Goal: Entertainment & Leisure: Browse casually

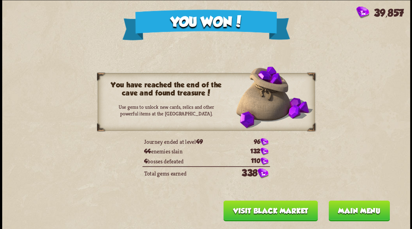
click at [354, 215] on button "Main menu" at bounding box center [358, 211] width 61 height 21
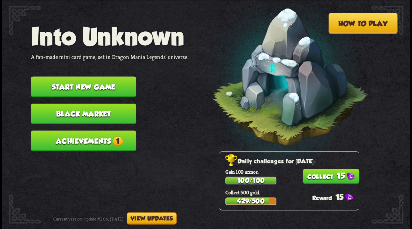
click at [103, 143] on button "Achievements 1" at bounding box center [83, 141] width 105 height 21
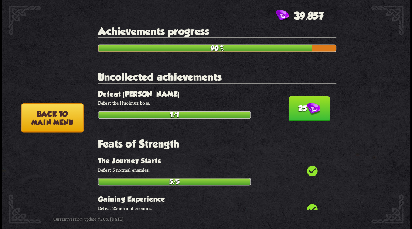
click at [319, 108] on button "25" at bounding box center [308, 108] width 41 height 25
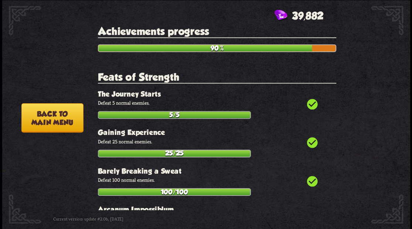
click at [57, 118] on button "Back to main menu" at bounding box center [52, 117] width 62 height 29
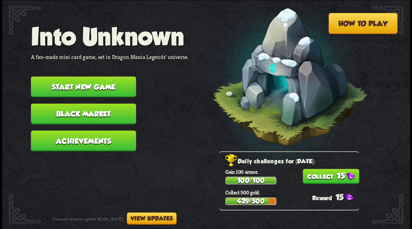
click at [103, 86] on button "Start new game" at bounding box center [83, 86] width 105 height 21
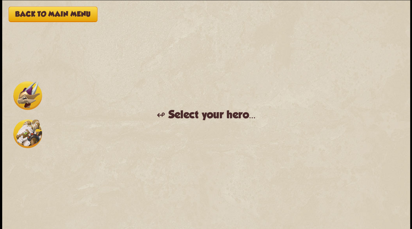
click at [22, 139] on img at bounding box center [27, 133] width 29 height 29
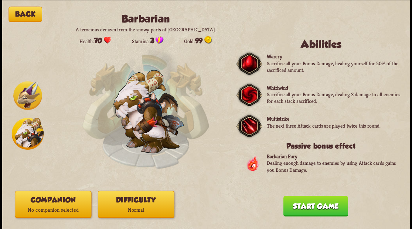
click at [67, 201] on button "Companion No companion selected" at bounding box center [53, 204] width 76 height 27
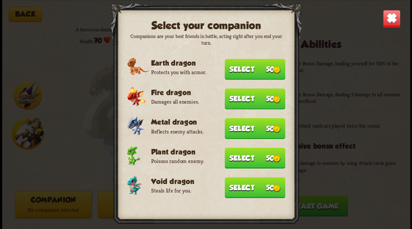
click at [253, 128] on button "Select 50" at bounding box center [255, 128] width 61 height 21
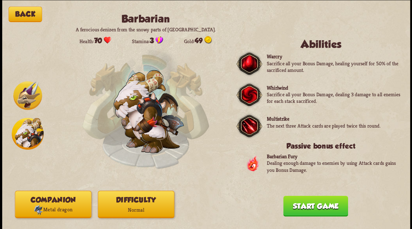
drag, startPoint x: 321, startPoint y: 210, endPoint x: 315, endPoint y: 169, distance: 41.3
click at [320, 205] on button "Start game" at bounding box center [315, 206] width 65 height 21
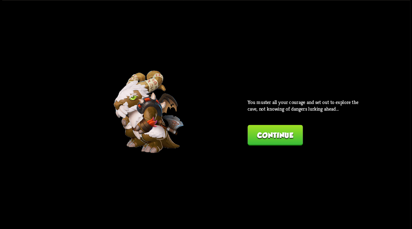
drag, startPoint x: 274, startPoint y: 135, endPoint x: 265, endPoint y: 133, distance: 9.1
click at [265, 133] on button "Continue" at bounding box center [274, 135] width 55 height 21
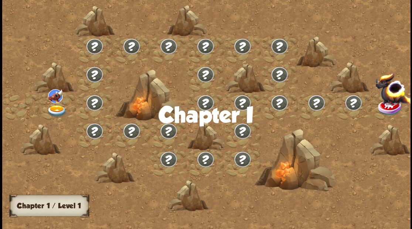
click at [56, 106] on img at bounding box center [57, 111] width 20 height 12
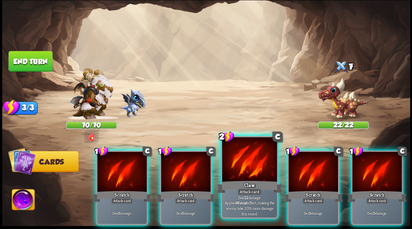
click at [251, 164] on div at bounding box center [249, 160] width 55 height 46
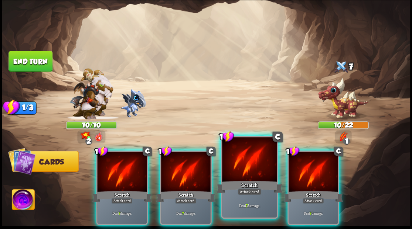
click at [238, 160] on div at bounding box center [249, 160] width 55 height 46
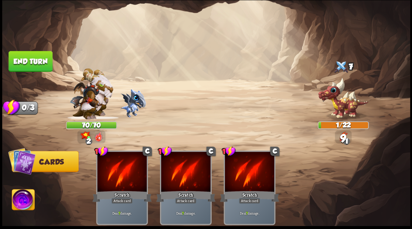
click at [29, 56] on button "End turn" at bounding box center [30, 61] width 44 height 21
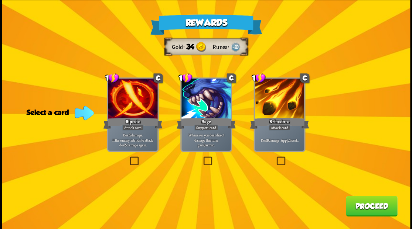
drag, startPoint x: 280, startPoint y: 161, endPoint x: 285, endPoint y: 163, distance: 5.3
click at [275, 158] on label at bounding box center [275, 158] width 0 height 0
click at [0, 0] on input "checkbox" at bounding box center [0, 0] width 0 height 0
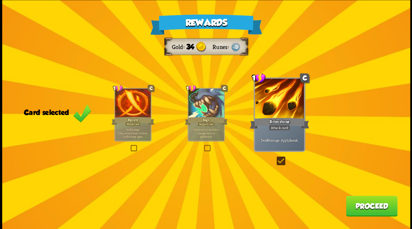
drag, startPoint x: 365, startPoint y: 211, endPoint x: 362, endPoint y: 206, distance: 6.3
click at [362, 206] on button "Proceed" at bounding box center [371, 206] width 51 height 21
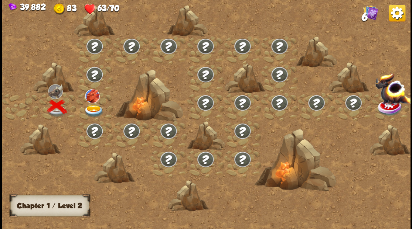
click at [92, 105] on img at bounding box center [93, 111] width 20 height 12
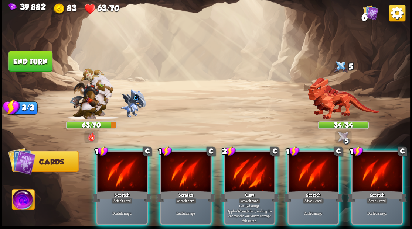
click at [246, 164] on div at bounding box center [249, 173] width 49 height 42
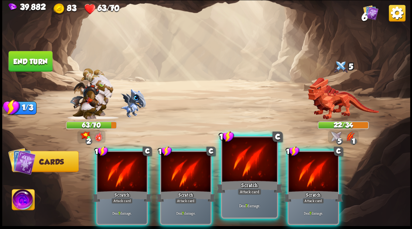
click at [245, 161] on div at bounding box center [249, 160] width 55 height 46
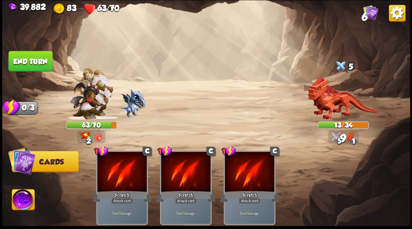
click at [22, 202] on img at bounding box center [23, 200] width 23 height 23
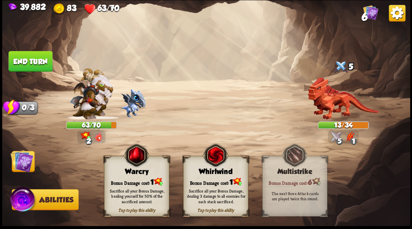
click at [26, 171] on img at bounding box center [21, 161] width 23 height 23
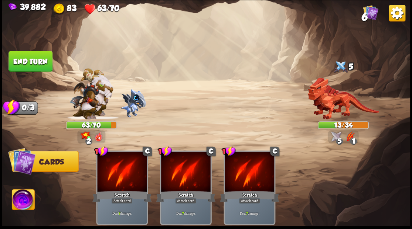
click at [37, 57] on button "End turn" at bounding box center [30, 61] width 44 height 21
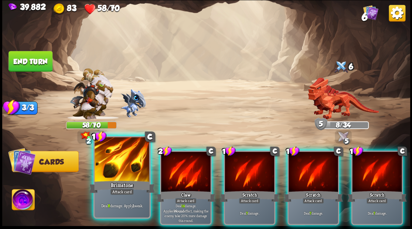
click at [121, 156] on div at bounding box center [122, 160] width 55 height 46
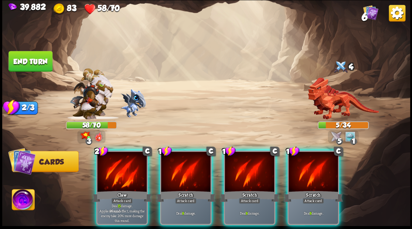
click at [25, 200] on img at bounding box center [23, 200] width 23 height 23
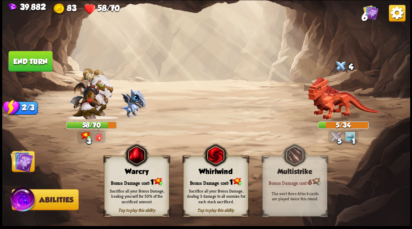
click at [135, 184] on div "Sacrifice all your Bonus Damage, healing yourself for 50% of the sacrificed amo…" at bounding box center [136, 196] width 65 height 25
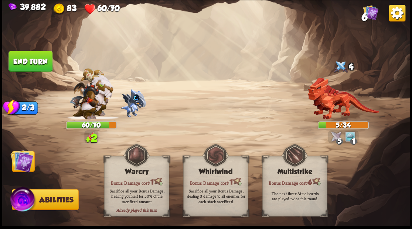
click at [18, 161] on img at bounding box center [21, 161] width 23 height 23
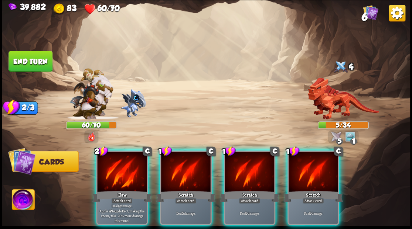
click at [115, 177] on div at bounding box center [121, 173] width 49 height 42
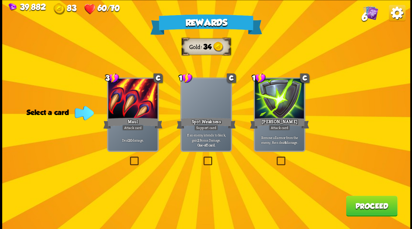
drag, startPoint x: 279, startPoint y: 161, endPoint x: 302, endPoint y: 168, distance: 23.8
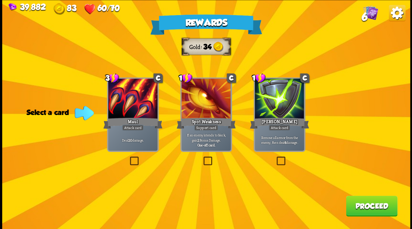
click at [275, 158] on label at bounding box center [275, 158] width 0 height 0
click at [0, 0] on input "checkbox" at bounding box center [0, 0] width 0 height 0
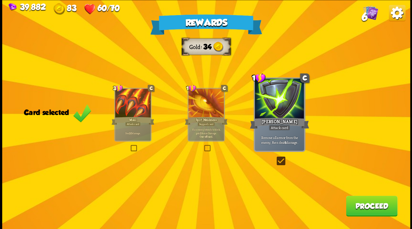
click at [363, 204] on button "Proceed" at bounding box center [371, 206] width 51 height 21
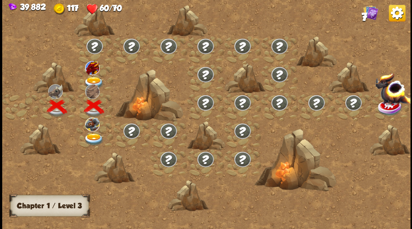
click at [90, 81] on img at bounding box center [93, 83] width 20 height 12
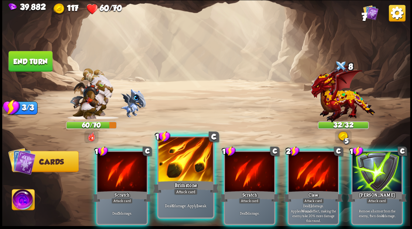
click at [182, 173] on div at bounding box center [185, 160] width 55 height 46
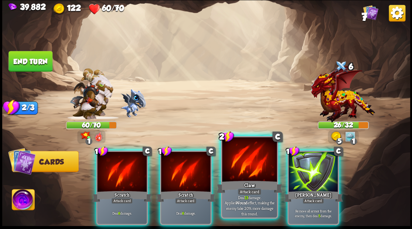
click at [239, 168] on div at bounding box center [249, 160] width 55 height 46
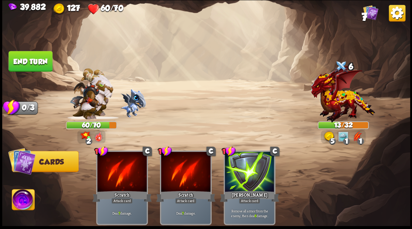
click at [25, 59] on button "End turn" at bounding box center [30, 61] width 44 height 21
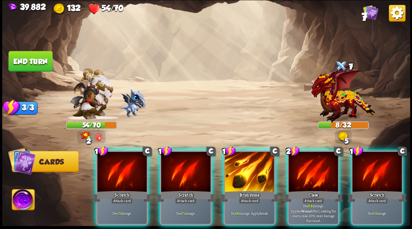
click at [247, 168] on div at bounding box center [249, 173] width 49 height 42
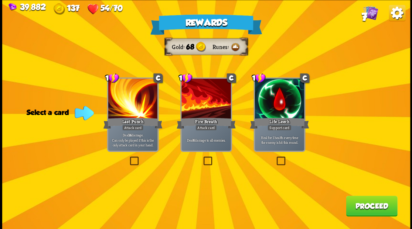
click at [202, 158] on label at bounding box center [202, 158] width 0 height 0
click at [0, 0] on input "checkbox" at bounding box center [0, 0] width 0 height 0
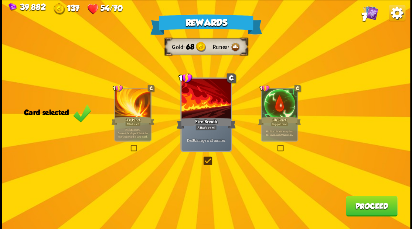
click at [361, 213] on button "Proceed" at bounding box center [371, 206] width 51 height 21
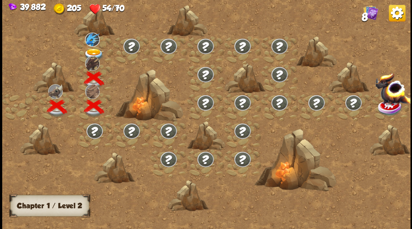
click at [92, 49] on img at bounding box center [93, 54] width 20 height 12
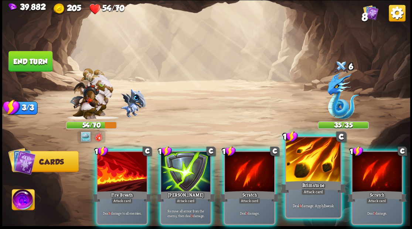
click at [320, 170] on div at bounding box center [313, 160] width 55 height 46
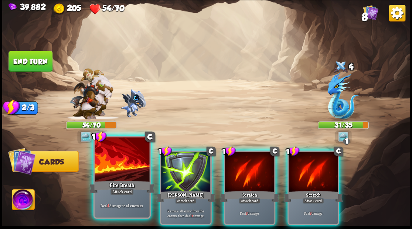
click at [120, 172] on div at bounding box center [122, 160] width 55 height 46
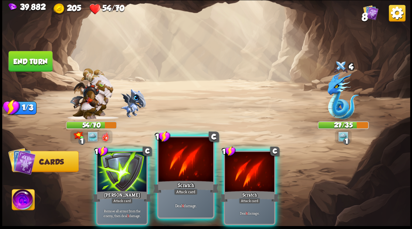
click at [172, 177] on div at bounding box center [185, 160] width 55 height 46
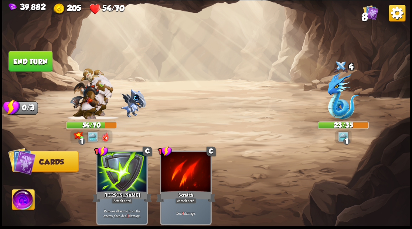
click at [25, 57] on button "End turn" at bounding box center [30, 61] width 44 height 21
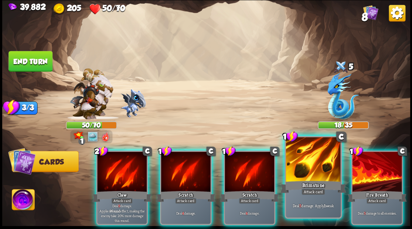
click at [307, 172] on div at bounding box center [313, 160] width 55 height 46
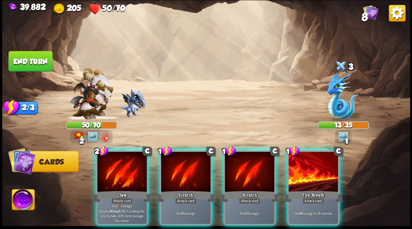
click at [305, 172] on div at bounding box center [312, 173] width 49 height 42
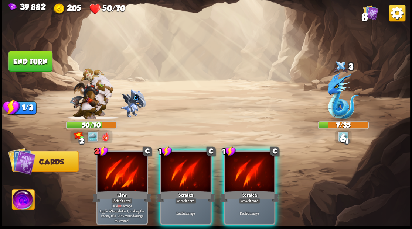
click at [22, 202] on img at bounding box center [23, 200] width 23 height 23
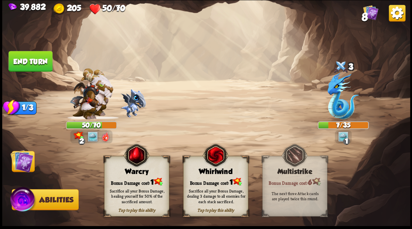
click at [140, 175] on div "Warcry" at bounding box center [136, 172] width 64 height 8
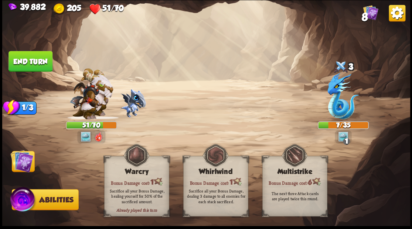
click at [20, 165] on img at bounding box center [21, 161] width 23 height 23
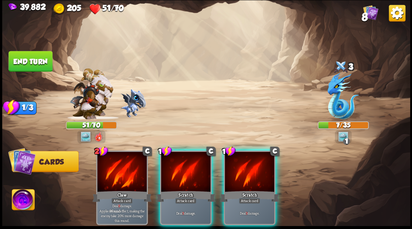
click at [247, 170] on div at bounding box center [249, 173] width 49 height 42
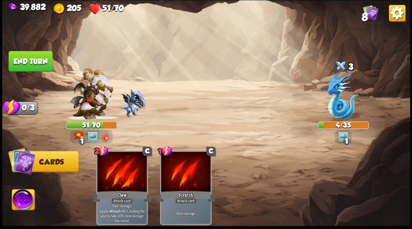
click at [24, 59] on button "End turn" at bounding box center [30, 61] width 44 height 21
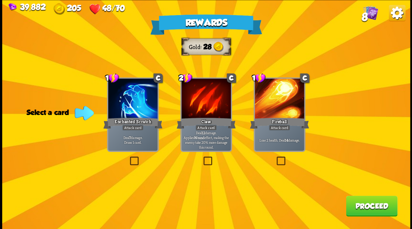
drag, startPoint x: 135, startPoint y: 162, endPoint x: 134, endPoint y: 158, distance: 4.0
click at [128, 158] on label at bounding box center [128, 158] width 0 height 0
click at [0, 0] on input "checkbox" at bounding box center [0, 0] width 0 height 0
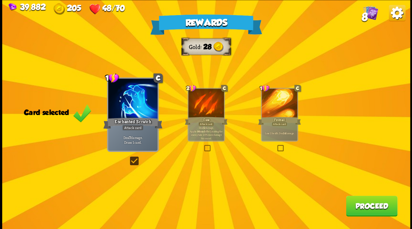
click at [369, 205] on button "Proceed" at bounding box center [371, 206] width 51 height 21
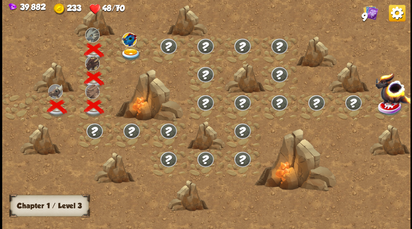
click at [126, 53] on img at bounding box center [130, 54] width 20 height 12
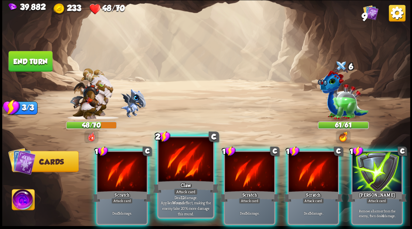
click at [178, 177] on div at bounding box center [185, 160] width 55 height 46
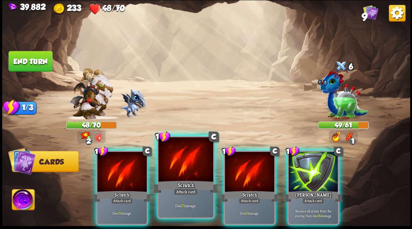
click at [180, 171] on div at bounding box center [185, 160] width 55 height 46
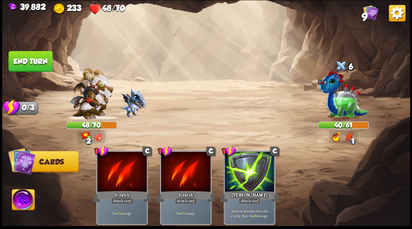
click at [41, 62] on button "End turn" at bounding box center [30, 61] width 44 height 21
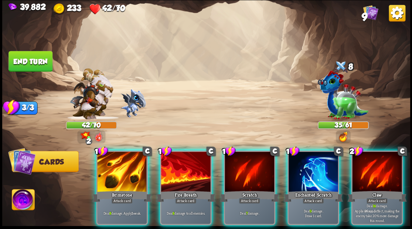
click at [129, 153] on div at bounding box center [121, 173] width 49 height 42
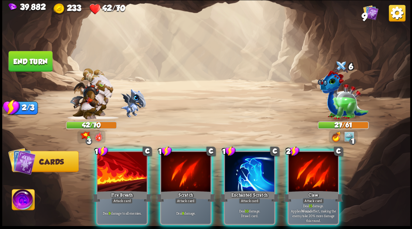
click at [18, 201] on img at bounding box center [23, 200] width 23 height 23
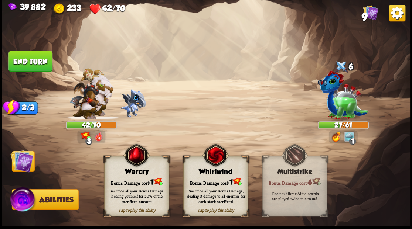
click at [143, 189] on div "Sacrifice all your Bonus Damage, healing yourself for 50% of the sacrificed amo…" at bounding box center [136, 196] width 59 height 16
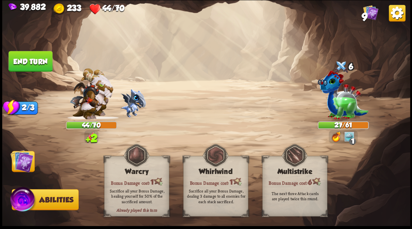
drag, startPoint x: 19, startPoint y: 161, endPoint x: 24, endPoint y: 157, distance: 6.4
click at [20, 161] on img at bounding box center [21, 161] width 23 height 23
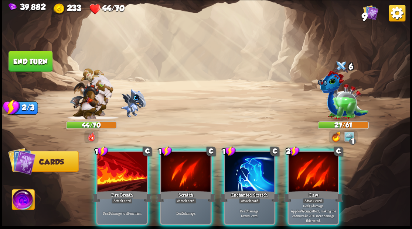
click at [313, 190] on div "Claw" at bounding box center [312, 196] width 59 height 13
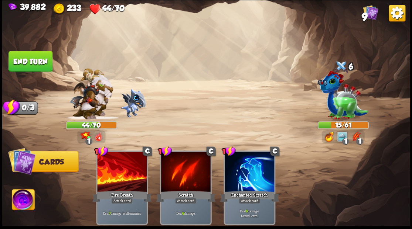
click at [40, 62] on button "End turn" at bounding box center [30, 61] width 44 height 21
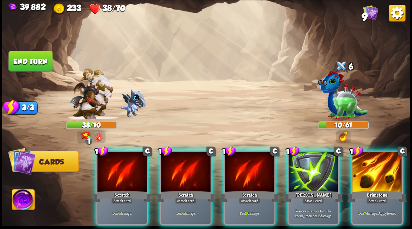
click at [21, 204] on img at bounding box center [23, 200] width 23 height 23
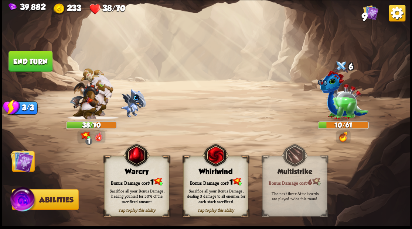
click at [134, 187] on div "Sacrifice all your Bonus Damage, healing yourself for 50% of the sacrificed amo…" at bounding box center [136, 196] width 65 height 25
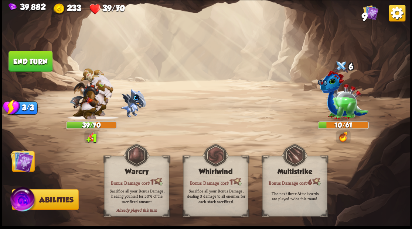
drag, startPoint x: 25, startPoint y: 161, endPoint x: 38, endPoint y: 158, distance: 12.6
click at [26, 161] on img at bounding box center [21, 161] width 23 height 23
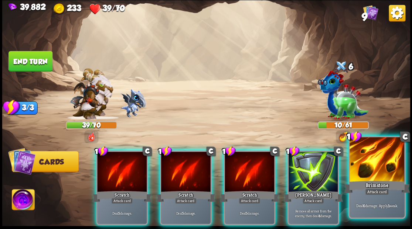
click at [376, 168] on div at bounding box center [376, 160] width 55 height 46
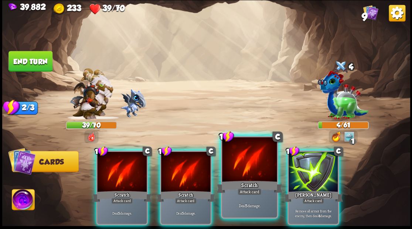
click at [242, 169] on div at bounding box center [249, 160] width 55 height 46
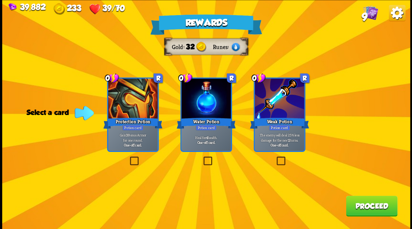
click at [202, 158] on label at bounding box center [202, 158] width 0 height 0
click at [0, 0] on input "checkbox" at bounding box center [0, 0] width 0 height 0
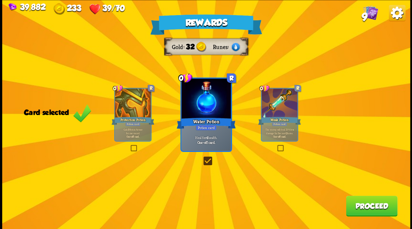
click at [367, 211] on button "Proceed" at bounding box center [371, 206] width 51 height 21
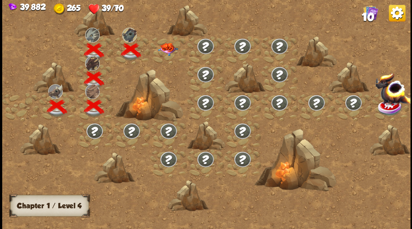
click at [167, 49] on img at bounding box center [167, 48] width 20 height 13
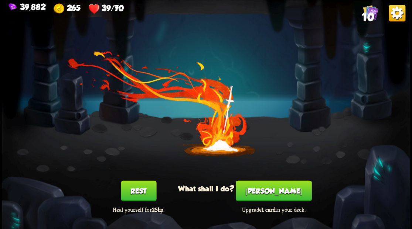
click at [278, 195] on button "[PERSON_NAME]" at bounding box center [274, 191] width 76 height 21
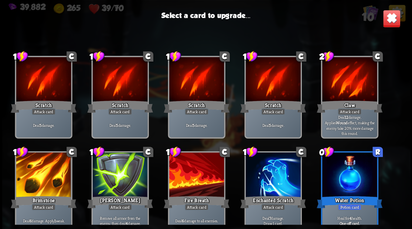
scroll to position [11, 0]
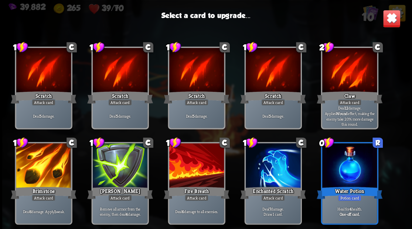
click at [278, 168] on div at bounding box center [272, 166] width 55 height 46
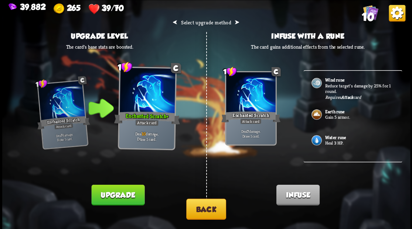
click at [329, 81] on b "Wind rune" at bounding box center [334, 80] width 19 height 6
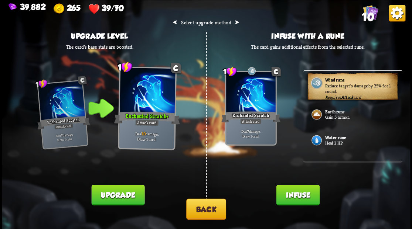
click at [290, 201] on button "Infuse" at bounding box center [297, 195] width 43 height 21
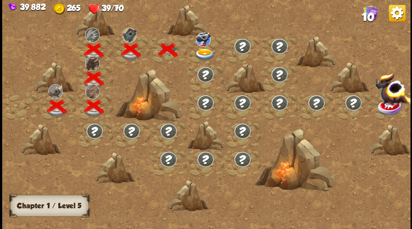
click at [202, 50] on img at bounding box center [204, 54] width 20 height 12
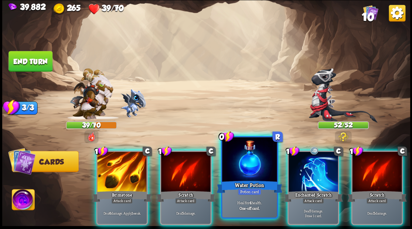
click at [257, 181] on div "Water Potion" at bounding box center [249, 187] width 66 height 15
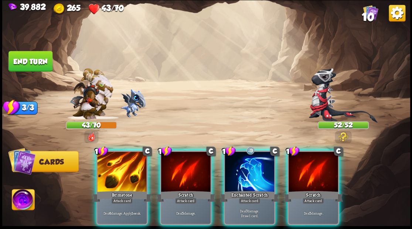
click at [251, 174] on div "1 C Enchanted Scratch Attack card Deal 7 damage. Draw 1 card." at bounding box center [249, 188] width 52 height 75
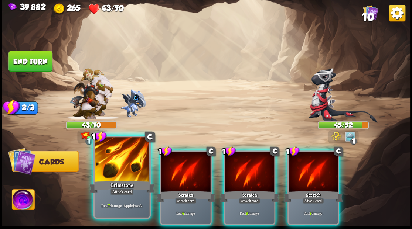
click at [112, 173] on div at bounding box center [122, 160] width 55 height 46
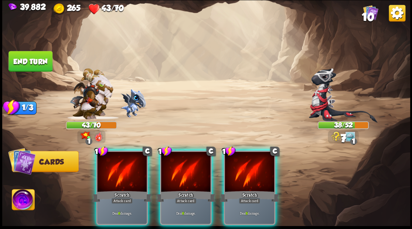
drag, startPoint x: 252, startPoint y: 180, endPoint x: 244, endPoint y: 140, distance: 41.1
click at [251, 167] on div "1 C Scratch Attack card Deal 6 damage." at bounding box center [249, 188] width 52 height 75
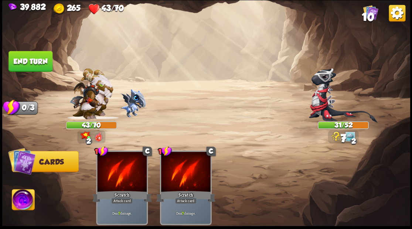
click at [36, 58] on button "End turn" at bounding box center [30, 61] width 44 height 21
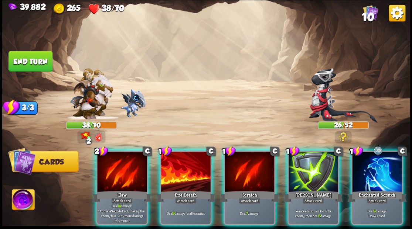
click at [384, 166] on div at bounding box center [376, 173] width 49 height 42
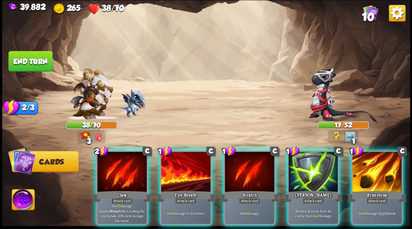
click at [387, 172] on div at bounding box center [376, 173] width 49 height 42
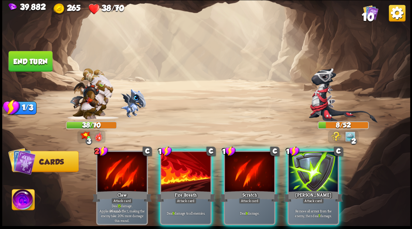
click at [25, 203] on img at bounding box center [23, 200] width 23 height 23
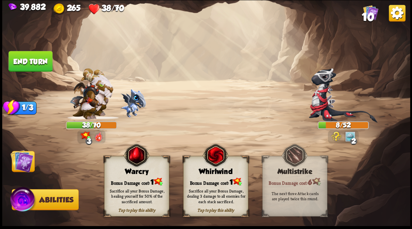
click at [128, 190] on div "Sacrifice all your Bonus Damage, healing yourself for 50% of the sacrificed amo…" at bounding box center [136, 196] width 59 height 16
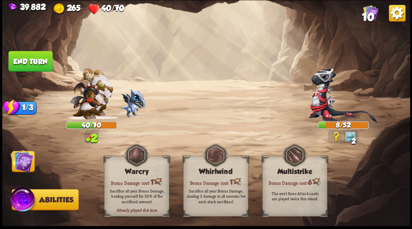
click at [17, 158] on img at bounding box center [21, 161] width 23 height 23
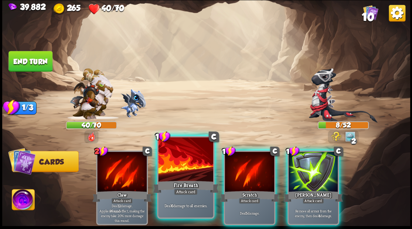
click at [186, 165] on div at bounding box center [185, 160] width 55 height 46
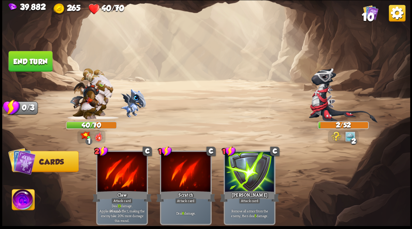
click at [35, 58] on button "End turn" at bounding box center [30, 61] width 44 height 21
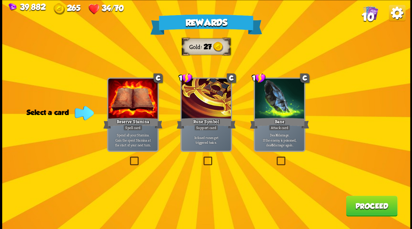
click at [275, 158] on label at bounding box center [275, 158] width 0 height 0
click at [0, 0] on input "checkbox" at bounding box center [0, 0] width 0 height 0
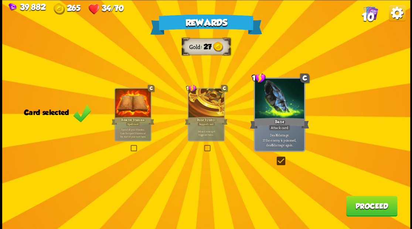
click at [372, 208] on button "Proceed" at bounding box center [371, 206] width 51 height 21
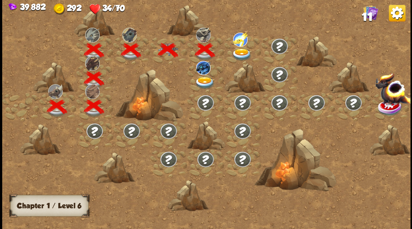
click at [370, 14] on span "11" at bounding box center [366, 16] width 11 height 13
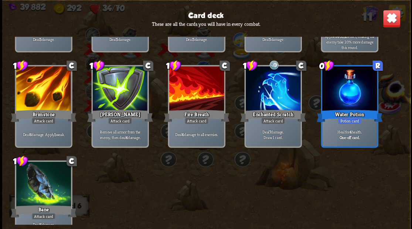
scroll to position [122, 0]
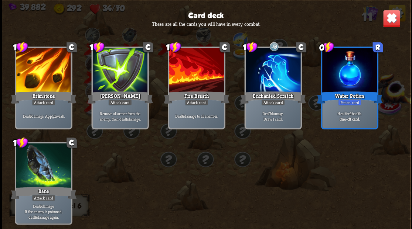
click at [391, 20] on img at bounding box center [391, 19] width 18 height 18
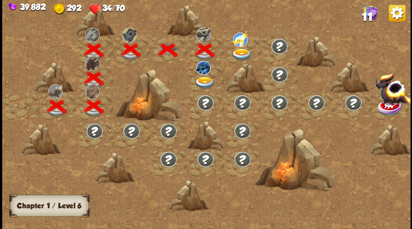
click at [240, 53] on img at bounding box center [242, 54] width 20 height 12
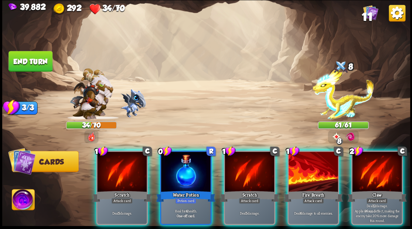
click at [191, 152] on div at bounding box center [185, 173] width 49 height 42
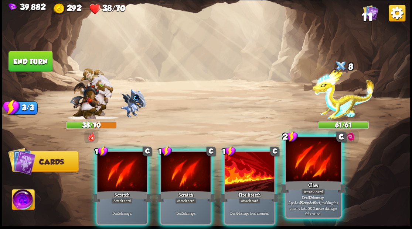
click at [302, 177] on div at bounding box center [313, 160] width 55 height 46
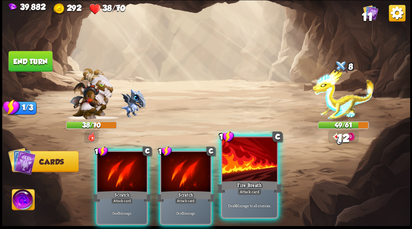
click at [248, 177] on div at bounding box center [249, 160] width 55 height 46
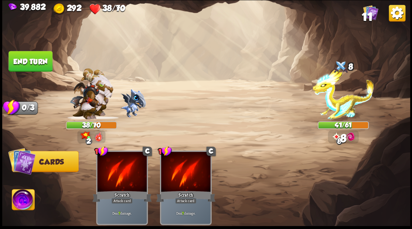
click at [29, 57] on button "End turn" at bounding box center [30, 61] width 44 height 21
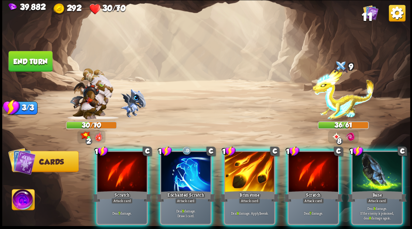
drag, startPoint x: 193, startPoint y: 166, endPoint x: 193, endPoint y: 158, distance: 7.8
click at [193, 165] on div at bounding box center [185, 173] width 49 height 42
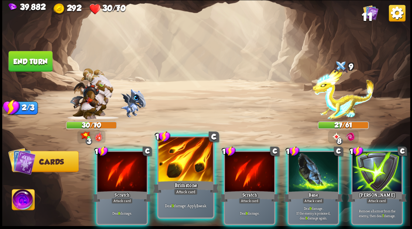
click at [177, 171] on div at bounding box center [185, 160] width 55 height 46
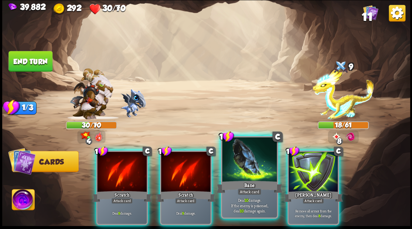
click at [241, 171] on div at bounding box center [249, 160] width 55 height 46
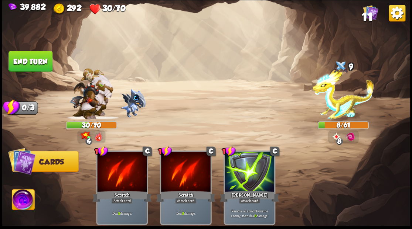
click at [20, 200] on img at bounding box center [23, 200] width 23 height 23
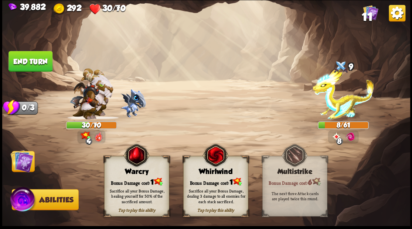
click at [146, 184] on div "Sacrifice all your Bonus Damage, healing yourself for 50% of the sacrificed amo…" at bounding box center [136, 196] width 65 height 25
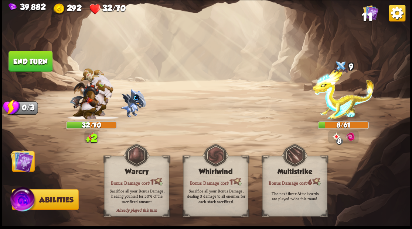
click at [22, 158] on img at bounding box center [21, 161] width 23 height 23
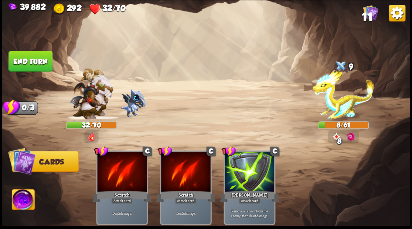
click at [31, 61] on button "End turn" at bounding box center [30, 61] width 44 height 21
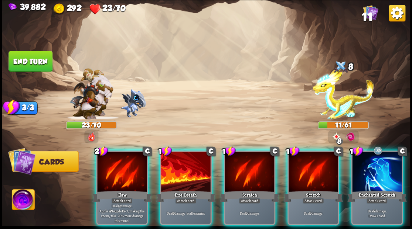
drag, startPoint x: 364, startPoint y: 174, endPoint x: 341, endPoint y: 164, distance: 24.8
click at [363, 173] on div at bounding box center [376, 173] width 49 height 42
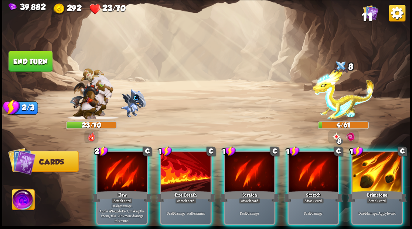
click at [130, 167] on div at bounding box center [121, 173] width 49 height 42
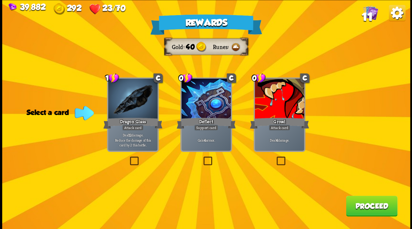
click at [202, 158] on label at bounding box center [202, 158] width 0 height 0
click at [0, 0] on input "checkbox" at bounding box center [0, 0] width 0 height 0
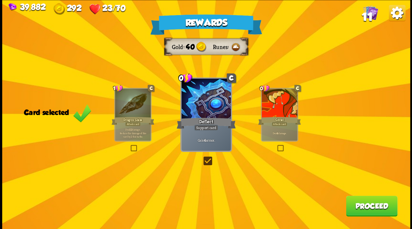
click at [372, 208] on button "Proceed" at bounding box center [371, 206] width 51 height 21
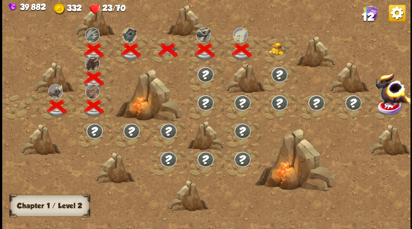
click at [275, 49] on img at bounding box center [279, 48] width 20 height 13
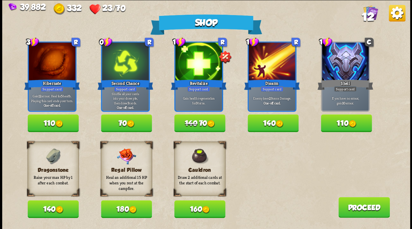
click at [53, 209] on button "140" at bounding box center [53, 210] width 51 height 18
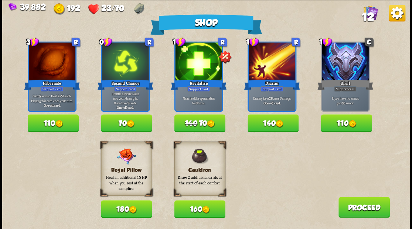
click at [124, 126] on button "70" at bounding box center [126, 123] width 51 height 18
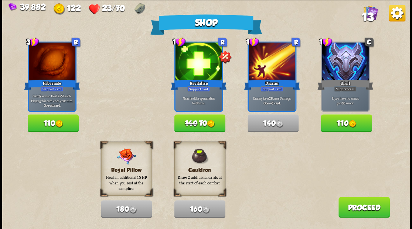
click at [363, 210] on button "Proceed" at bounding box center [363, 207] width 51 height 21
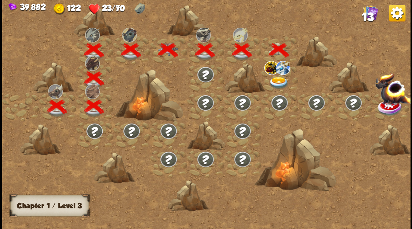
click at [277, 76] on div at bounding box center [279, 78] width 37 height 28
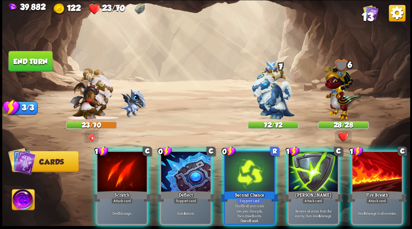
click at [185, 173] on div at bounding box center [185, 173] width 49 height 42
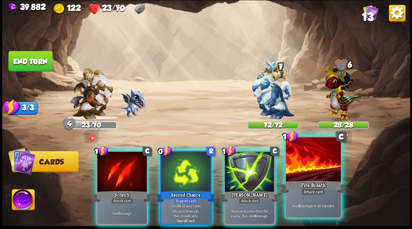
click at [313, 178] on div at bounding box center [313, 160] width 55 height 46
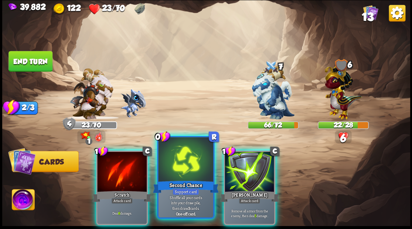
drag, startPoint x: 182, startPoint y: 175, endPoint x: 183, endPoint y: 95, distance: 80.2
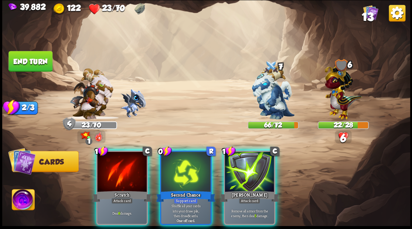
click at [181, 169] on div at bounding box center [185, 173] width 49 height 42
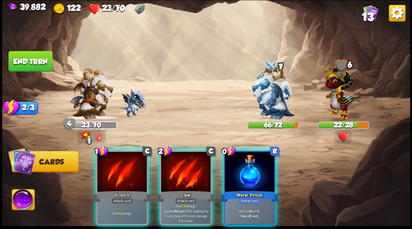
click at [240, 178] on div at bounding box center [249, 173] width 49 height 42
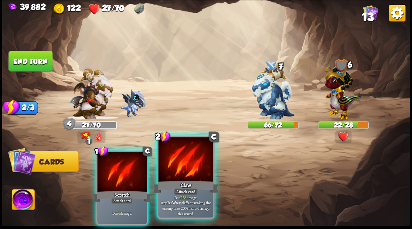
click at [188, 167] on div at bounding box center [185, 160] width 55 height 46
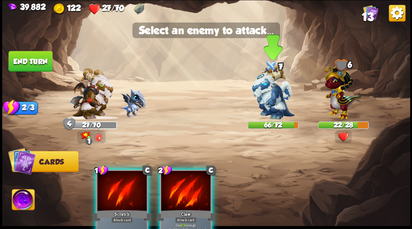
click at [267, 102] on img at bounding box center [273, 93] width 43 height 54
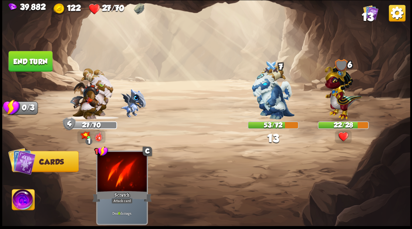
click at [28, 61] on button "End turn" at bounding box center [30, 61] width 44 height 21
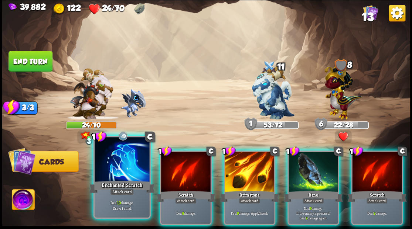
click at [109, 174] on div at bounding box center [122, 160] width 55 height 46
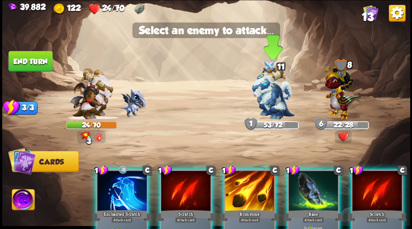
drag, startPoint x: 267, startPoint y: 100, endPoint x: 254, endPoint y: 106, distance: 13.2
click at [267, 100] on img at bounding box center [273, 93] width 43 height 54
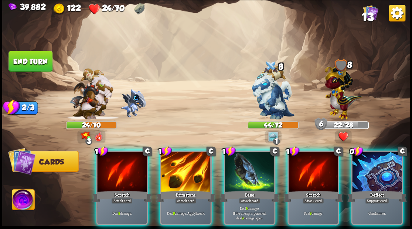
click at [374, 174] on div at bounding box center [376, 173] width 49 height 42
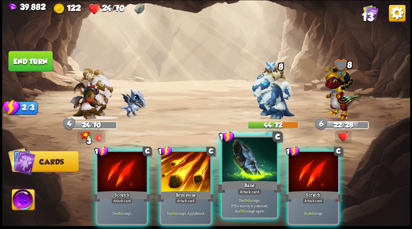
click at [250, 170] on div at bounding box center [249, 160] width 55 height 46
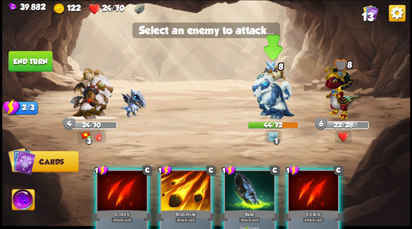
click at [262, 90] on img at bounding box center [273, 93] width 43 height 54
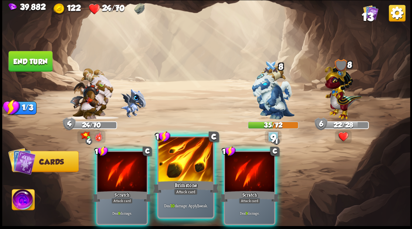
click at [179, 167] on div at bounding box center [185, 160] width 55 height 46
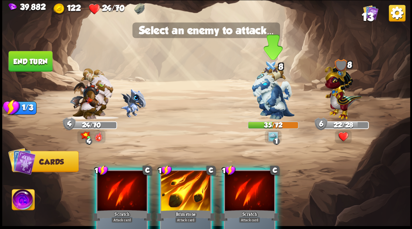
click at [272, 89] on img at bounding box center [273, 93] width 43 height 54
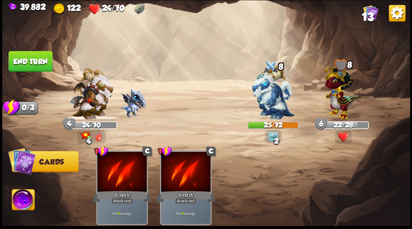
click at [36, 62] on button "End turn" at bounding box center [30, 61] width 44 height 21
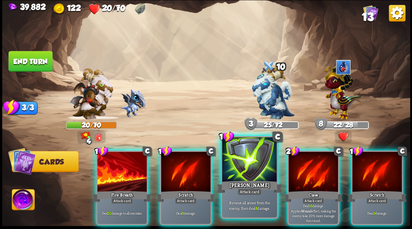
click at [240, 163] on div at bounding box center [249, 160] width 55 height 46
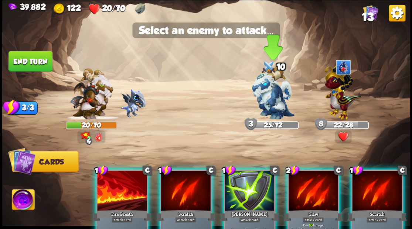
click at [266, 105] on img at bounding box center [273, 93] width 43 height 54
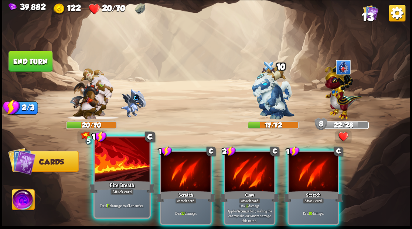
click at [121, 167] on div at bounding box center [122, 160] width 55 height 46
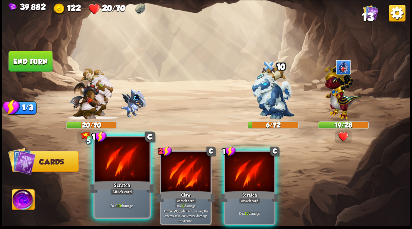
click at [119, 165] on div at bounding box center [122, 160] width 55 height 46
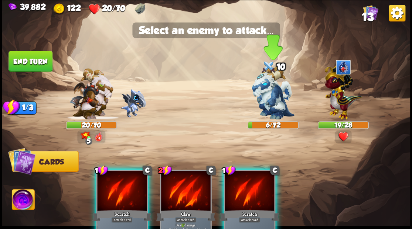
click at [270, 105] on img at bounding box center [273, 93] width 43 height 54
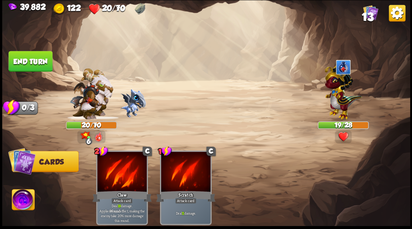
drag, startPoint x: 28, startPoint y: 198, endPoint x: 33, endPoint y: 194, distance: 6.1
click at [29, 197] on img at bounding box center [23, 200] width 23 height 23
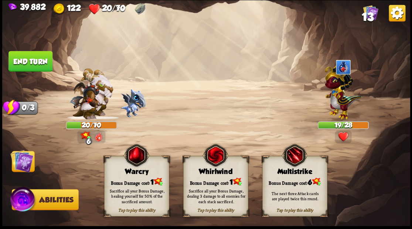
click at [132, 180] on div "Bonus Damage cost: 1" at bounding box center [136, 181] width 64 height 9
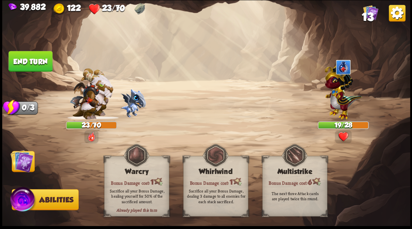
click at [31, 58] on button "End turn" at bounding box center [30, 61] width 44 height 21
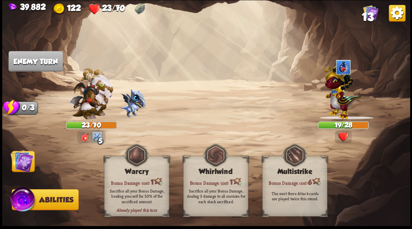
click at [21, 162] on img at bounding box center [21, 161] width 23 height 23
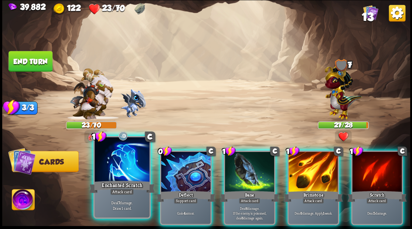
click at [110, 170] on div at bounding box center [122, 160] width 55 height 46
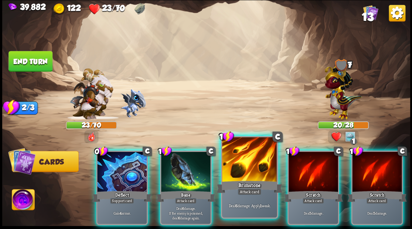
click at [245, 168] on div at bounding box center [249, 160] width 55 height 46
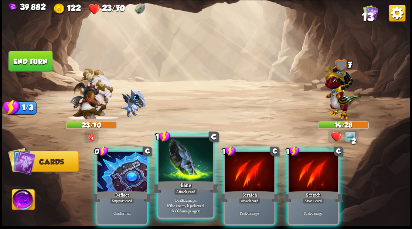
click at [179, 174] on div at bounding box center [185, 160] width 55 height 46
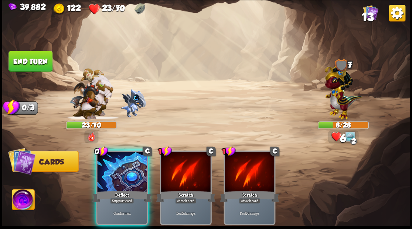
click at [135, 164] on div at bounding box center [121, 173] width 49 height 42
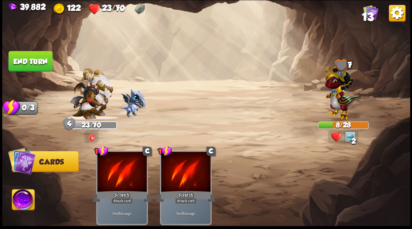
click at [41, 58] on button "End turn" at bounding box center [30, 61] width 44 height 21
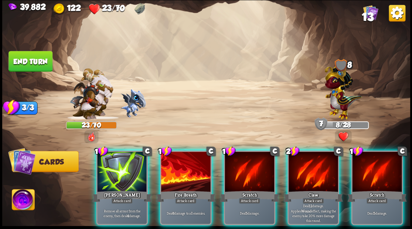
click at [127, 171] on div at bounding box center [121, 173] width 49 height 42
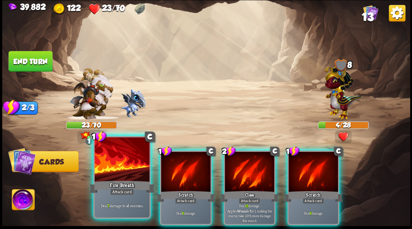
click at [123, 170] on div at bounding box center [122, 160] width 55 height 46
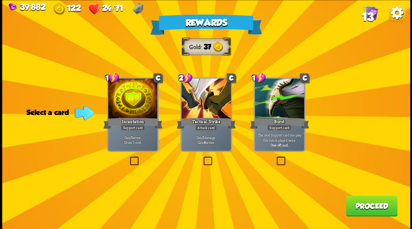
click at [128, 158] on label at bounding box center [128, 158] width 0 height 0
click at [0, 0] on input "checkbox" at bounding box center [0, 0] width 0 height 0
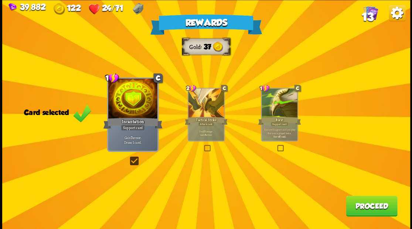
drag, startPoint x: 369, startPoint y: 209, endPoint x: 366, endPoint y: 208, distance: 3.8
click at [366, 208] on button "Proceed" at bounding box center [371, 206] width 51 height 21
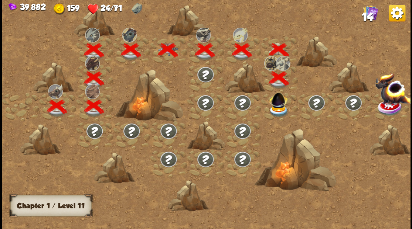
scroll to position [0, 112]
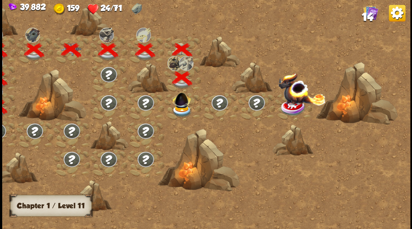
click at [182, 104] on img at bounding box center [182, 99] width 22 height 20
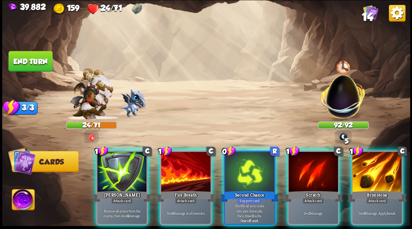
click at [180, 178] on div at bounding box center [185, 173] width 49 height 42
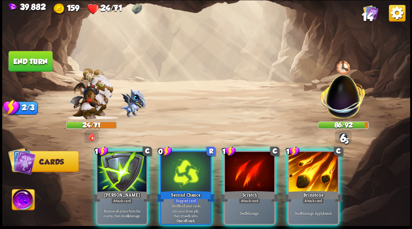
click at [242, 190] on div "Scratch" at bounding box center [249, 196] width 59 height 13
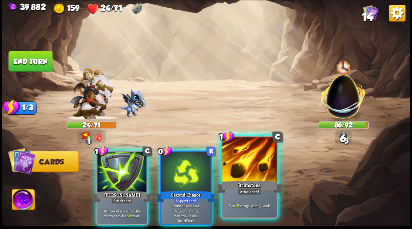
click at [246, 177] on div at bounding box center [249, 160] width 55 height 46
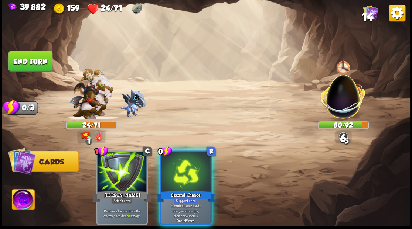
drag, startPoint x: 185, startPoint y: 187, endPoint x: 205, endPoint y: 145, distance: 47.1
click at [181, 190] on div "Second Chance" at bounding box center [185, 196] width 59 height 13
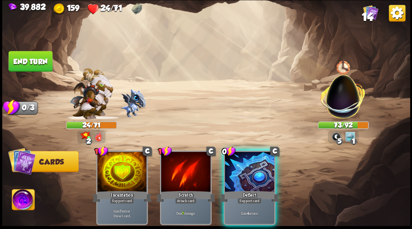
drag, startPoint x: 245, startPoint y: 177, endPoint x: 242, endPoint y: 144, distance: 33.3
click at [245, 174] on div at bounding box center [249, 173] width 49 height 42
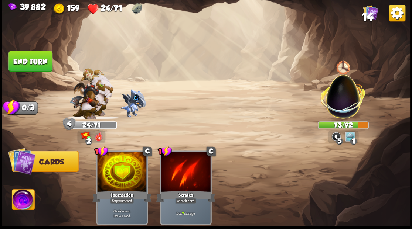
click at [36, 60] on button "End turn" at bounding box center [30, 61] width 44 height 21
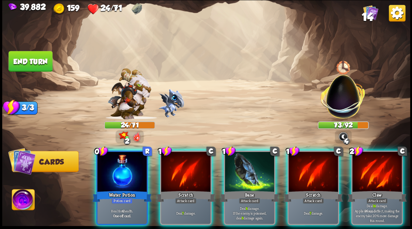
drag, startPoint x: 117, startPoint y: 168, endPoint x: 113, endPoint y: 168, distance: 4.1
click at [114, 168] on div at bounding box center [121, 173] width 49 height 42
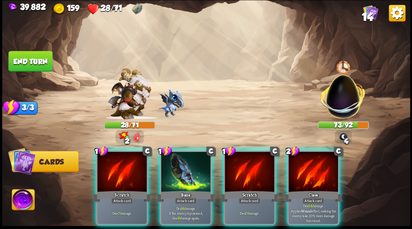
drag, startPoint x: 316, startPoint y: 160, endPoint x: 315, endPoint y: 155, distance: 5.2
click at [316, 158] on div at bounding box center [312, 173] width 49 height 42
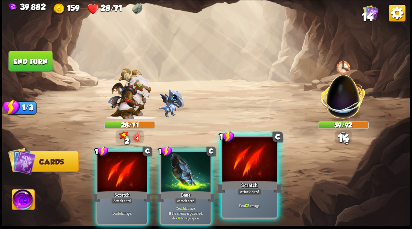
drag, startPoint x: 204, startPoint y: 158, endPoint x: 200, endPoint y: 141, distance: 17.2
click at [204, 157] on div at bounding box center [185, 173] width 49 height 42
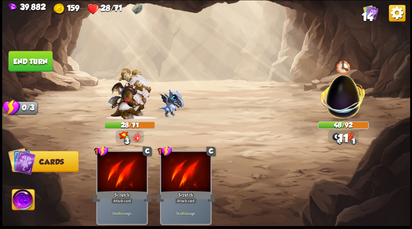
click at [27, 61] on button "End turn" at bounding box center [30, 61] width 44 height 21
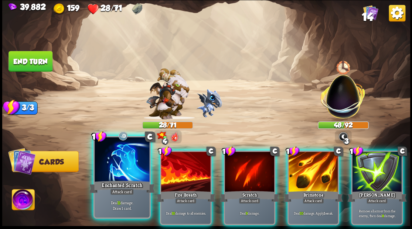
click at [130, 166] on div at bounding box center [122, 160] width 55 height 46
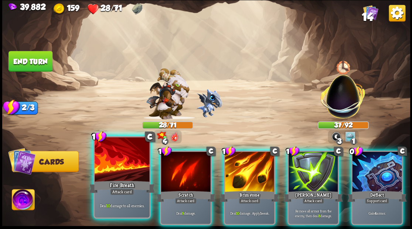
click at [127, 171] on div at bounding box center [122, 160] width 55 height 46
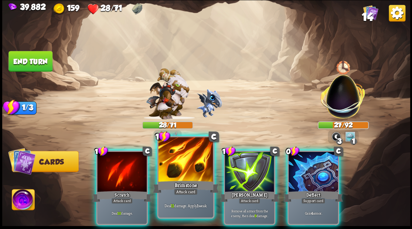
click at [185, 171] on div at bounding box center [185, 160] width 55 height 46
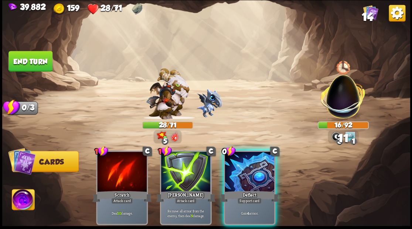
click at [29, 68] on button "End turn" at bounding box center [30, 61] width 44 height 21
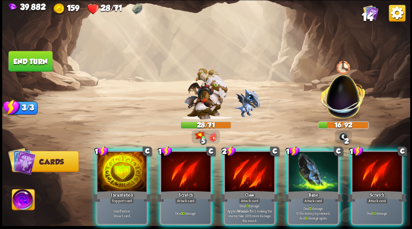
click at [18, 202] on img at bounding box center [23, 200] width 23 height 23
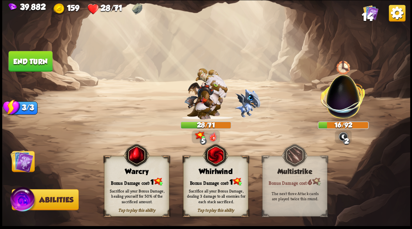
drag, startPoint x: 140, startPoint y: 188, endPoint x: 126, endPoint y: 188, distance: 14.4
click at [138, 188] on div "Sacrifice all your Bonus Damage, healing yourself for 50% of the sacrificed amo…" at bounding box center [136, 196] width 59 height 16
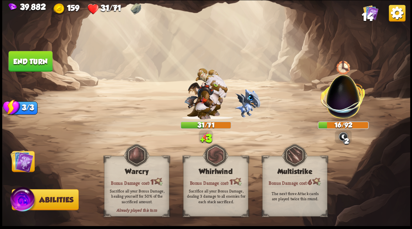
click at [29, 162] on img at bounding box center [21, 161] width 23 height 23
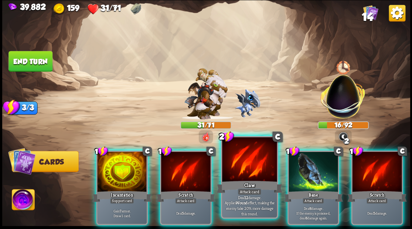
click at [246, 179] on div at bounding box center [249, 160] width 55 height 46
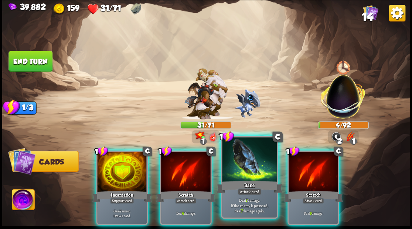
click at [243, 163] on div at bounding box center [249, 160] width 55 height 46
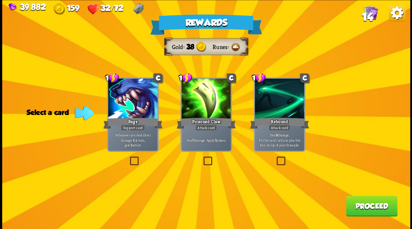
drag, startPoint x: 208, startPoint y: 161, endPoint x: 251, endPoint y: 181, distance: 47.4
click at [202, 158] on label at bounding box center [202, 158] width 0 height 0
click at [0, 0] on input "checkbox" at bounding box center [0, 0] width 0 height 0
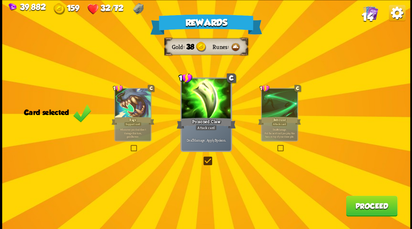
drag, startPoint x: 366, startPoint y: 212, endPoint x: 361, endPoint y: 210, distance: 5.6
click at [361, 210] on button "Proceed" at bounding box center [371, 206] width 51 height 21
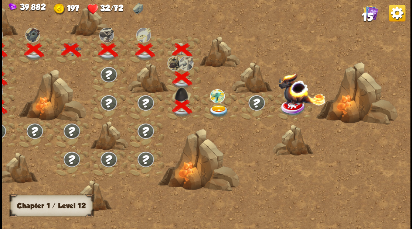
click at [218, 108] on img at bounding box center [218, 111] width 20 height 12
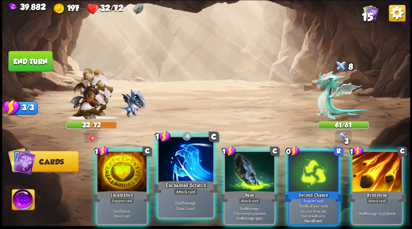
click at [178, 177] on div at bounding box center [185, 160] width 55 height 46
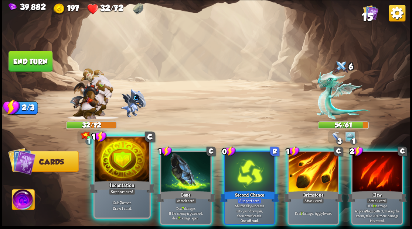
click at [120, 173] on div at bounding box center [122, 160] width 55 height 46
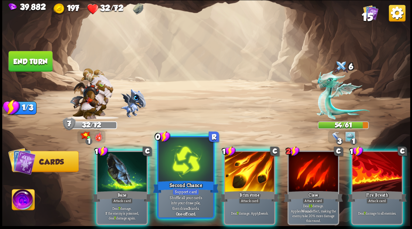
click at [183, 173] on div at bounding box center [185, 160] width 55 height 46
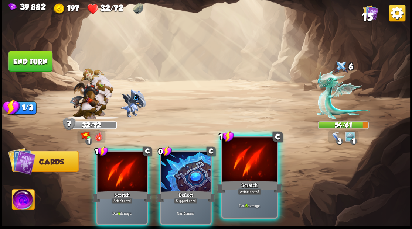
click at [246, 177] on div at bounding box center [249, 160] width 55 height 46
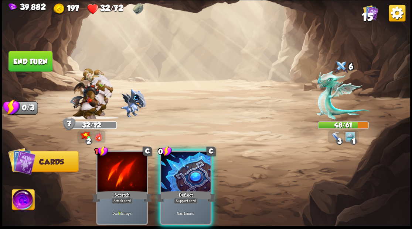
click at [181, 157] on div at bounding box center [185, 173] width 49 height 42
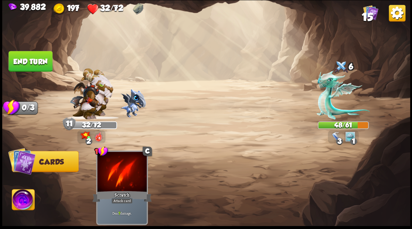
click at [28, 62] on button "End turn" at bounding box center [30, 61] width 44 height 21
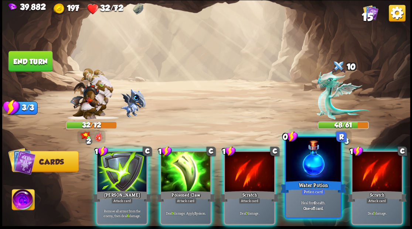
click at [306, 171] on div at bounding box center [313, 160] width 55 height 46
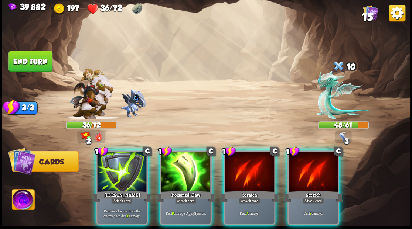
drag, startPoint x: 188, startPoint y: 181, endPoint x: 187, endPoint y: 170, distance: 11.1
click at [187, 176] on div "1 C Poisoned Claw Attack card Deal 9 damage. Apply 3 poison." at bounding box center [186, 188] width 52 height 75
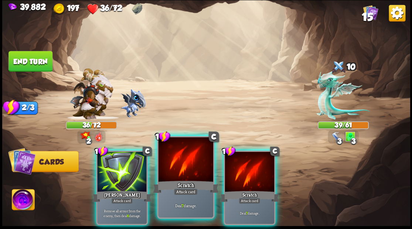
click at [196, 171] on div at bounding box center [185, 160] width 55 height 46
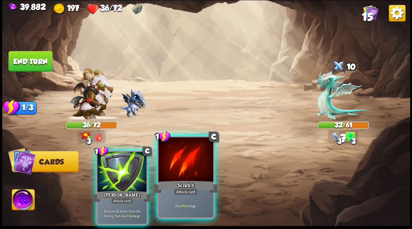
click at [195, 168] on div at bounding box center [185, 160] width 55 height 46
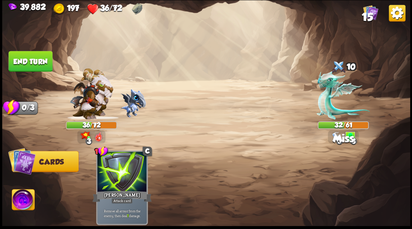
click at [20, 63] on button "End turn" at bounding box center [30, 61] width 44 height 21
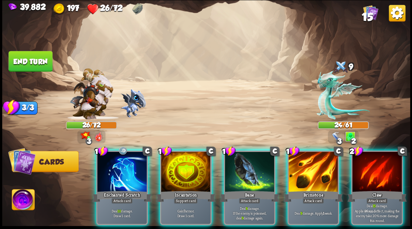
click at [250, 174] on div at bounding box center [249, 173] width 49 height 42
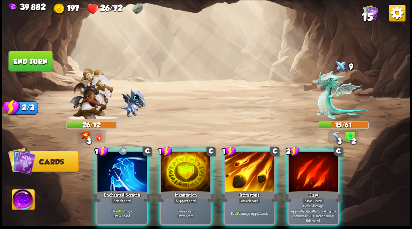
click at [113, 174] on div at bounding box center [121, 173] width 49 height 42
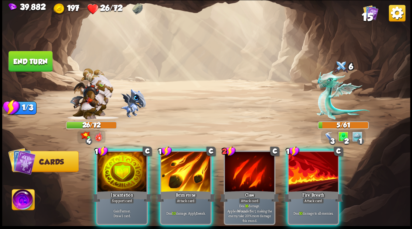
drag, startPoint x: 177, startPoint y: 181, endPoint x: 175, endPoint y: 168, distance: 13.0
click at [177, 190] on div "Brimstone" at bounding box center [185, 196] width 59 height 13
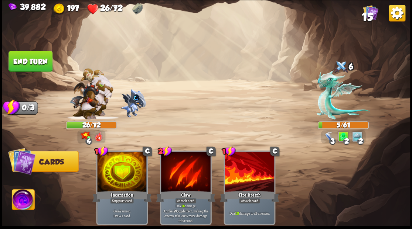
click at [30, 199] on img at bounding box center [23, 200] width 23 height 23
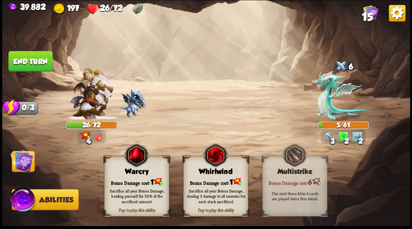
drag, startPoint x: 143, startPoint y: 186, endPoint x: 107, endPoint y: 185, distance: 36.2
click at [141, 186] on div "Sacrifice all your Bonus Damage, healing yourself for 50% of the sacrificed amo…" at bounding box center [136, 196] width 65 height 25
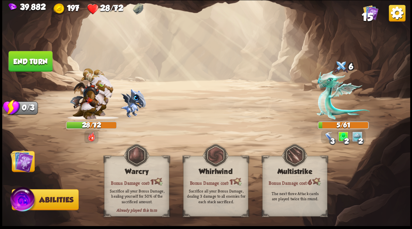
click at [26, 59] on button "End turn" at bounding box center [30, 61] width 44 height 21
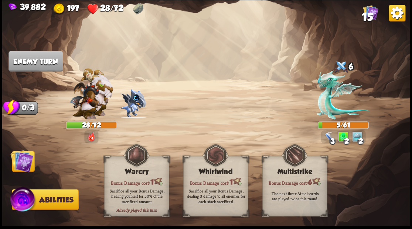
click at [16, 163] on img at bounding box center [21, 161] width 23 height 23
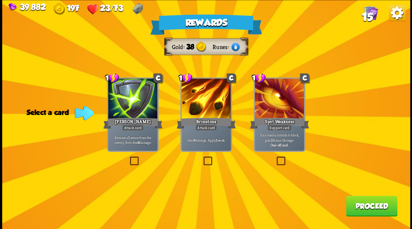
click at [368, 17] on span "15" at bounding box center [366, 16] width 11 height 13
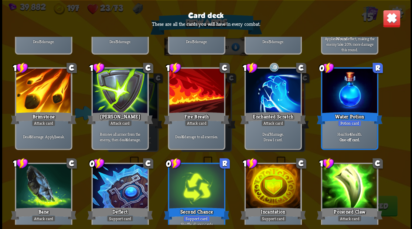
scroll to position [122, 0]
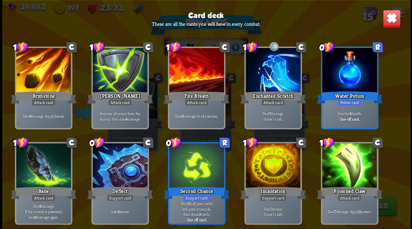
click at [389, 16] on img at bounding box center [391, 19] width 18 height 18
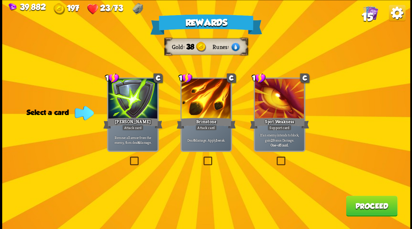
click at [128, 158] on label at bounding box center [128, 158] width 0 height 0
click at [0, 0] on input "checkbox" at bounding box center [0, 0] width 0 height 0
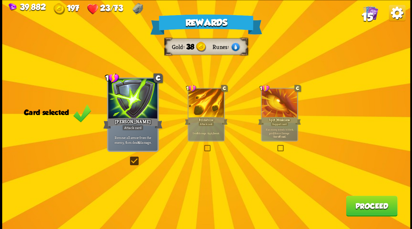
click at [363, 209] on button "Proceed" at bounding box center [371, 206] width 51 height 21
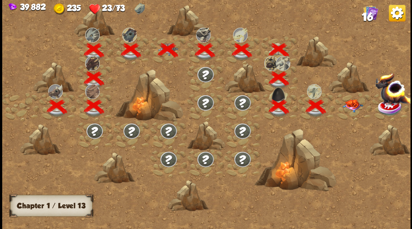
scroll to position [0, 112]
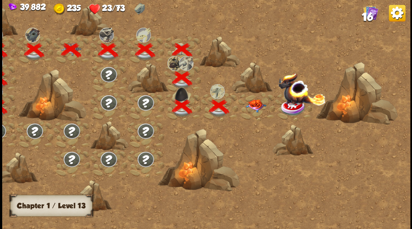
click at [254, 107] on img at bounding box center [255, 105] width 20 height 13
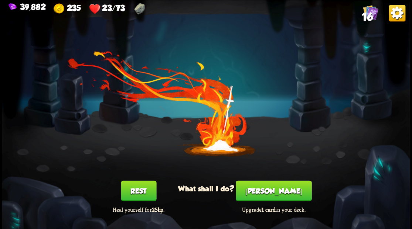
drag, startPoint x: 139, startPoint y: 192, endPoint x: 156, endPoint y: 172, distance: 26.2
click at [139, 190] on button "Rest" at bounding box center [138, 191] width 35 height 21
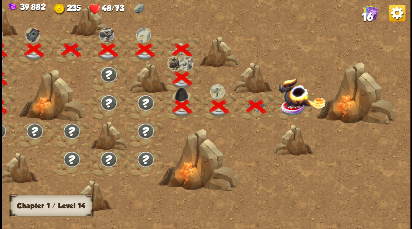
click at [292, 106] on img at bounding box center [301, 93] width 47 height 31
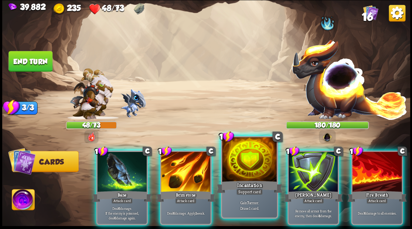
click at [250, 157] on div at bounding box center [249, 160] width 55 height 46
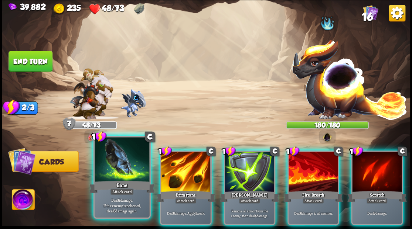
click at [131, 160] on div at bounding box center [122, 160] width 55 height 46
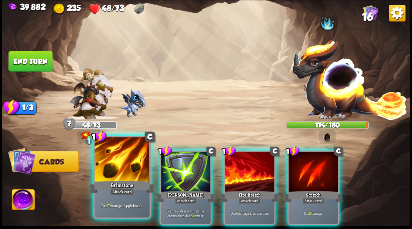
click at [130, 160] on div at bounding box center [122, 160] width 55 height 46
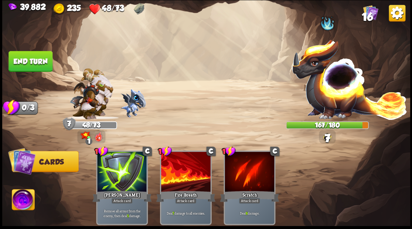
click at [38, 55] on button "End turn" at bounding box center [30, 61] width 44 height 21
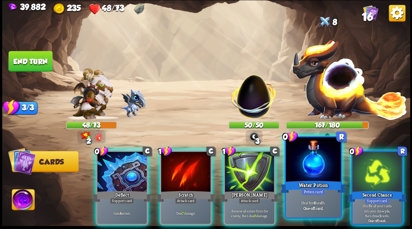
click at [312, 174] on div at bounding box center [313, 160] width 55 height 46
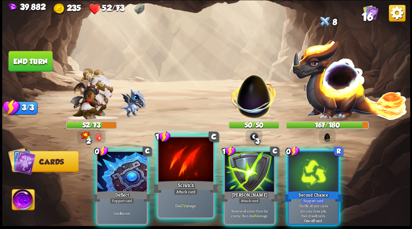
click at [185, 170] on div at bounding box center [185, 160] width 55 height 46
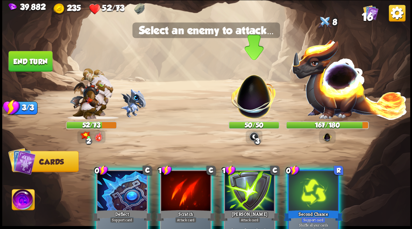
click at [251, 106] on img at bounding box center [254, 93] width 54 height 54
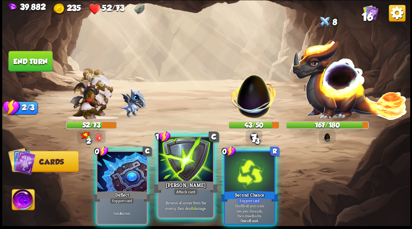
click at [178, 174] on div at bounding box center [185, 160] width 55 height 46
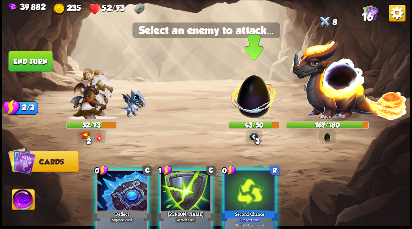
click at [252, 95] on img at bounding box center [254, 93] width 54 height 54
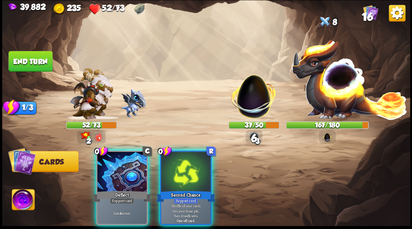
click at [115, 174] on div at bounding box center [121, 173] width 49 height 42
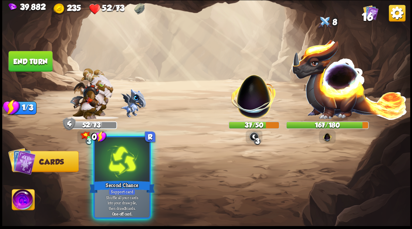
click at [118, 168] on div at bounding box center [122, 160] width 55 height 46
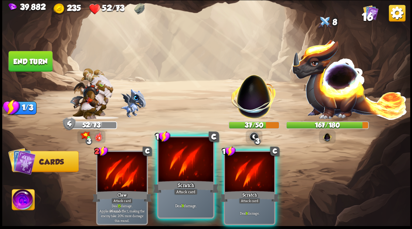
click at [176, 157] on div at bounding box center [185, 160] width 55 height 46
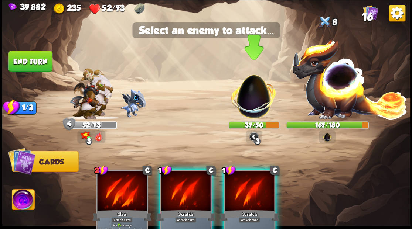
click at [259, 98] on img at bounding box center [254, 93] width 54 height 54
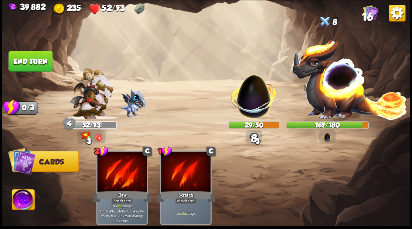
click at [27, 63] on button "End turn" at bounding box center [30, 61] width 44 height 21
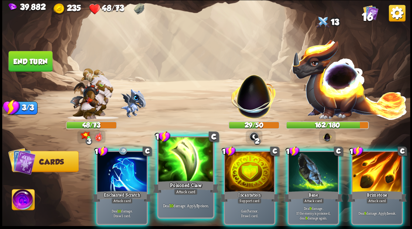
click at [180, 170] on div at bounding box center [185, 160] width 55 height 46
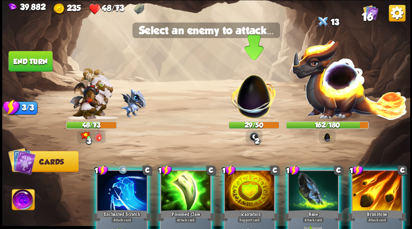
click at [249, 104] on img at bounding box center [254, 93] width 54 height 54
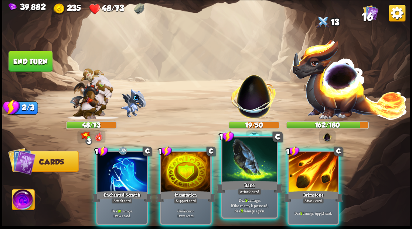
click at [239, 174] on div at bounding box center [249, 160] width 55 height 46
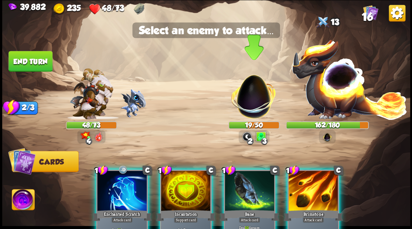
click at [250, 100] on img at bounding box center [254, 93] width 54 height 54
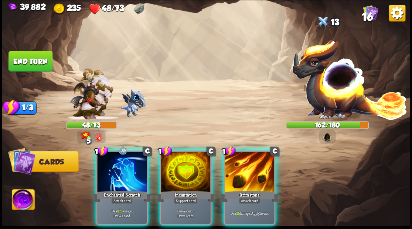
click at [188, 169] on div at bounding box center [185, 173] width 49 height 42
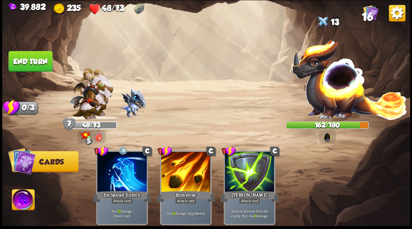
click at [31, 62] on button "End turn" at bounding box center [30, 61] width 44 height 21
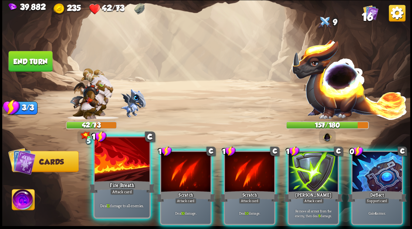
click at [118, 172] on div at bounding box center [122, 160] width 55 height 46
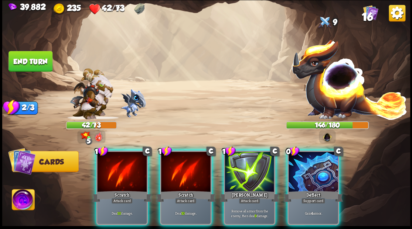
click at [117, 172] on div at bounding box center [121, 173] width 49 height 42
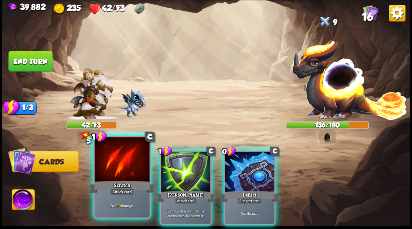
click at [129, 171] on div at bounding box center [122, 160] width 55 height 46
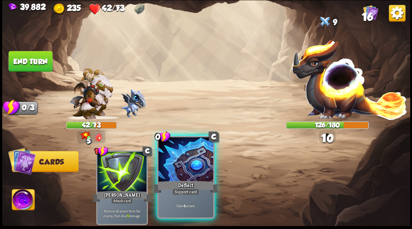
click at [187, 172] on div at bounding box center [185, 160] width 55 height 46
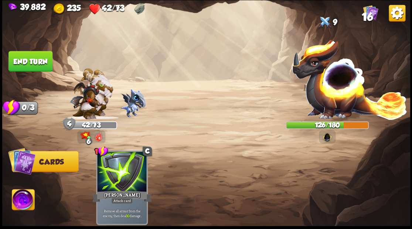
click at [34, 59] on button "End turn" at bounding box center [30, 61] width 44 height 21
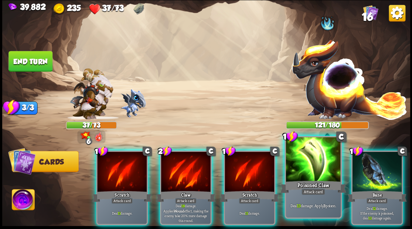
click at [313, 169] on div at bounding box center [313, 160] width 55 height 46
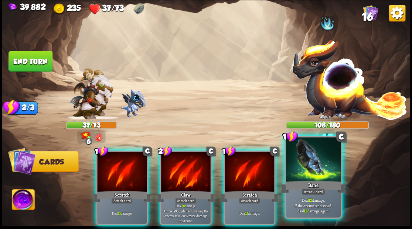
click at [312, 167] on div at bounding box center [313, 160] width 55 height 46
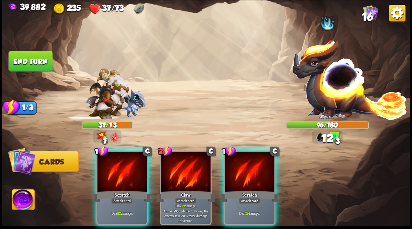
click at [256, 166] on div at bounding box center [249, 173] width 49 height 42
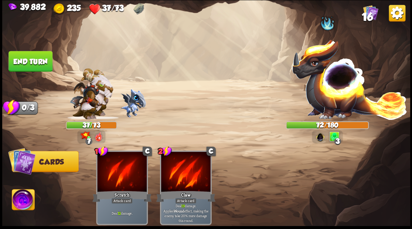
click at [36, 61] on button "End turn" at bounding box center [30, 61] width 44 height 21
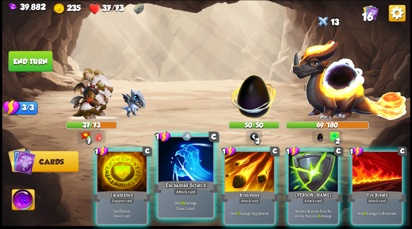
click at [182, 174] on div at bounding box center [185, 160] width 55 height 46
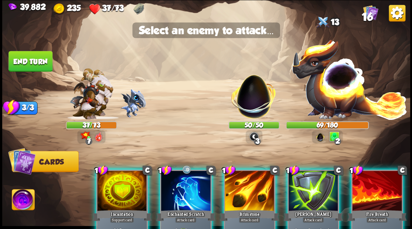
click at [180, 196] on div at bounding box center [185, 192] width 49 height 42
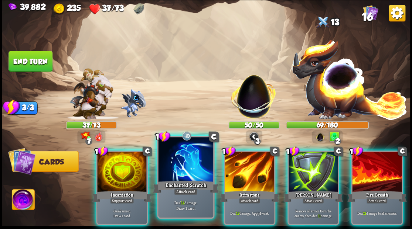
click at [182, 175] on div at bounding box center [185, 160] width 55 height 46
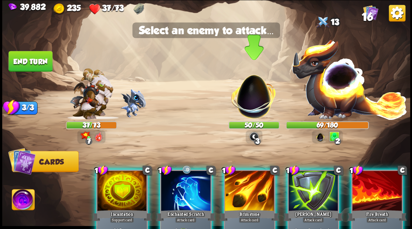
click at [253, 106] on img at bounding box center [254, 93] width 54 height 54
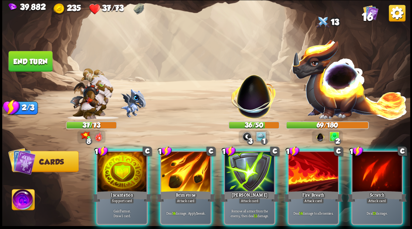
click at [311, 169] on div at bounding box center [312, 173] width 49 height 42
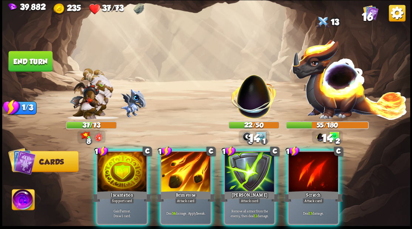
click at [113, 190] on div "Incantation" at bounding box center [121, 196] width 59 height 13
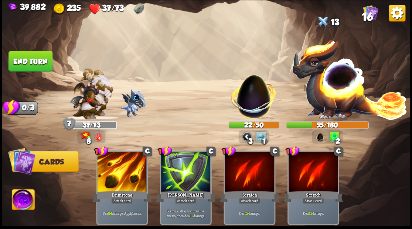
click at [30, 58] on button "End turn" at bounding box center [30, 61] width 44 height 21
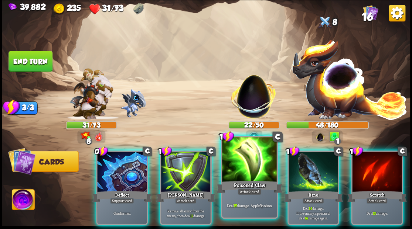
click at [239, 175] on div at bounding box center [249, 160] width 55 height 46
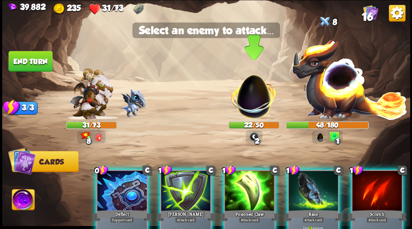
click at [250, 98] on img at bounding box center [254, 93] width 54 height 54
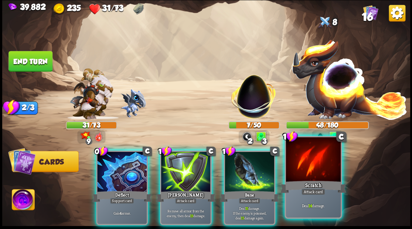
click at [304, 168] on div at bounding box center [313, 160] width 55 height 46
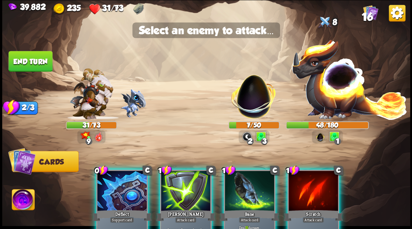
click at [309, 180] on div at bounding box center [312, 192] width 49 height 42
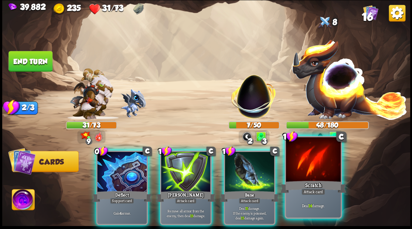
click at [312, 183] on div "Scratch" at bounding box center [313, 187] width 66 height 15
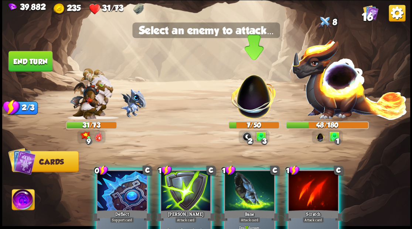
click at [250, 99] on img at bounding box center [254, 93] width 54 height 54
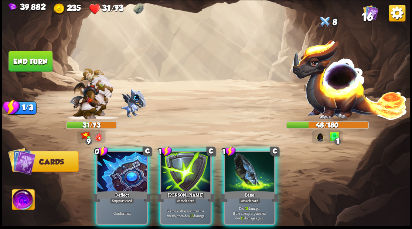
click at [247, 176] on div at bounding box center [249, 173] width 49 height 42
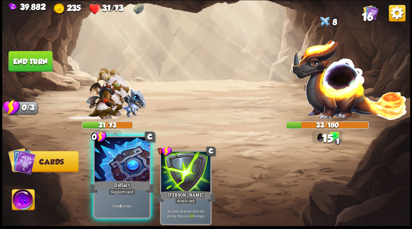
click at [118, 168] on div at bounding box center [122, 160] width 55 height 46
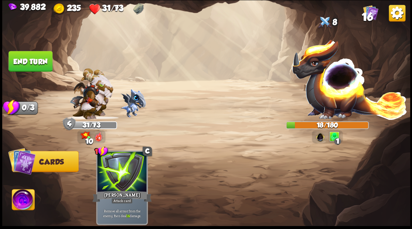
click at [24, 201] on img at bounding box center [23, 200] width 23 height 23
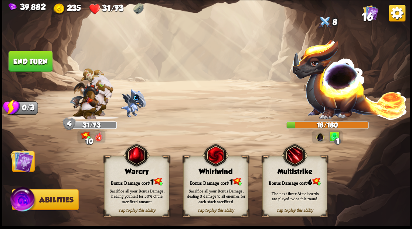
click at [128, 180] on div "Bonus Damage cost: 1" at bounding box center [136, 181] width 64 height 9
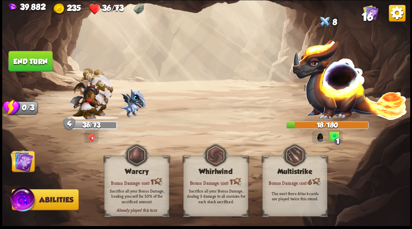
click at [37, 59] on button "End turn" at bounding box center [30, 61] width 44 height 21
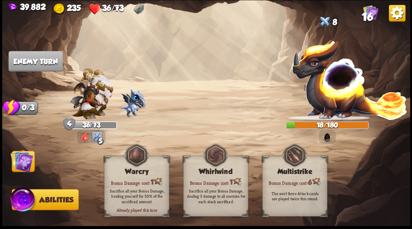
drag, startPoint x: 11, startPoint y: 168, endPoint x: 52, endPoint y: 160, distance: 41.3
click at [11, 168] on img at bounding box center [21, 161] width 23 height 23
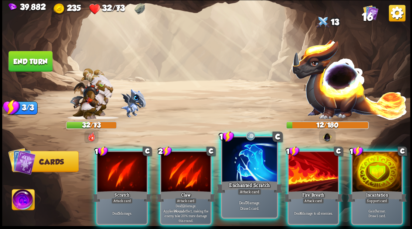
click at [247, 173] on div at bounding box center [249, 160] width 55 height 46
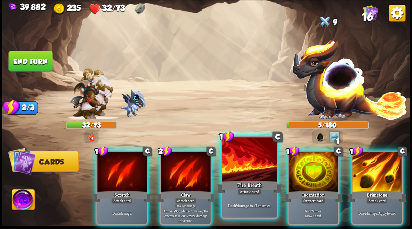
click at [241, 177] on div at bounding box center [249, 160] width 55 height 46
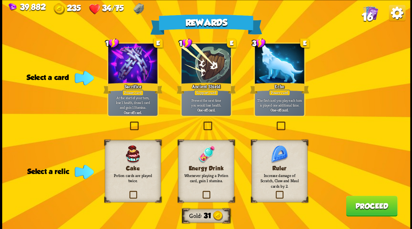
click at [202, 123] on label at bounding box center [202, 123] width 0 height 0
click at [0, 0] on input "checkbox" at bounding box center [0, 0] width 0 height 0
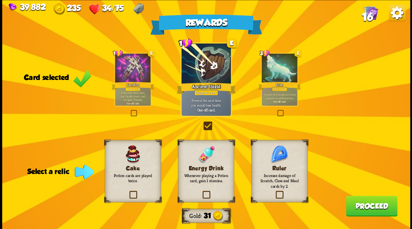
drag, startPoint x: 279, startPoint y: 196, endPoint x: 287, endPoint y: 199, distance: 8.0
click at [274, 192] on label at bounding box center [274, 192] width 0 height 0
click at [0, 0] on input "checkbox" at bounding box center [0, 0] width 0 height 0
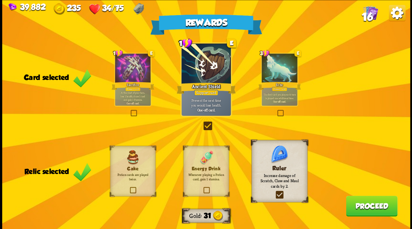
click at [363, 208] on button "Proceed" at bounding box center [371, 206] width 51 height 21
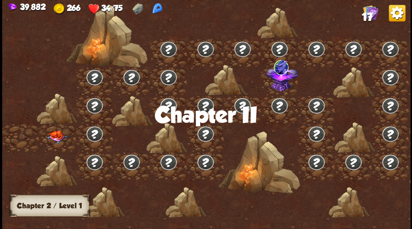
click at [55, 138] on img at bounding box center [57, 136] width 20 height 13
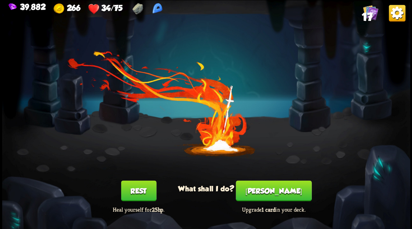
click at [281, 192] on button "[PERSON_NAME]" at bounding box center [274, 191] width 76 height 21
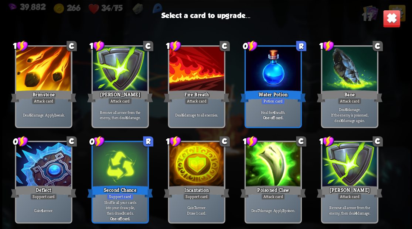
scroll to position [148, 0]
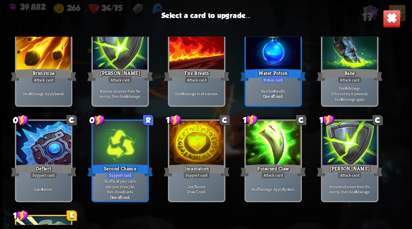
click at [195, 143] on div at bounding box center [196, 144] width 55 height 46
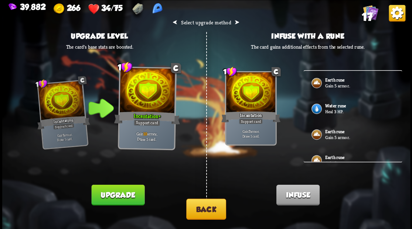
click at [201, 209] on button "Back" at bounding box center [206, 209] width 40 height 21
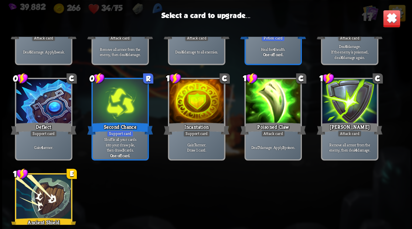
scroll to position [197, 0]
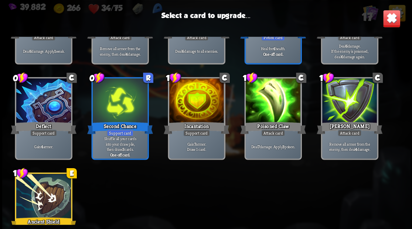
click at [198, 96] on div at bounding box center [196, 101] width 55 height 46
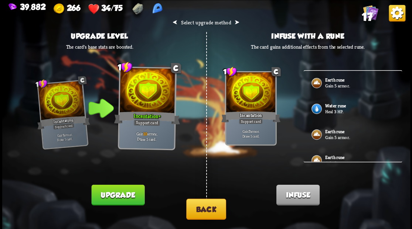
click at [318, 108] on img at bounding box center [316, 109] width 12 height 12
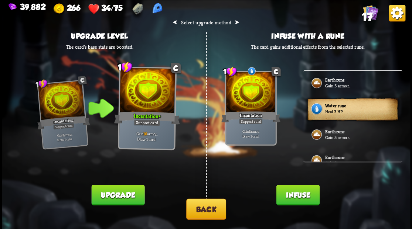
click at [295, 202] on button "Infuse" at bounding box center [297, 195] width 43 height 21
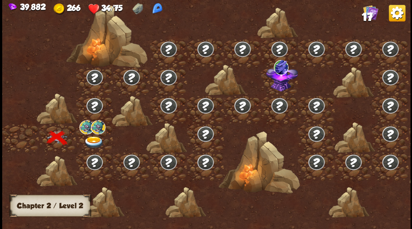
click at [95, 137] on img at bounding box center [93, 142] width 20 height 12
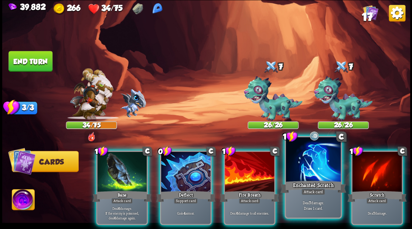
click at [305, 168] on div at bounding box center [313, 160] width 55 height 46
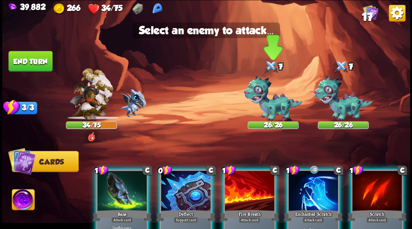
click at [270, 111] on img at bounding box center [272, 98] width 59 height 45
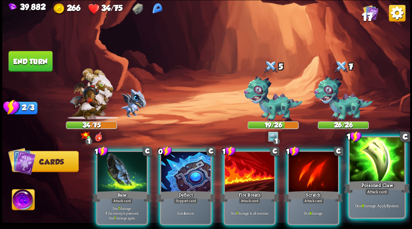
click at [377, 177] on div at bounding box center [376, 160] width 55 height 46
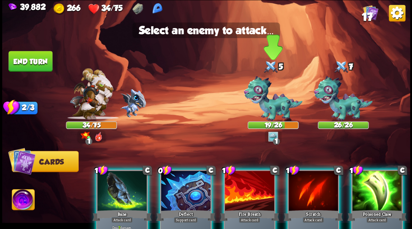
click at [270, 104] on img at bounding box center [272, 98] width 59 height 45
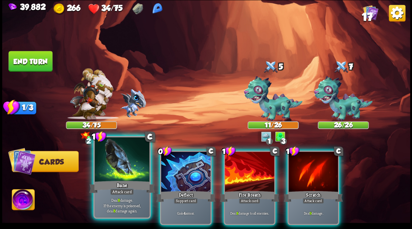
click at [126, 166] on div at bounding box center [122, 160] width 55 height 46
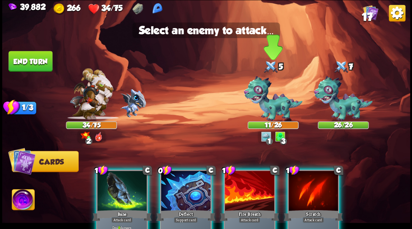
click at [276, 106] on img at bounding box center [272, 98] width 59 height 45
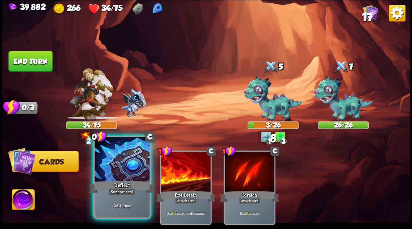
click at [134, 168] on div at bounding box center [122, 160] width 55 height 46
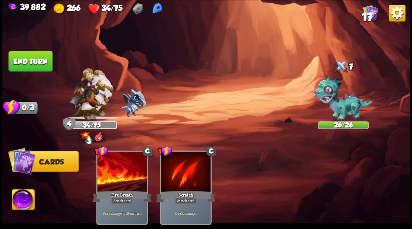
drag, startPoint x: 48, startPoint y: 64, endPoint x: 73, endPoint y: 71, distance: 26.4
click at [48, 65] on button "End turn" at bounding box center [30, 61] width 44 height 21
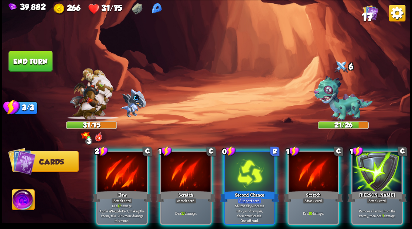
click at [115, 163] on div at bounding box center [121, 173] width 49 height 42
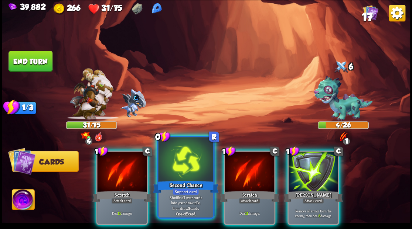
click at [179, 167] on div at bounding box center [185, 160] width 55 height 46
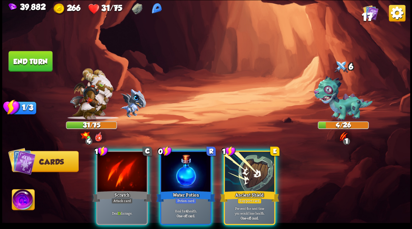
drag, startPoint x: 191, startPoint y: 180, endPoint x: 189, endPoint y: 173, distance: 6.5
click at [191, 179] on div "0 R Water Potion Potion card Heal for 4 health. One-off card." at bounding box center [186, 188] width 52 height 75
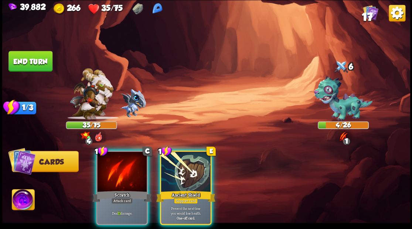
click at [17, 202] on img at bounding box center [23, 200] width 23 height 23
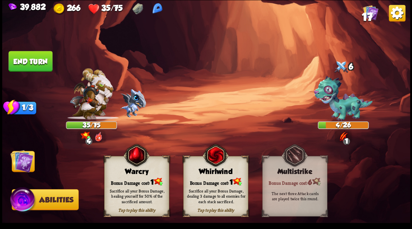
click at [136, 183] on div "Bonus Damage cost: 1" at bounding box center [136, 181] width 64 height 9
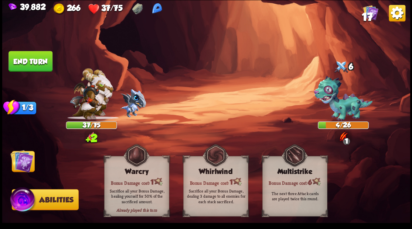
click at [26, 158] on img at bounding box center [21, 161] width 23 height 23
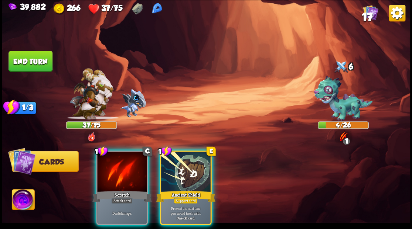
click at [126, 173] on div at bounding box center [121, 173] width 49 height 42
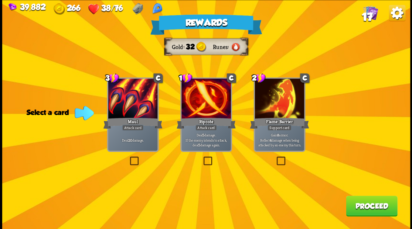
click at [369, 15] on span "17" at bounding box center [366, 16] width 11 height 13
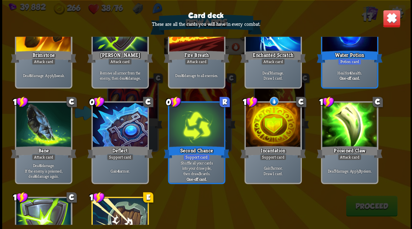
scroll to position [134, 0]
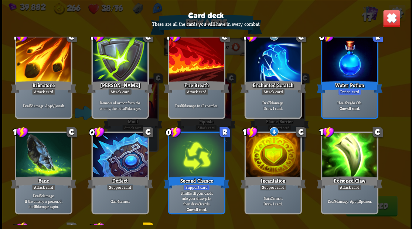
click at [394, 17] on img at bounding box center [391, 19] width 18 height 18
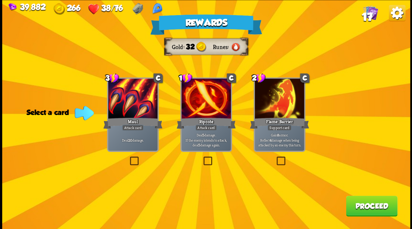
click at [275, 158] on label at bounding box center [275, 158] width 0 height 0
click at [0, 0] on input "checkbox" at bounding box center [0, 0] width 0 height 0
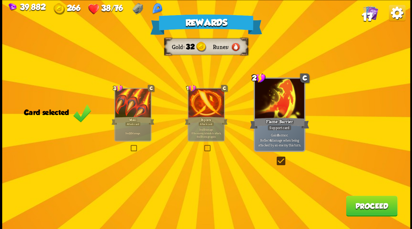
click at [368, 210] on button "Proceed" at bounding box center [371, 206] width 51 height 21
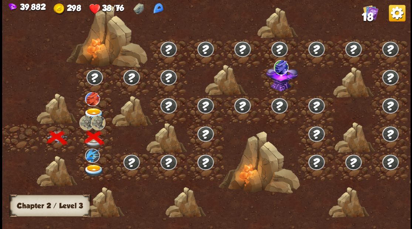
click at [91, 111] on img at bounding box center [93, 114] width 20 height 12
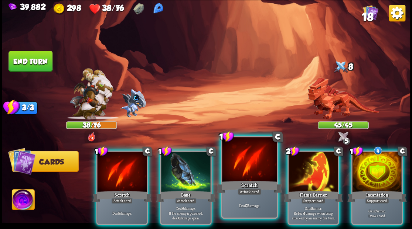
click at [248, 168] on div at bounding box center [249, 160] width 55 height 46
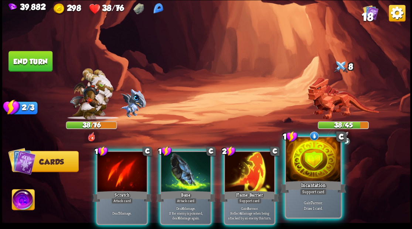
drag, startPoint x: 307, startPoint y: 171, endPoint x: 312, endPoint y: 148, distance: 23.3
click at [307, 171] on div at bounding box center [313, 160] width 55 height 46
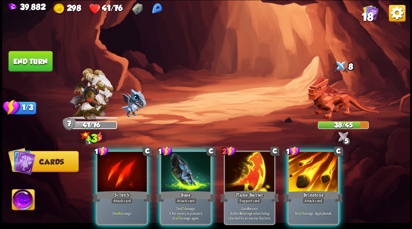
drag, startPoint x: 312, startPoint y: 166, endPoint x: 313, endPoint y: 161, distance: 5.0
click at [312, 165] on div at bounding box center [312, 173] width 49 height 42
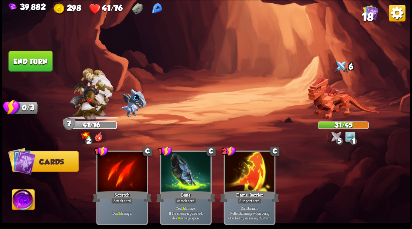
click at [39, 62] on button "End turn" at bounding box center [30, 61] width 44 height 21
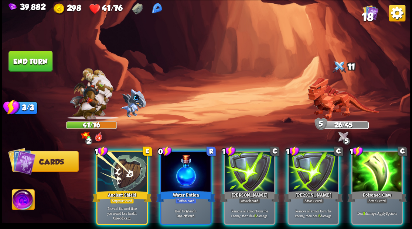
click at [185, 165] on div at bounding box center [185, 173] width 49 height 42
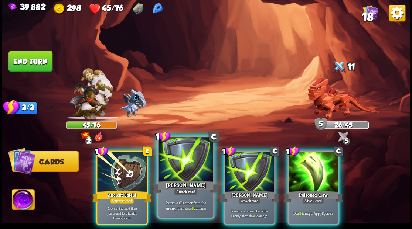
click at [178, 177] on div at bounding box center [185, 160] width 55 height 46
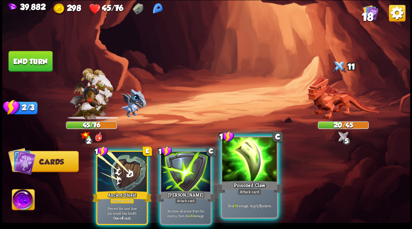
click at [251, 160] on div at bounding box center [249, 160] width 55 height 46
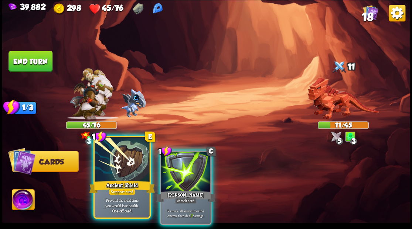
click at [125, 169] on div at bounding box center [122, 160] width 55 height 46
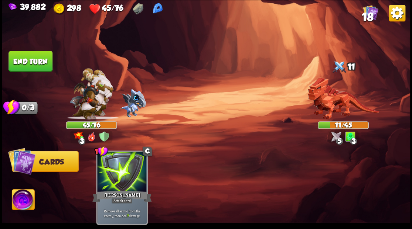
click at [23, 204] on img at bounding box center [23, 200] width 23 height 23
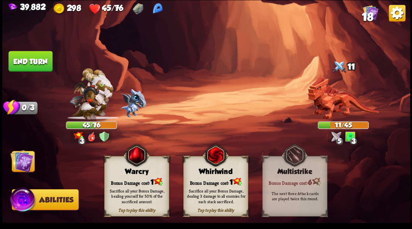
click at [138, 171] on div "Warcry" at bounding box center [136, 172] width 64 height 8
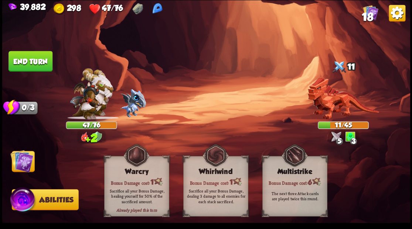
click at [35, 56] on button "End turn" at bounding box center [30, 61] width 44 height 21
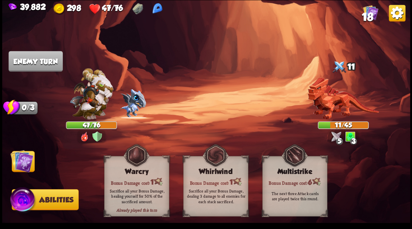
click at [28, 161] on img at bounding box center [21, 161] width 23 height 23
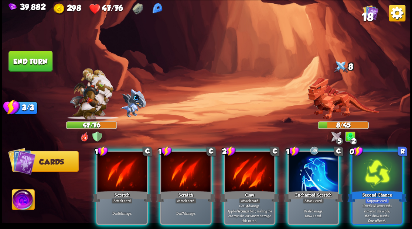
click at [366, 167] on div at bounding box center [376, 173] width 49 height 42
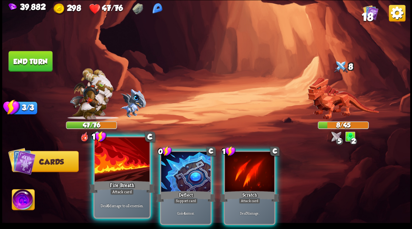
click at [123, 174] on div at bounding box center [122, 160] width 55 height 46
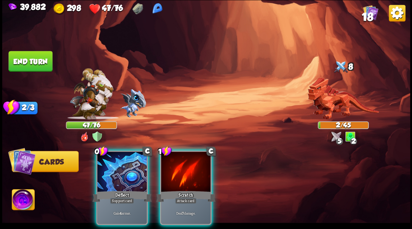
click at [179, 178] on div at bounding box center [185, 173] width 49 height 42
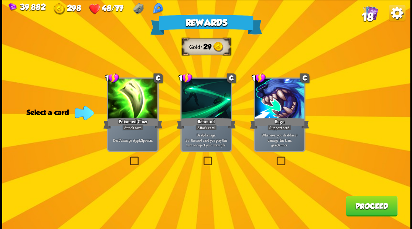
click at [369, 16] on span "18" at bounding box center [366, 16] width 11 height 13
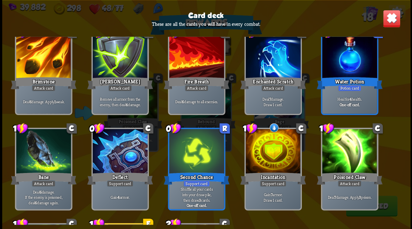
scroll to position [197, 0]
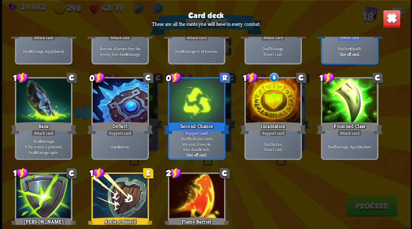
click at [394, 22] on img at bounding box center [391, 19] width 18 height 18
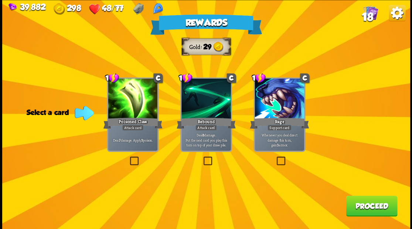
click at [202, 158] on label at bounding box center [202, 158] width 0 height 0
click at [0, 0] on input "checkbox" at bounding box center [0, 0] width 0 height 0
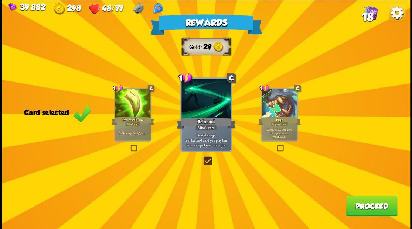
click at [371, 212] on button "Proceed" at bounding box center [371, 206] width 51 height 21
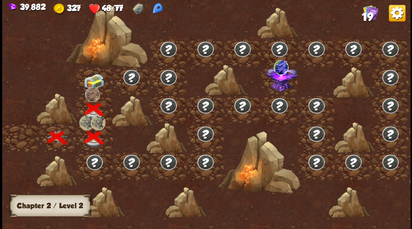
click at [92, 79] on img at bounding box center [93, 82] width 20 height 16
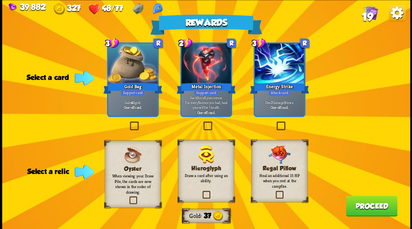
click at [274, 192] on label at bounding box center [274, 192] width 0 height 0
click at [0, 0] on input "checkbox" at bounding box center [0, 0] width 0 height 0
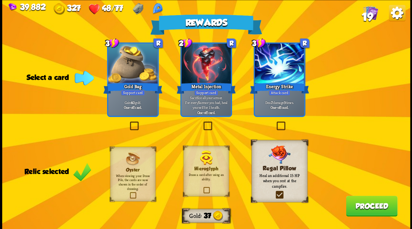
click at [366, 211] on button "Proceed" at bounding box center [371, 206] width 51 height 21
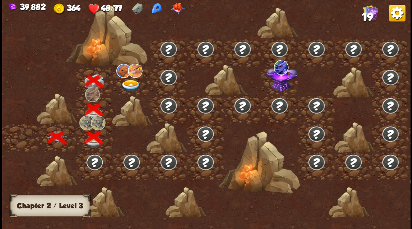
click at [130, 84] on img at bounding box center [130, 86] width 20 height 12
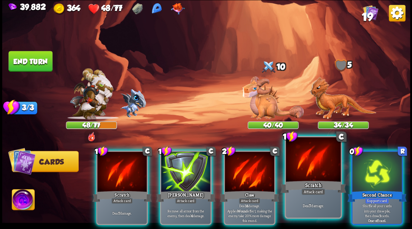
click at [310, 164] on div at bounding box center [313, 160] width 55 height 46
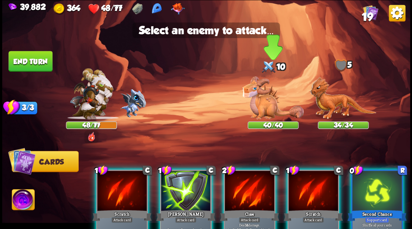
click at [265, 104] on img at bounding box center [272, 97] width 61 height 43
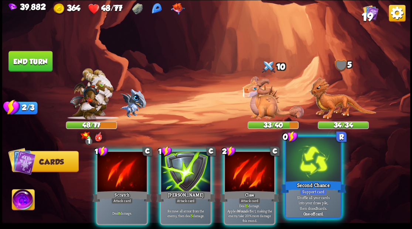
click at [311, 170] on div at bounding box center [313, 160] width 55 height 46
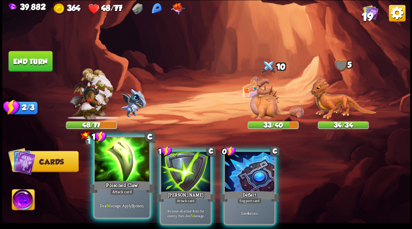
click at [114, 167] on div at bounding box center [122, 160] width 55 height 46
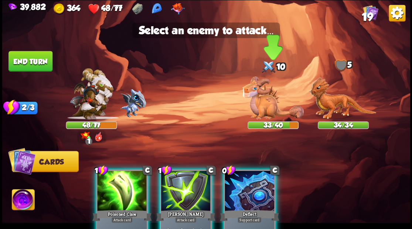
click at [260, 106] on img at bounding box center [272, 97] width 61 height 43
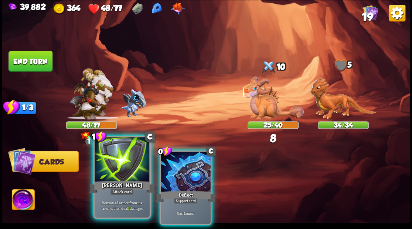
click at [120, 169] on div at bounding box center [122, 160] width 55 height 46
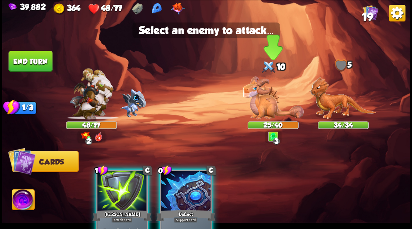
click at [269, 95] on img at bounding box center [272, 97] width 61 height 43
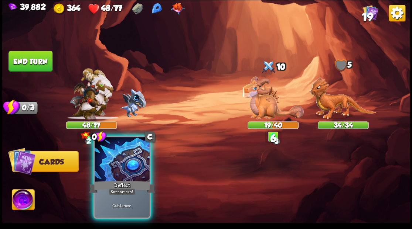
click at [126, 172] on div at bounding box center [122, 160] width 55 height 46
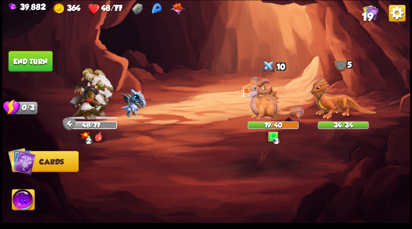
click at [25, 64] on button "End turn" at bounding box center [30, 61] width 44 height 21
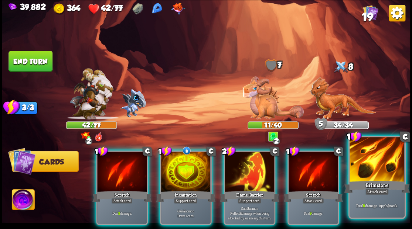
click at [378, 168] on div at bounding box center [376, 160] width 55 height 46
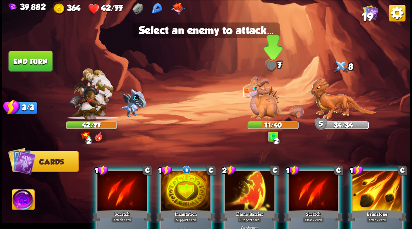
click at [265, 107] on img at bounding box center [272, 97] width 61 height 43
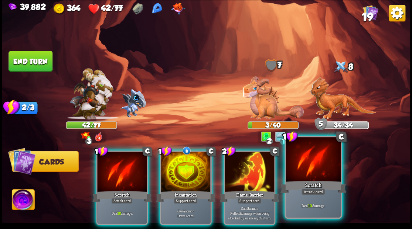
click at [324, 180] on div "Scratch" at bounding box center [313, 187] width 66 height 15
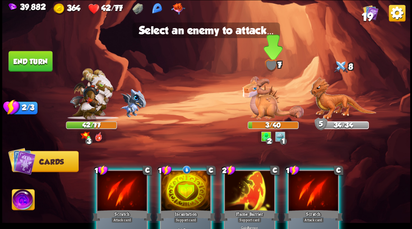
click at [261, 104] on img at bounding box center [272, 97] width 61 height 43
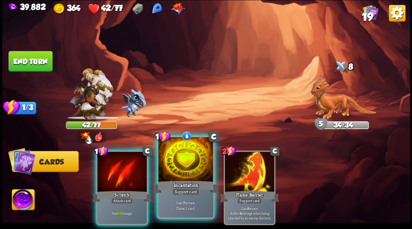
click at [182, 178] on div at bounding box center [185, 160] width 55 height 46
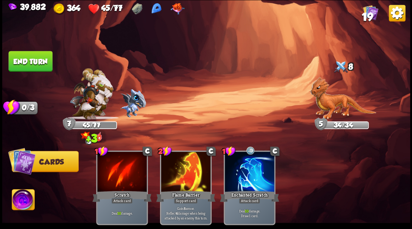
click at [23, 61] on button "End turn" at bounding box center [30, 61] width 44 height 21
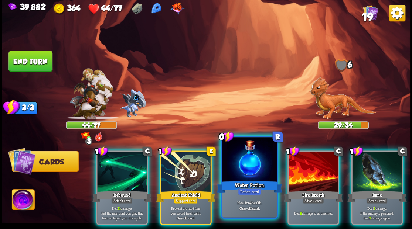
click at [237, 172] on div at bounding box center [249, 160] width 55 height 46
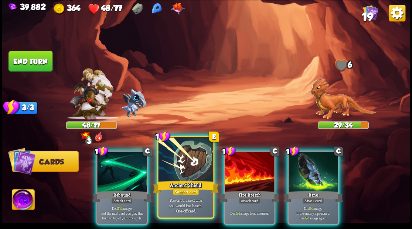
click at [189, 169] on div at bounding box center [185, 160] width 55 height 46
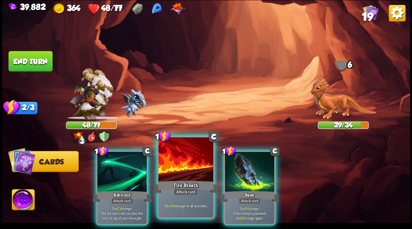
click at [188, 165] on div at bounding box center [185, 160] width 55 height 46
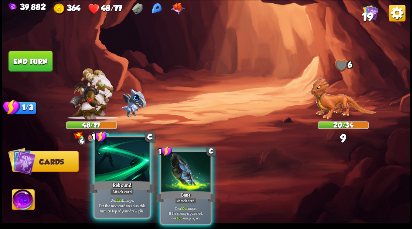
click at [114, 169] on div at bounding box center [122, 160] width 55 height 46
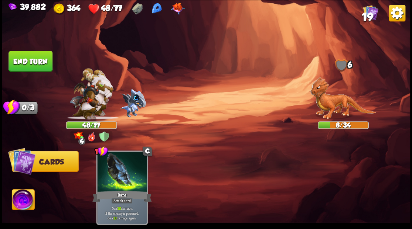
click at [18, 200] on img at bounding box center [23, 200] width 23 height 23
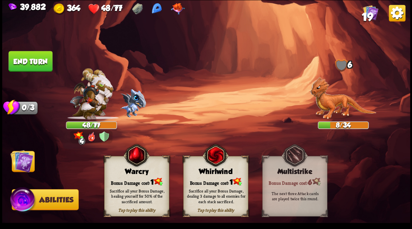
click at [127, 181] on div "Bonus Damage cost: 1" at bounding box center [136, 181] width 64 height 9
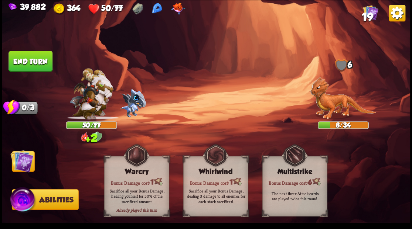
click at [19, 164] on img at bounding box center [21, 161] width 23 height 23
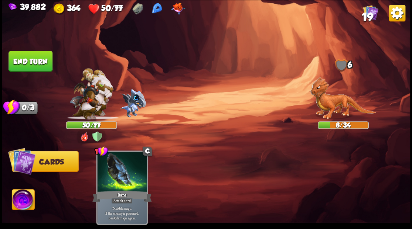
click at [28, 62] on button "End turn" at bounding box center [30, 61] width 44 height 21
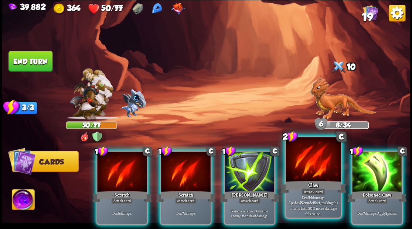
click at [310, 164] on div at bounding box center [313, 160] width 55 height 46
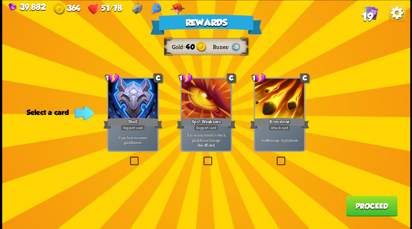
click at [371, 204] on button "Proceed" at bounding box center [371, 206] width 51 height 21
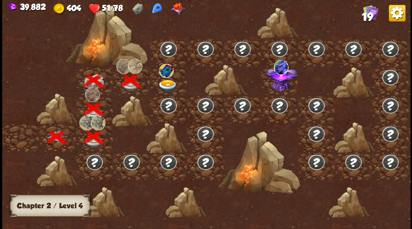
click at [166, 85] on img at bounding box center [167, 86] width 20 height 12
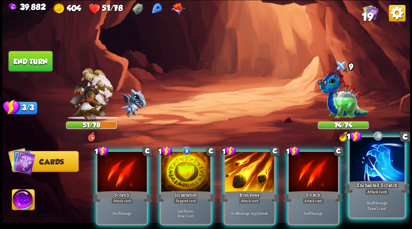
click at [377, 161] on div at bounding box center [376, 160] width 55 height 46
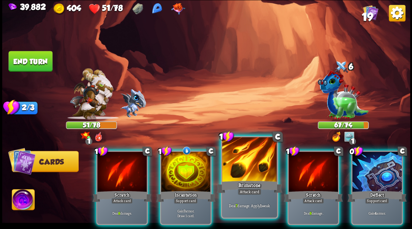
click at [245, 174] on div at bounding box center [249, 160] width 55 height 46
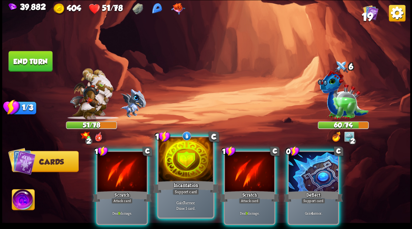
click at [178, 160] on div at bounding box center [185, 160] width 55 height 46
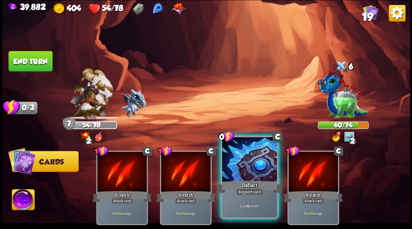
click at [244, 165] on div at bounding box center [249, 160] width 55 height 46
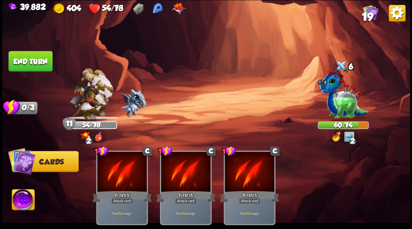
click at [29, 58] on button "End turn" at bounding box center [30, 61] width 44 height 21
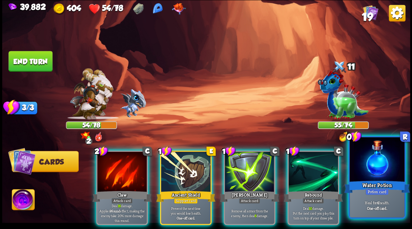
click at [383, 174] on div at bounding box center [376, 160] width 55 height 46
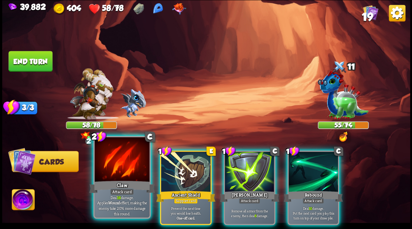
click at [117, 163] on div at bounding box center [122, 160] width 55 height 46
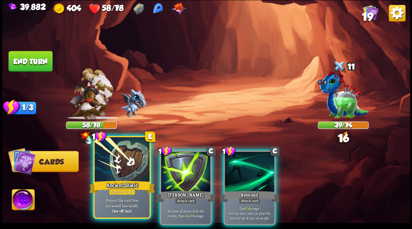
click at [115, 157] on div at bounding box center [122, 160] width 55 height 46
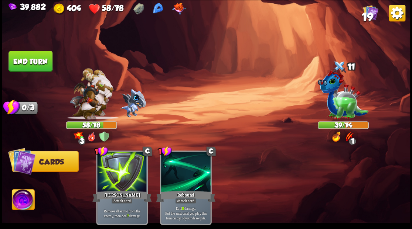
click at [17, 202] on img at bounding box center [23, 200] width 23 height 23
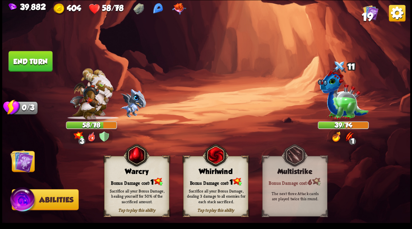
click at [129, 172] on div "Warcry" at bounding box center [136, 172] width 64 height 8
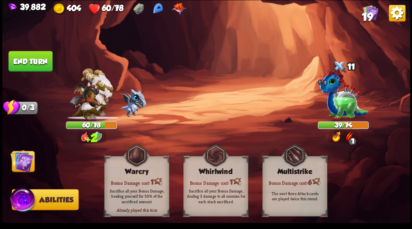
click at [38, 58] on button "End turn" at bounding box center [30, 61] width 44 height 21
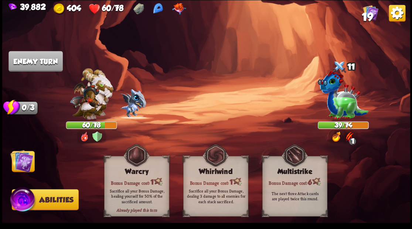
click at [14, 166] on img at bounding box center [21, 161] width 23 height 23
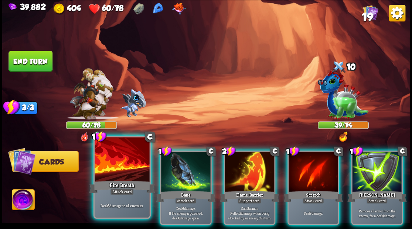
click at [133, 171] on div at bounding box center [122, 160] width 55 height 46
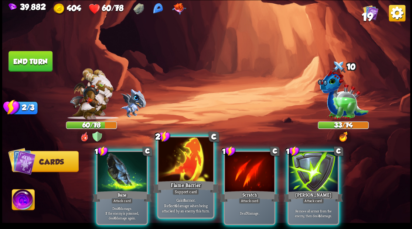
click at [180, 172] on div at bounding box center [185, 160] width 55 height 46
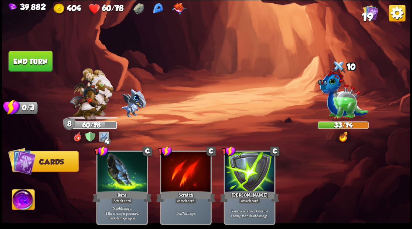
click at [40, 61] on button "End turn" at bounding box center [30, 61] width 44 height 21
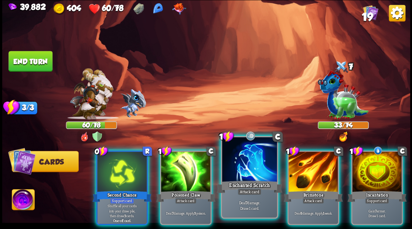
click at [235, 168] on div at bounding box center [249, 160] width 55 height 46
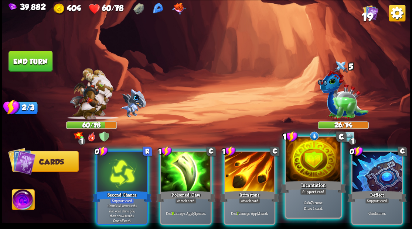
click at [320, 165] on div at bounding box center [313, 160] width 55 height 46
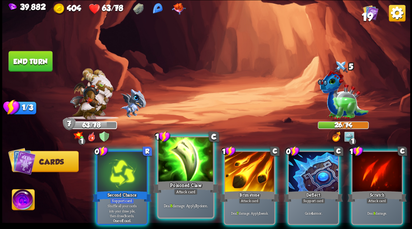
click at [184, 169] on div at bounding box center [185, 160] width 55 height 46
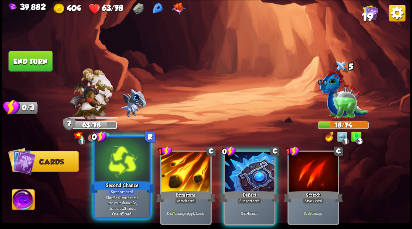
click at [126, 172] on div at bounding box center [122, 160] width 55 height 46
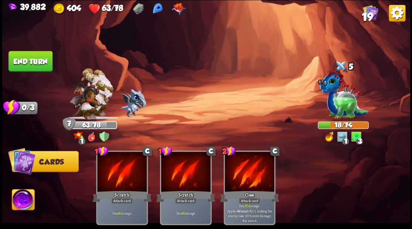
drag, startPoint x: 37, startPoint y: 54, endPoint x: 61, endPoint y: 54, distance: 24.0
click at [37, 54] on button "End turn" at bounding box center [30, 61] width 44 height 21
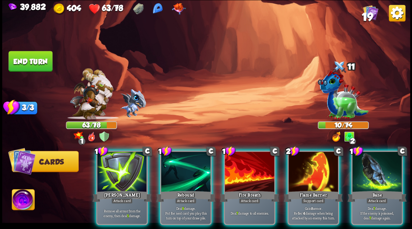
click at [21, 199] on img at bounding box center [23, 200] width 23 height 23
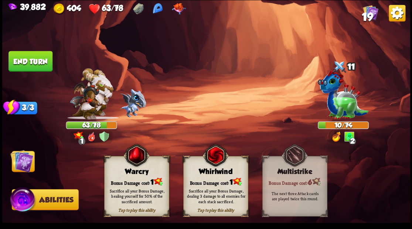
click at [133, 174] on div "Warcry" at bounding box center [136, 172] width 64 height 8
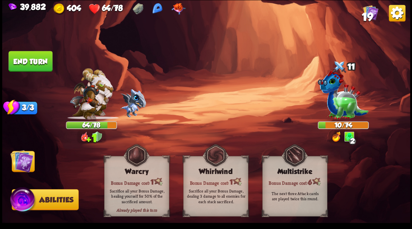
click at [24, 163] on img at bounding box center [21, 161] width 23 height 23
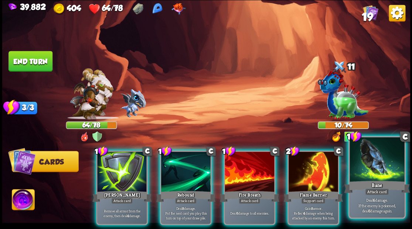
click at [372, 171] on div at bounding box center [376, 160] width 55 height 46
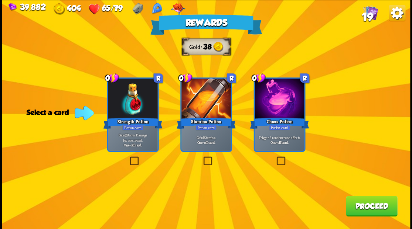
drag, startPoint x: 206, startPoint y: 158, endPoint x: 285, endPoint y: 170, distance: 79.5
click at [202, 158] on label at bounding box center [202, 158] width 0 height 0
click at [0, 0] on input "checkbox" at bounding box center [0, 0] width 0 height 0
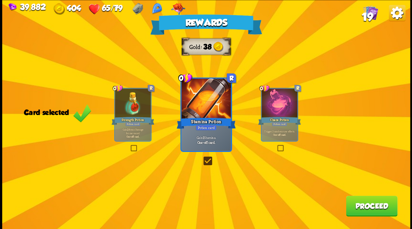
click at [359, 210] on button "Proceed" at bounding box center [371, 206] width 51 height 21
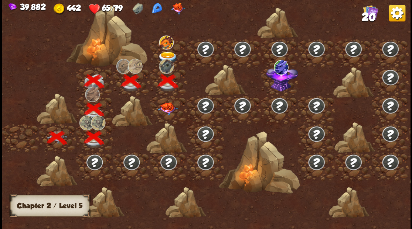
click at [166, 107] on img at bounding box center [167, 108] width 20 height 13
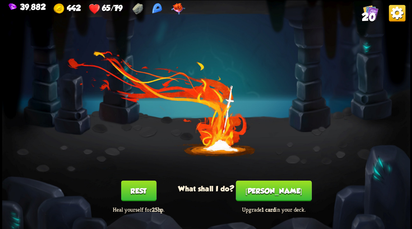
click at [278, 191] on button "[PERSON_NAME]" at bounding box center [274, 191] width 76 height 21
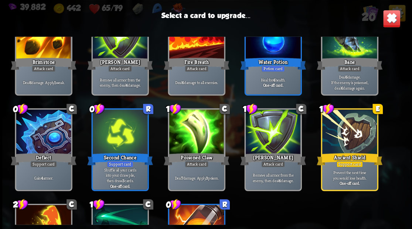
scroll to position [172, 0]
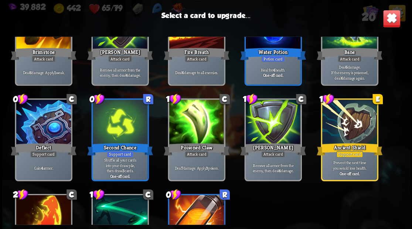
click at [31, 128] on div at bounding box center [43, 123] width 55 height 46
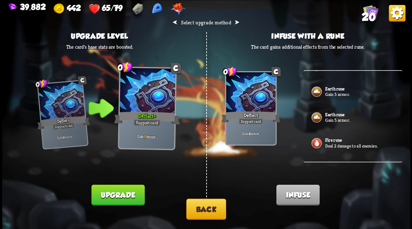
scroll to position [0, 0]
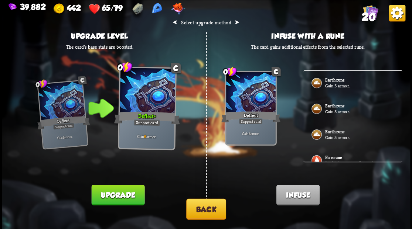
click at [340, 105] on b "Earth rune" at bounding box center [335, 106] width 20 height 6
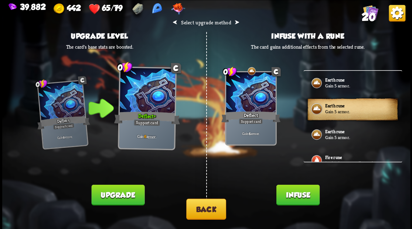
click at [295, 199] on button "Infuse" at bounding box center [297, 195] width 43 height 21
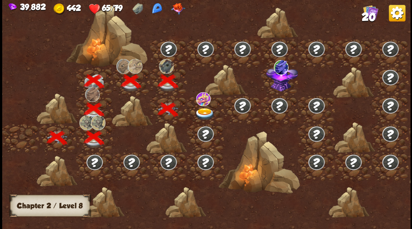
click at [207, 112] on img at bounding box center [204, 114] width 20 height 12
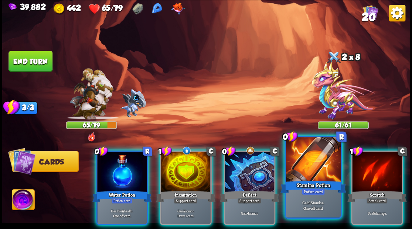
click at [302, 168] on div at bounding box center [313, 160] width 55 height 46
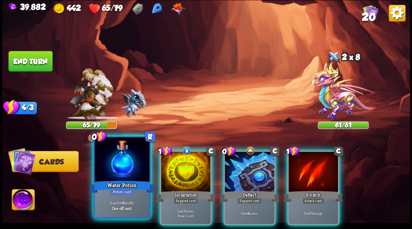
click at [114, 177] on div at bounding box center [122, 160] width 55 height 46
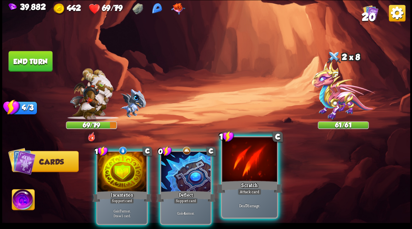
click at [248, 165] on div at bounding box center [249, 160] width 55 height 46
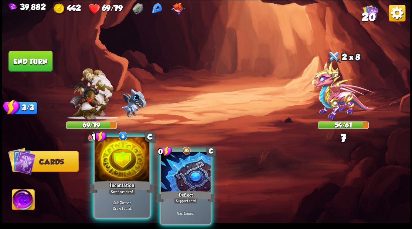
click at [129, 174] on div at bounding box center [122, 160] width 55 height 46
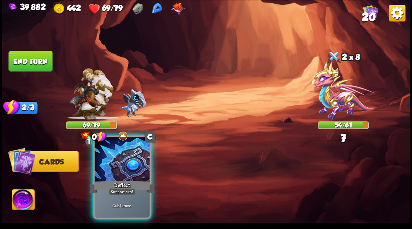
click at [117, 171] on div at bounding box center [122, 160] width 55 height 46
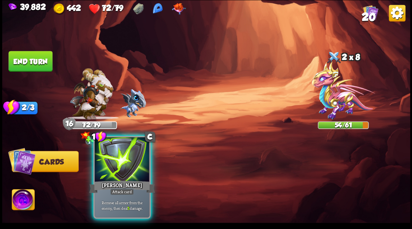
click at [119, 171] on div at bounding box center [122, 160] width 55 height 46
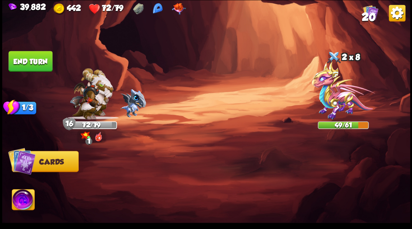
click at [32, 62] on button "End turn" at bounding box center [30, 61] width 44 height 21
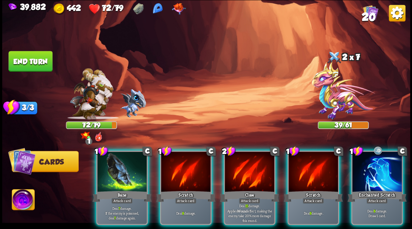
click at [373, 170] on div at bounding box center [376, 173] width 49 height 42
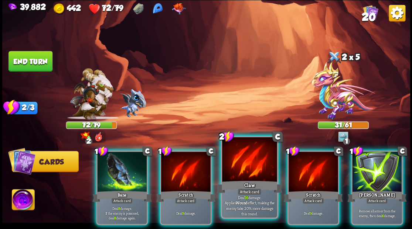
click at [245, 160] on div at bounding box center [249, 160] width 55 height 46
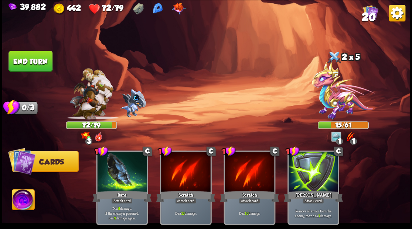
click at [33, 62] on button "End turn" at bounding box center [30, 61] width 44 height 21
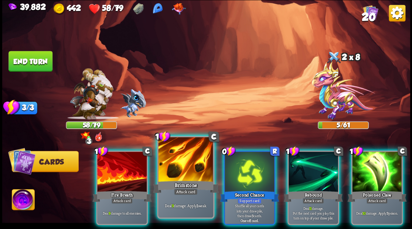
click at [185, 175] on div at bounding box center [185, 160] width 55 height 46
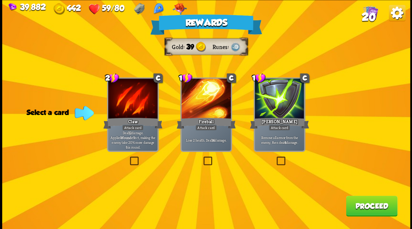
click at [366, 16] on span "20" at bounding box center [368, 16] width 14 height 13
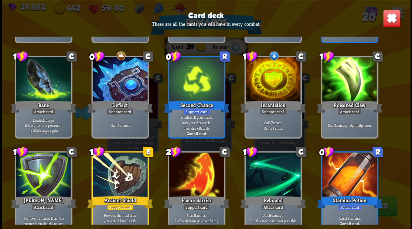
scroll to position [232, 0]
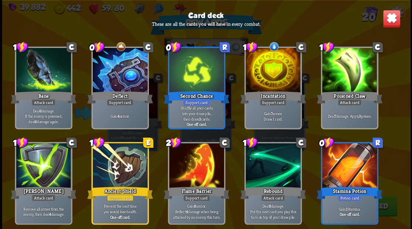
drag, startPoint x: 384, startPoint y: 21, endPoint x: 384, endPoint y: 32, distance: 11.1
click at [385, 21] on img at bounding box center [391, 19] width 18 height 18
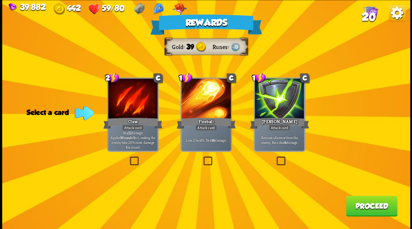
click at [361, 207] on button "Proceed" at bounding box center [371, 206] width 51 height 21
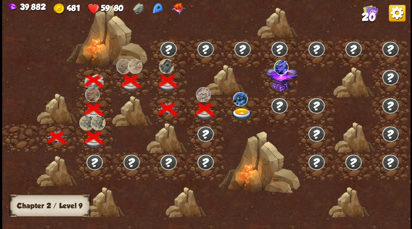
click at [243, 109] on img at bounding box center [242, 114] width 20 height 12
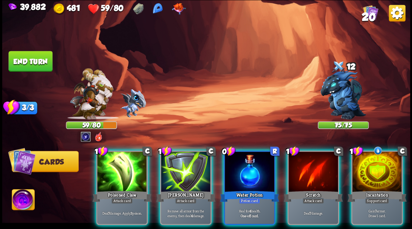
click at [242, 159] on div at bounding box center [249, 173] width 49 height 42
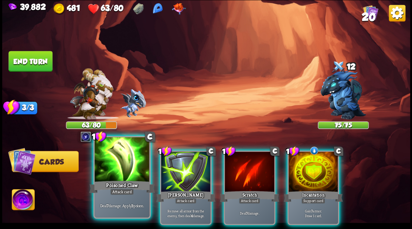
click at [124, 164] on div at bounding box center [122, 160] width 55 height 46
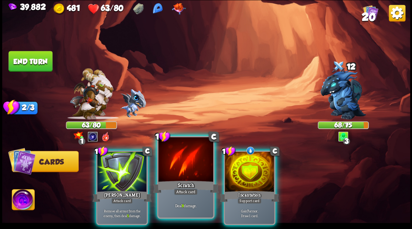
click at [192, 162] on div at bounding box center [185, 160] width 55 height 46
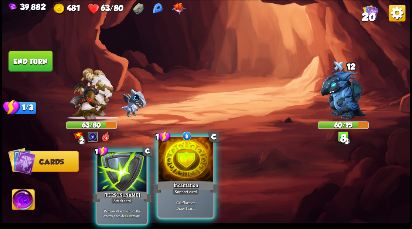
click at [191, 161] on div at bounding box center [185, 160] width 55 height 46
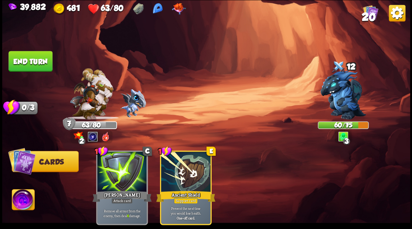
click at [37, 60] on button "End turn" at bounding box center [30, 61] width 44 height 21
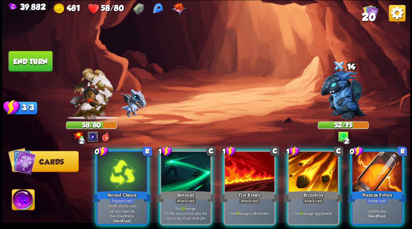
click at [374, 177] on div at bounding box center [376, 173] width 49 height 42
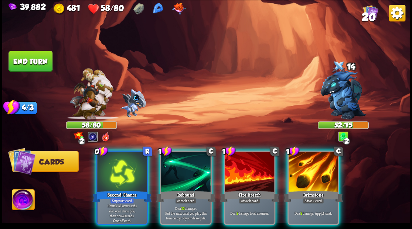
drag, startPoint x: 311, startPoint y: 168, endPoint x: 309, endPoint y: 164, distance: 5.0
click at [311, 169] on div at bounding box center [312, 173] width 49 height 42
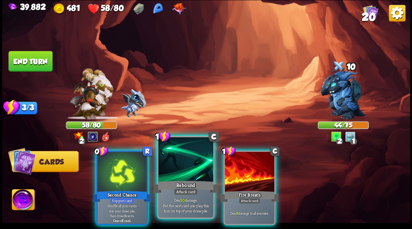
click at [181, 166] on div at bounding box center [185, 160] width 55 height 46
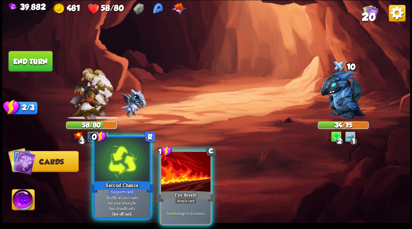
click at [111, 169] on div at bounding box center [122, 160] width 55 height 46
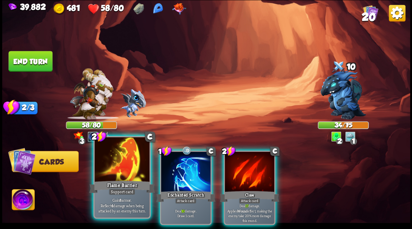
click at [116, 165] on div at bounding box center [122, 160] width 55 height 46
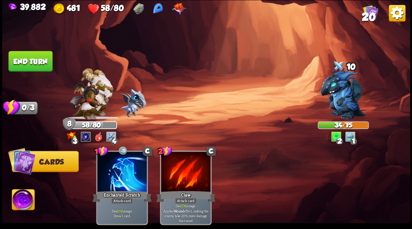
click at [46, 62] on button "End turn" at bounding box center [30, 61] width 44 height 21
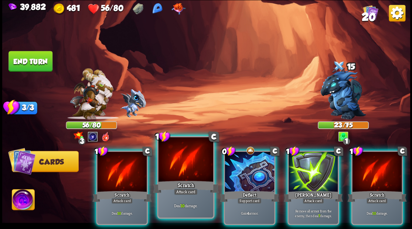
click at [189, 171] on div at bounding box center [185, 160] width 55 height 46
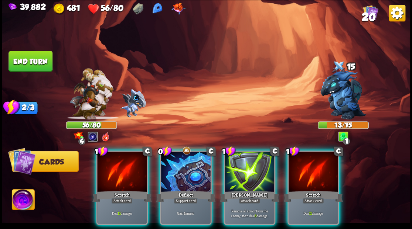
click at [24, 201] on img at bounding box center [23, 200] width 23 height 23
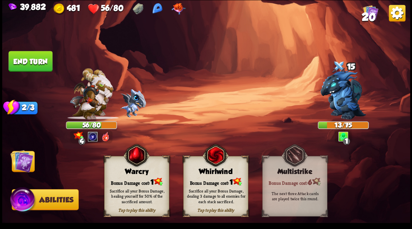
click at [124, 181] on div "Bonus Damage cost: 1" at bounding box center [136, 181] width 64 height 9
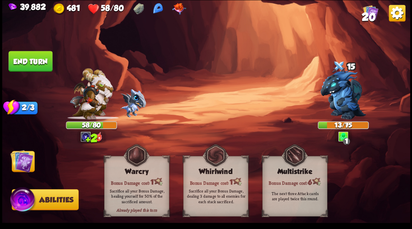
click at [22, 160] on img at bounding box center [21, 161] width 23 height 23
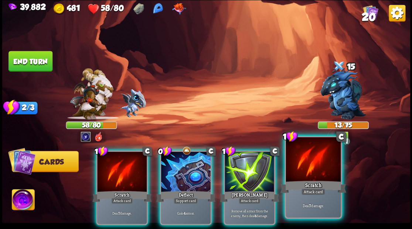
click at [320, 166] on div at bounding box center [313, 160] width 55 height 46
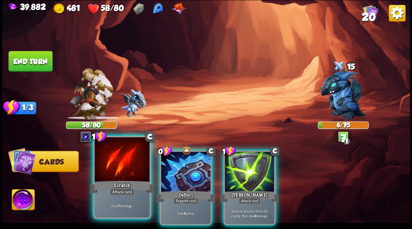
click at [106, 178] on div at bounding box center [122, 160] width 55 height 46
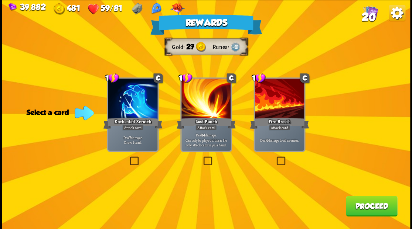
click at [275, 158] on label at bounding box center [275, 158] width 0 height 0
click at [0, 0] on input "checkbox" at bounding box center [0, 0] width 0 height 0
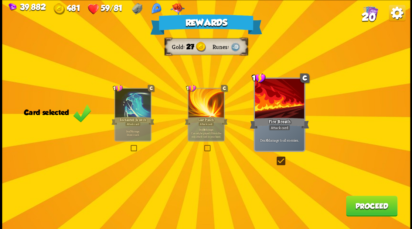
click at [380, 205] on button "Proceed" at bounding box center [371, 206] width 51 height 21
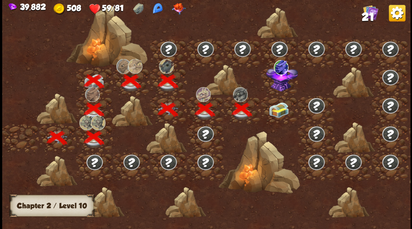
click at [277, 111] on img at bounding box center [279, 110] width 20 height 16
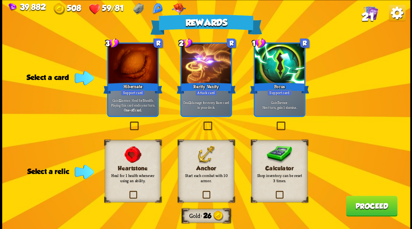
click at [274, 192] on label at bounding box center [274, 192] width 0 height 0
click at [0, 0] on input "checkbox" at bounding box center [0, 0] width 0 height 0
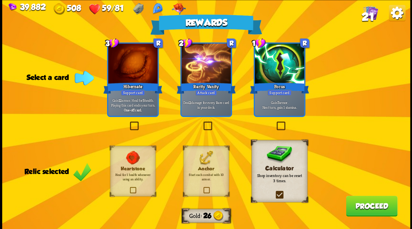
click at [128, 123] on label at bounding box center [128, 123] width 0 height 0
click at [0, 0] on input "checkbox" at bounding box center [0, 0] width 0 height 0
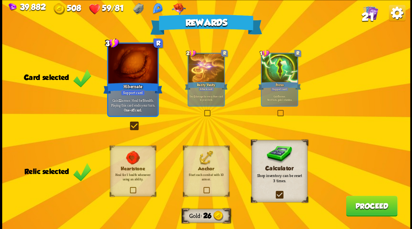
click at [364, 205] on button "Proceed" at bounding box center [371, 206] width 51 height 21
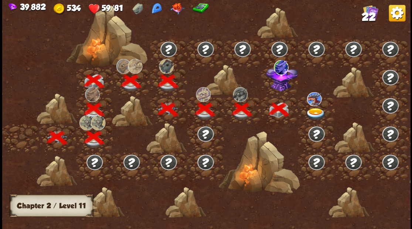
scroll to position [0, 112]
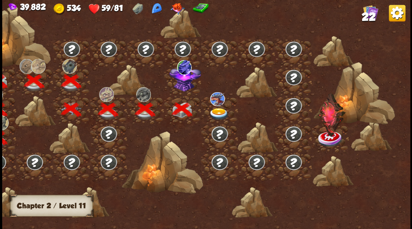
click at [182, 89] on img at bounding box center [185, 77] width 32 height 27
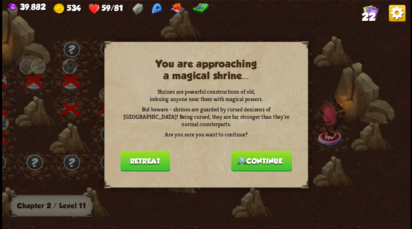
click at [252, 163] on button "Continue" at bounding box center [261, 161] width 61 height 21
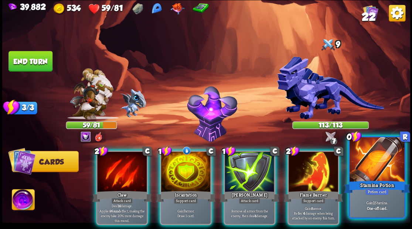
click at [372, 168] on div at bounding box center [376, 160] width 55 height 46
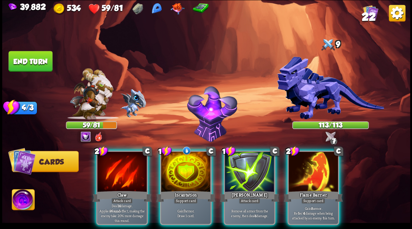
click at [114, 164] on div at bounding box center [121, 173] width 49 height 42
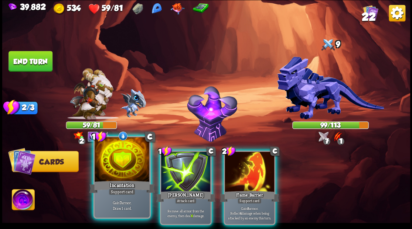
click at [122, 168] on div at bounding box center [122, 160] width 55 height 46
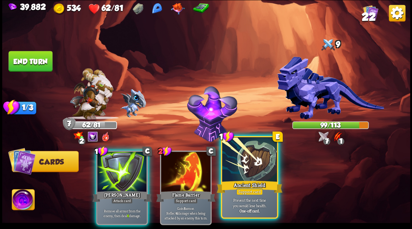
click at [244, 174] on div at bounding box center [249, 160] width 55 height 46
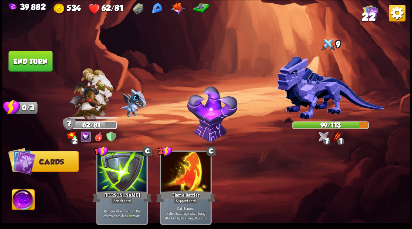
click at [27, 59] on button "End turn" at bounding box center [30, 61] width 44 height 21
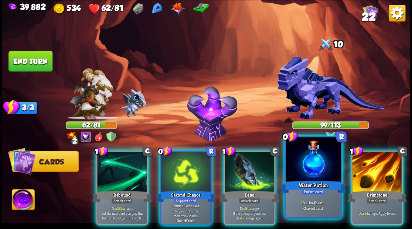
click at [305, 175] on div at bounding box center [313, 160] width 55 height 46
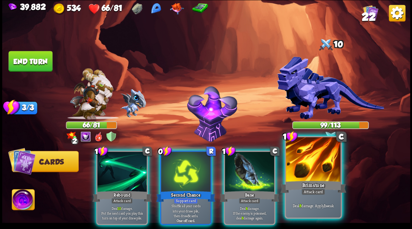
drag, startPoint x: 306, startPoint y: 162, endPoint x: 258, endPoint y: 123, distance: 61.2
click at [306, 161] on div at bounding box center [313, 160] width 55 height 46
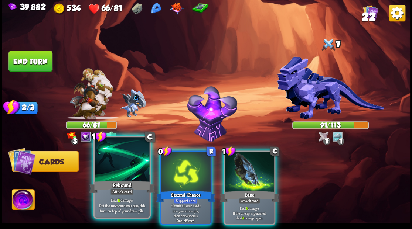
click at [117, 175] on div at bounding box center [122, 160] width 55 height 46
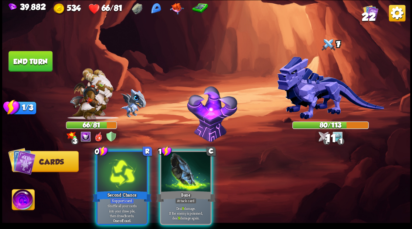
drag, startPoint x: 103, startPoint y: 165, endPoint x: 128, endPoint y: 124, distance: 47.7
click at [103, 163] on div at bounding box center [121, 173] width 49 height 42
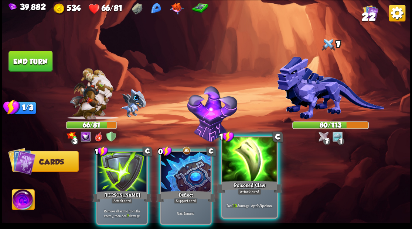
click at [250, 167] on div at bounding box center [249, 160] width 55 height 46
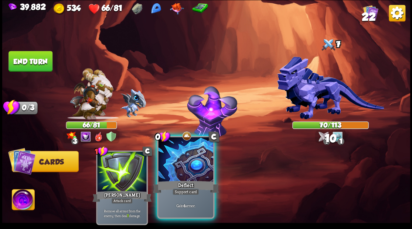
click at [188, 171] on div at bounding box center [185, 160] width 55 height 46
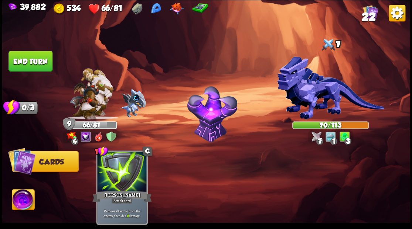
click at [25, 58] on button "End turn" at bounding box center [30, 61] width 44 height 21
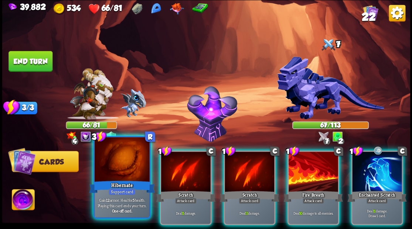
click at [124, 174] on div at bounding box center [122, 160] width 55 height 46
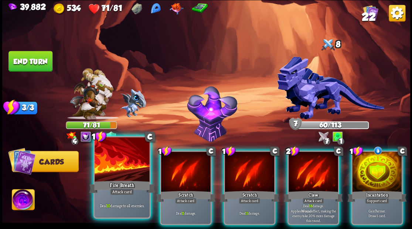
click at [105, 164] on div at bounding box center [122, 160] width 55 height 46
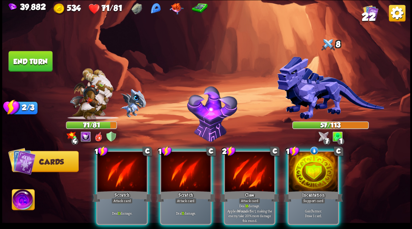
click at [124, 172] on div at bounding box center [121, 173] width 49 height 42
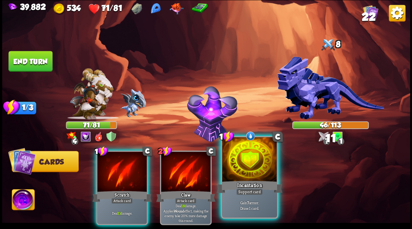
click at [245, 171] on div at bounding box center [249, 160] width 55 height 46
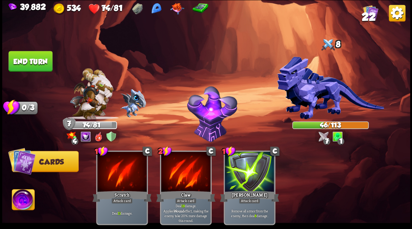
click at [37, 64] on button "End turn" at bounding box center [30, 61] width 44 height 21
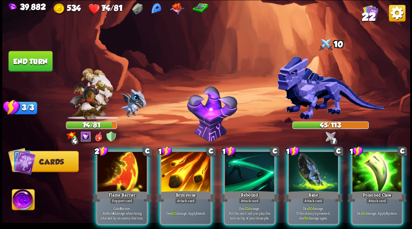
click at [183, 173] on div at bounding box center [185, 173] width 49 height 42
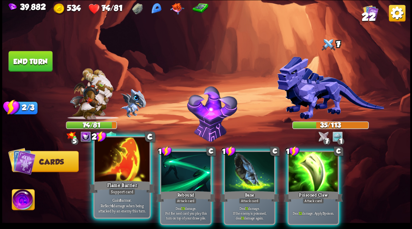
click at [121, 165] on div at bounding box center [122, 160] width 55 height 46
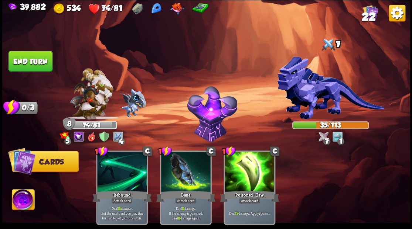
click at [43, 61] on button "End turn" at bounding box center [30, 61] width 44 height 21
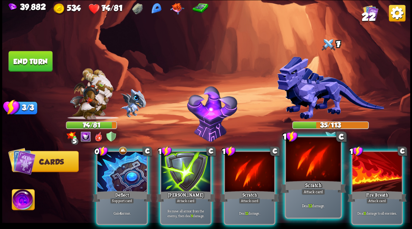
click at [313, 167] on div at bounding box center [313, 160] width 55 height 46
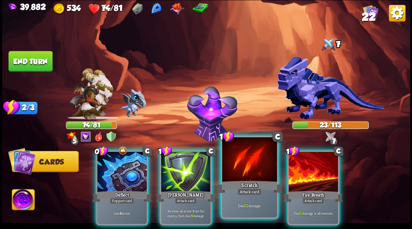
click at [251, 168] on div at bounding box center [249, 160] width 55 height 46
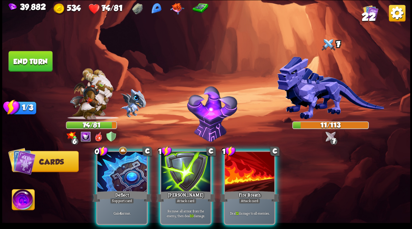
click at [18, 201] on img at bounding box center [23, 200] width 23 height 23
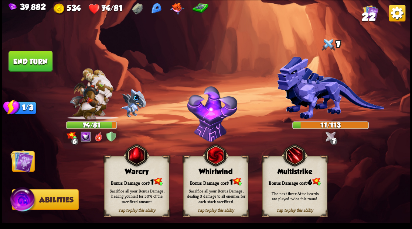
click at [134, 191] on div "Sacrifice all your Bonus Damage, healing yourself for 50% of the sacrificed amo…" at bounding box center [136, 196] width 59 height 16
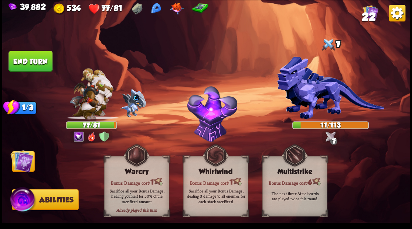
click at [23, 160] on img at bounding box center [21, 161] width 23 height 23
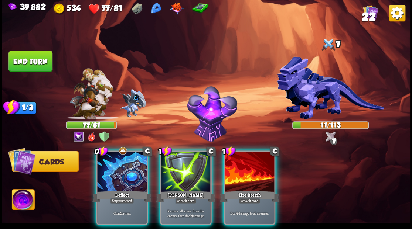
drag, startPoint x: 252, startPoint y: 172, endPoint x: 261, endPoint y: 138, distance: 35.7
click at [252, 172] on div at bounding box center [249, 173] width 49 height 42
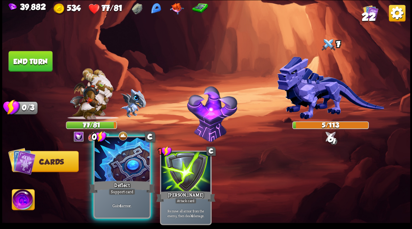
click at [125, 172] on div at bounding box center [122, 160] width 55 height 46
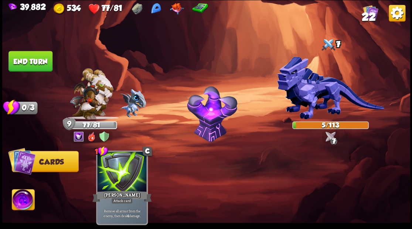
click at [23, 58] on button "End turn" at bounding box center [30, 61] width 44 height 21
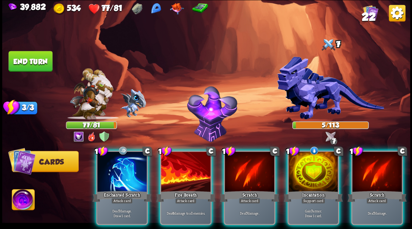
click at [312, 170] on div at bounding box center [312, 173] width 49 height 42
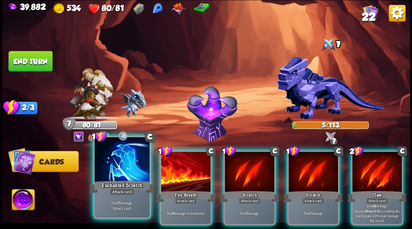
click at [107, 164] on div at bounding box center [122, 160] width 55 height 46
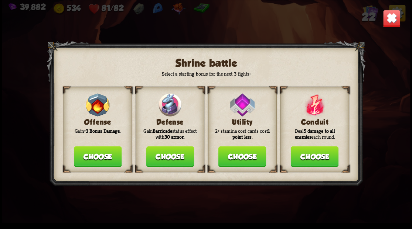
click at [164, 163] on button "Choose" at bounding box center [170, 156] width 48 height 21
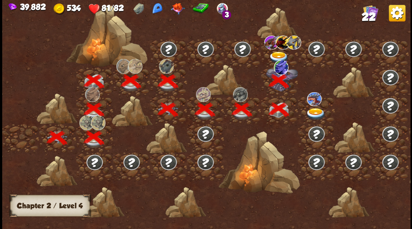
click at [317, 110] on img at bounding box center [315, 114] width 20 height 12
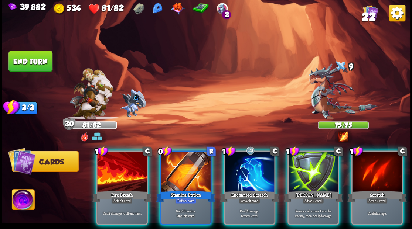
drag, startPoint x: 185, startPoint y: 169, endPoint x: 193, endPoint y: 146, distance: 25.0
click at [185, 168] on div at bounding box center [185, 173] width 49 height 42
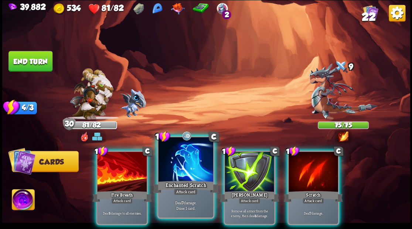
click at [180, 172] on div at bounding box center [185, 160] width 55 height 46
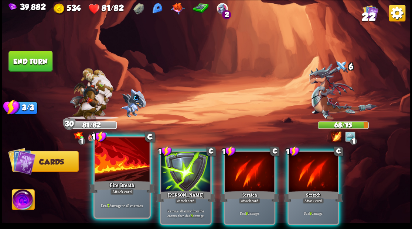
click at [123, 163] on div at bounding box center [122, 160] width 55 height 46
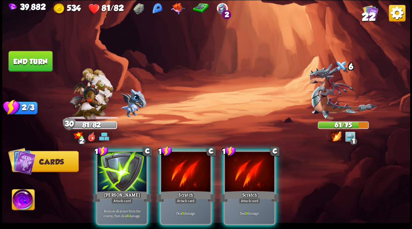
click at [183, 174] on div at bounding box center [185, 173] width 49 height 42
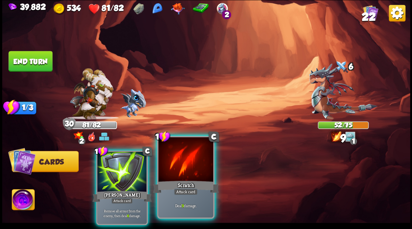
click at [181, 171] on div at bounding box center [185, 160] width 55 height 46
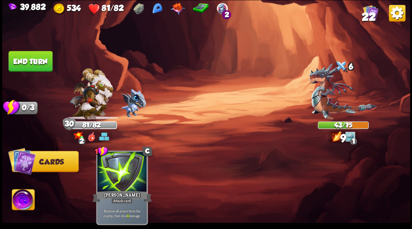
drag, startPoint x: 25, startPoint y: 56, endPoint x: 123, endPoint y: 64, distance: 98.2
click at [25, 56] on button "End turn" at bounding box center [30, 61] width 44 height 21
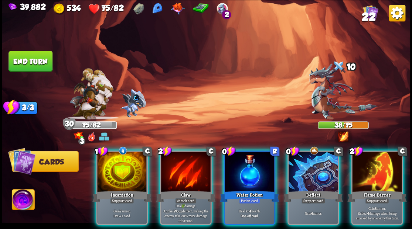
drag, startPoint x: 243, startPoint y: 163, endPoint x: 240, endPoint y: 120, distance: 42.2
click at [243, 162] on div at bounding box center [249, 173] width 49 height 42
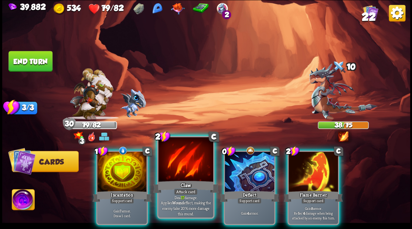
click at [172, 157] on div at bounding box center [185, 160] width 55 height 46
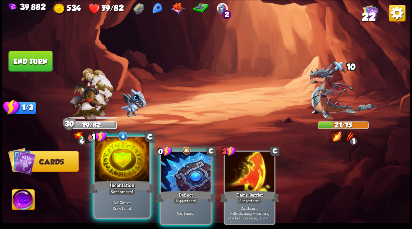
click at [112, 160] on div at bounding box center [122, 160] width 55 height 46
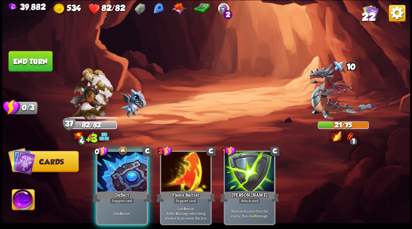
click at [112, 160] on div at bounding box center [121, 173] width 49 height 42
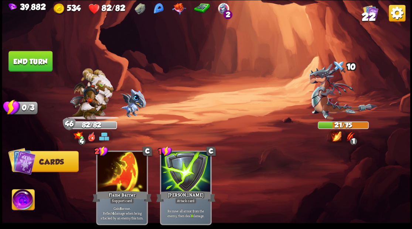
click at [44, 63] on button "End turn" at bounding box center [30, 61] width 44 height 21
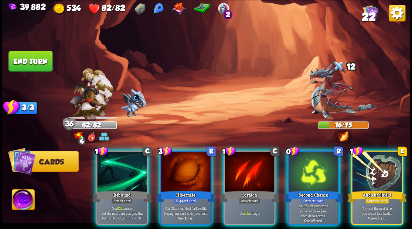
drag, startPoint x: 119, startPoint y: 171, endPoint x: 151, endPoint y: 124, distance: 56.3
click at [117, 170] on div at bounding box center [121, 173] width 49 height 42
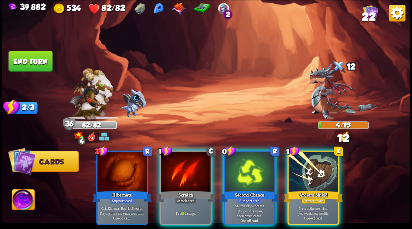
drag, startPoint x: 177, startPoint y: 166, endPoint x: 201, endPoint y: 131, distance: 42.8
click at [177, 165] on div at bounding box center [185, 173] width 49 height 42
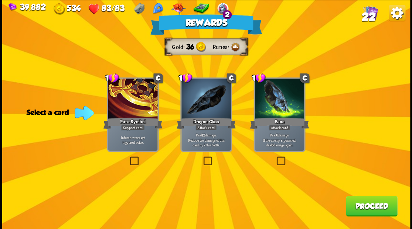
click at [368, 17] on span "22" at bounding box center [368, 16] width 14 height 13
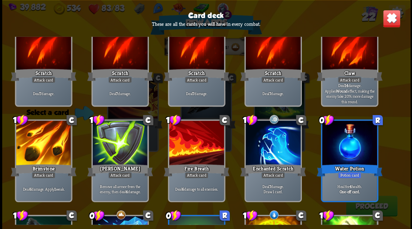
scroll to position [0, 0]
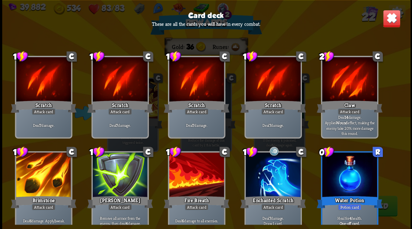
click at [395, 20] on img at bounding box center [391, 19] width 18 height 18
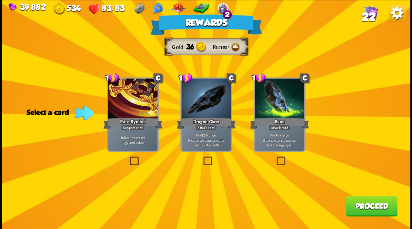
click at [202, 158] on label at bounding box center [202, 158] width 0 height 0
click at [0, 0] on input "checkbox" at bounding box center [0, 0] width 0 height 0
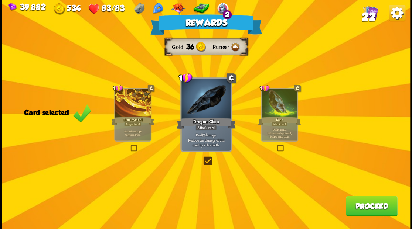
click at [366, 210] on button "Proceed" at bounding box center [371, 206] width 51 height 21
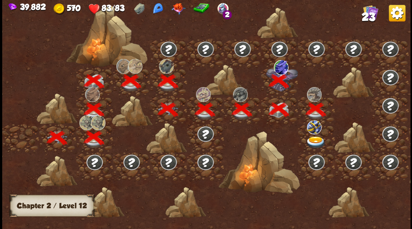
scroll to position [0, 112]
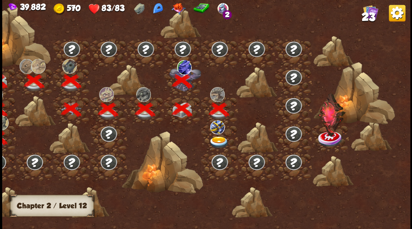
click at [216, 140] on img at bounding box center [218, 142] width 20 height 12
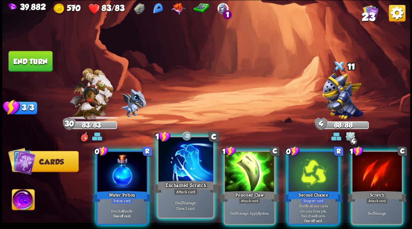
click at [178, 168] on div at bounding box center [185, 160] width 55 height 46
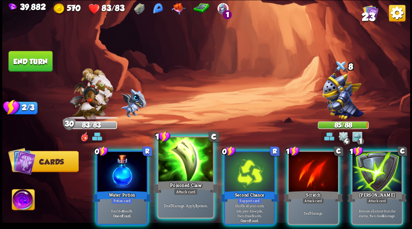
click at [178, 170] on div at bounding box center [185, 160] width 55 height 46
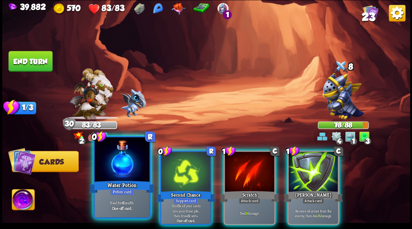
click at [123, 170] on div at bounding box center [122, 160] width 55 height 46
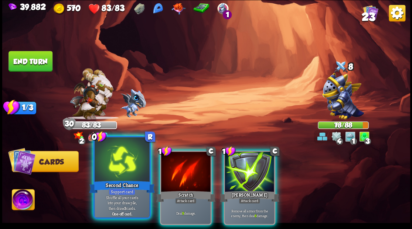
click at [115, 167] on div at bounding box center [122, 160] width 55 height 46
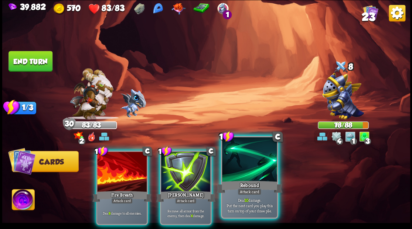
click at [254, 164] on div at bounding box center [249, 160] width 55 height 46
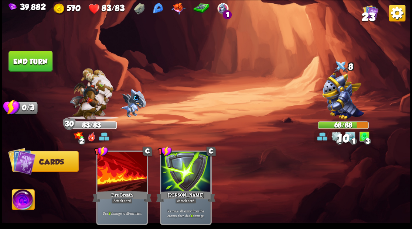
click at [36, 54] on button "End turn" at bounding box center [30, 61] width 44 height 21
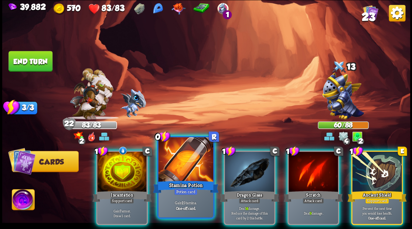
click at [181, 163] on div at bounding box center [185, 160] width 55 height 46
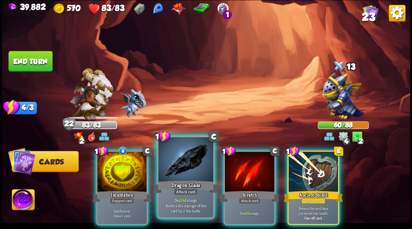
click at [177, 163] on div at bounding box center [185, 160] width 55 height 46
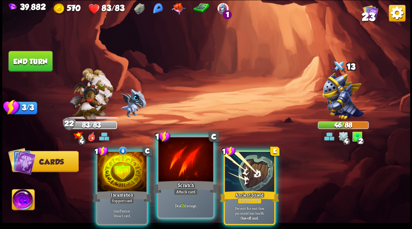
click at [176, 168] on div at bounding box center [185, 160] width 55 height 46
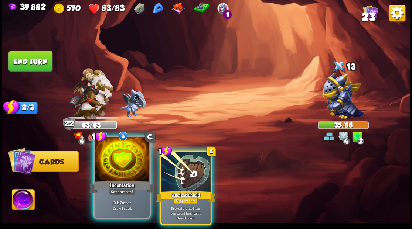
click at [125, 171] on div at bounding box center [122, 160] width 55 height 46
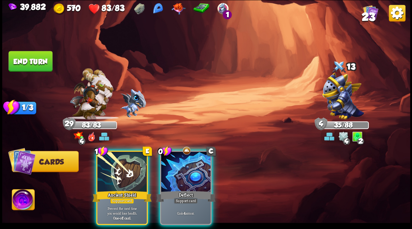
click at [185, 169] on div at bounding box center [185, 173] width 49 height 42
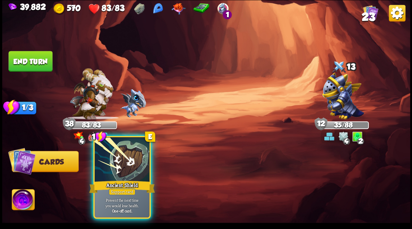
click at [129, 164] on div at bounding box center [122, 160] width 55 height 46
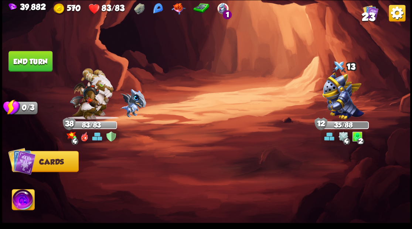
click at [35, 58] on button "End turn" at bounding box center [30, 61] width 44 height 21
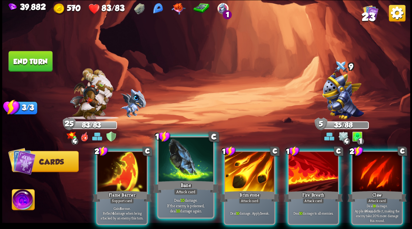
click at [176, 173] on div at bounding box center [185, 160] width 55 height 46
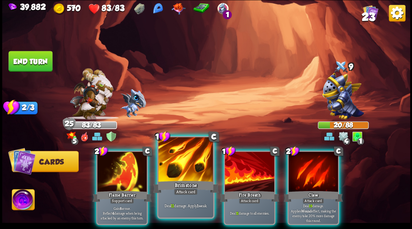
click at [174, 167] on div at bounding box center [185, 160] width 55 height 46
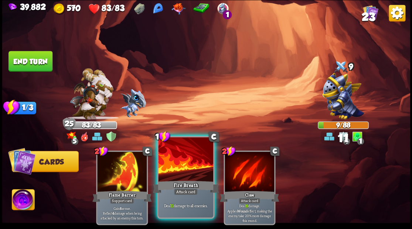
click at [173, 166] on div at bounding box center [185, 160] width 55 height 46
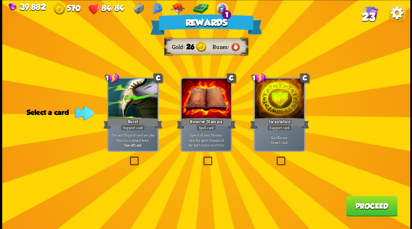
click at [359, 204] on button "Proceed" at bounding box center [371, 206] width 51 height 21
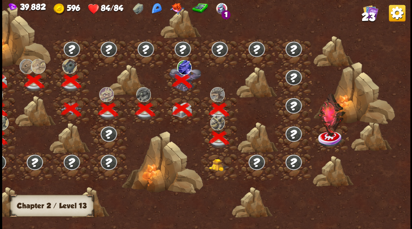
click at [215, 168] on img at bounding box center [218, 165] width 20 height 13
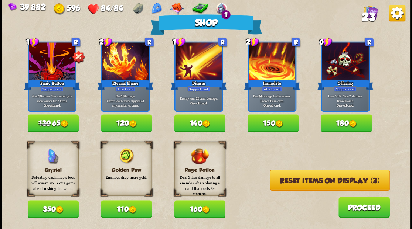
drag, startPoint x: 126, startPoint y: 212, endPoint x: 124, endPoint y: 204, distance: 8.3
click at [125, 212] on button "110" at bounding box center [126, 210] width 51 height 18
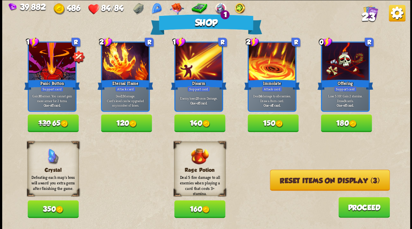
click at [315, 185] on button "Reset items on display (3)" at bounding box center [330, 180] width 120 height 21
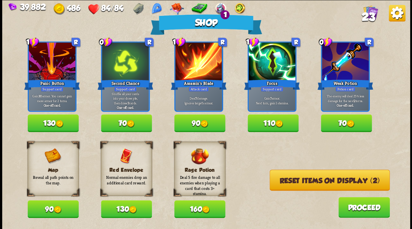
click at [313, 181] on button "Reset items on display (2)" at bounding box center [329, 180] width 120 height 21
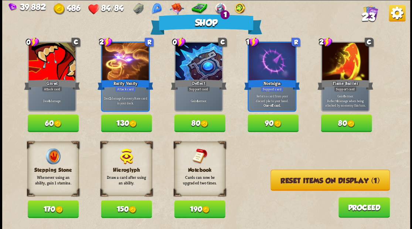
click at [312, 180] on button "Reset items on display (1)" at bounding box center [329, 180] width 119 height 21
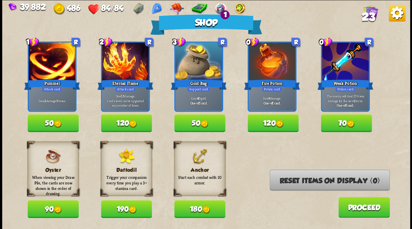
click at [202, 210] on button "180" at bounding box center [199, 210] width 51 height 18
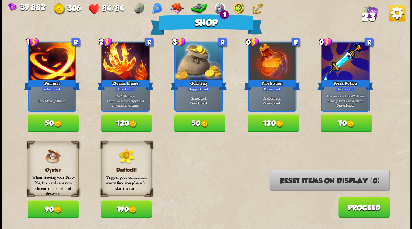
click at [55, 121] on img at bounding box center [58, 124] width 8 height 8
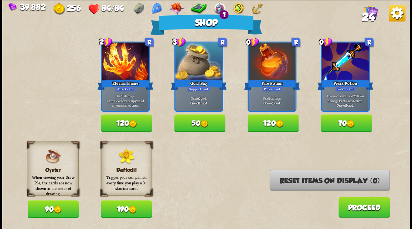
click at [350, 213] on button "Proceed" at bounding box center [363, 207] width 51 height 21
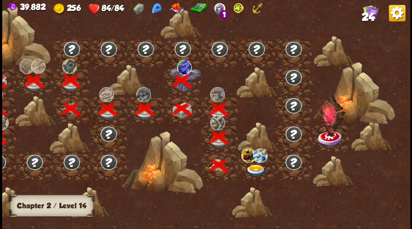
click at [251, 174] on img at bounding box center [255, 171] width 20 height 12
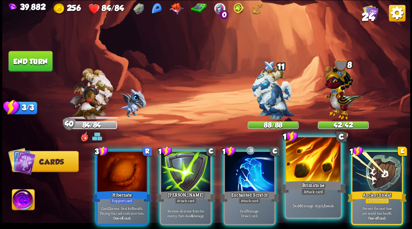
click at [317, 170] on div at bounding box center [313, 160] width 55 height 46
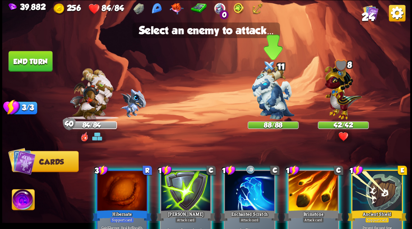
click at [267, 99] on img at bounding box center [273, 93] width 43 height 54
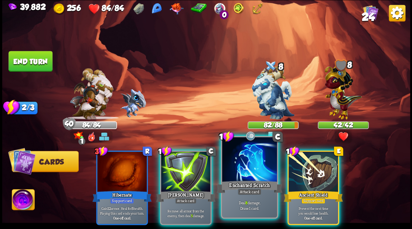
click at [241, 172] on div at bounding box center [249, 160] width 55 height 46
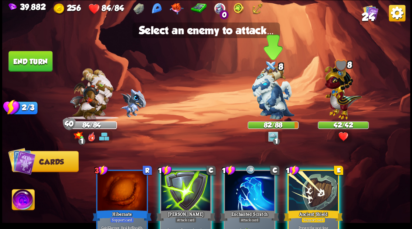
click at [264, 96] on img at bounding box center [273, 93] width 43 height 54
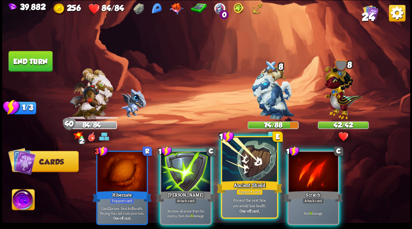
click at [245, 162] on div at bounding box center [249, 160] width 55 height 46
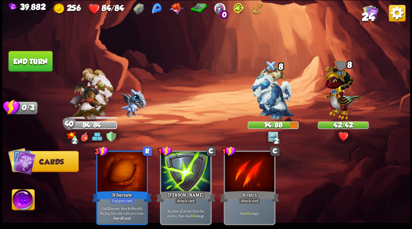
click at [30, 68] on button "End turn" at bounding box center [30, 61] width 44 height 21
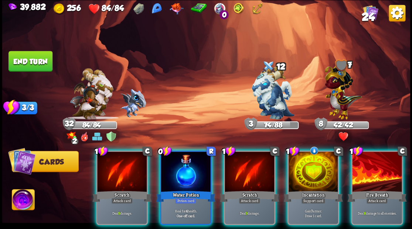
click at [381, 174] on div at bounding box center [376, 173] width 49 height 42
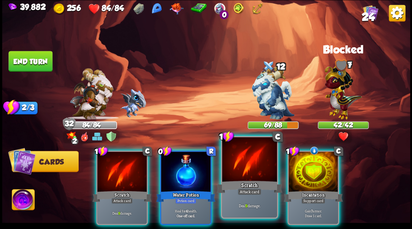
click at [239, 165] on div at bounding box center [249, 160] width 55 height 46
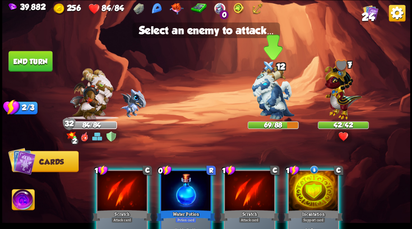
click at [260, 95] on img at bounding box center [273, 93] width 43 height 54
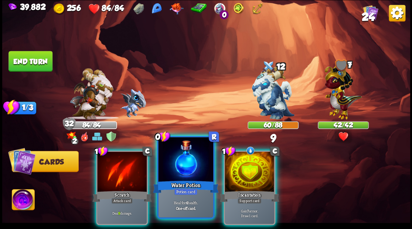
click at [180, 178] on div at bounding box center [185, 160] width 55 height 46
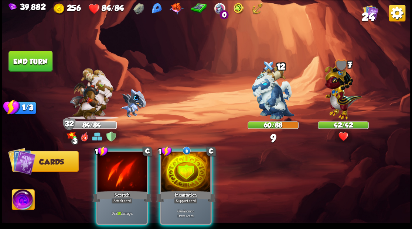
click at [180, 178] on div at bounding box center [185, 173] width 49 height 42
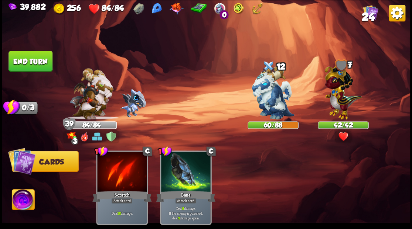
click at [37, 55] on button "End turn" at bounding box center [30, 61] width 44 height 21
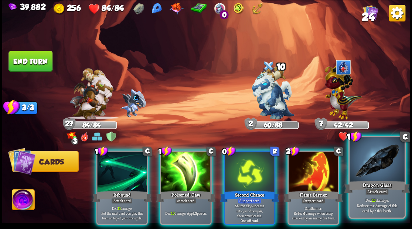
click at [387, 165] on div at bounding box center [376, 160] width 55 height 46
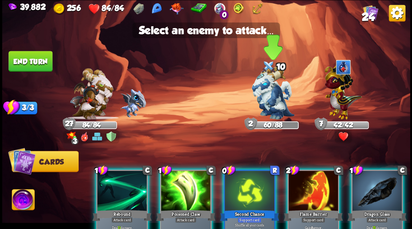
click at [267, 96] on img at bounding box center [273, 93] width 43 height 54
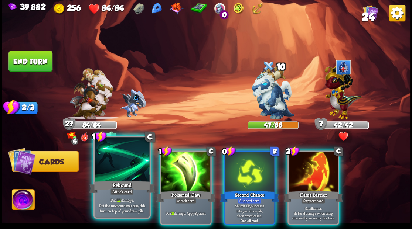
click at [122, 158] on div at bounding box center [122, 160] width 55 height 46
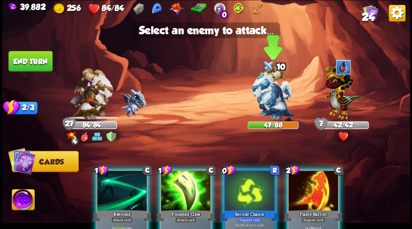
click at [262, 99] on img at bounding box center [273, 93] width 43 height 54
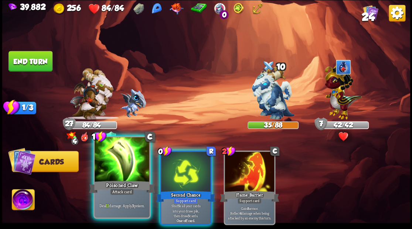
click at [116, 178] on div at bounding box center [122, 160] width 55 height 46
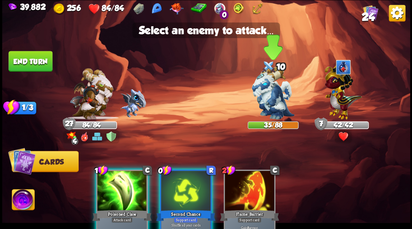
click at [263, 103] on img at bounding box center [273, 93] width 43 height 54
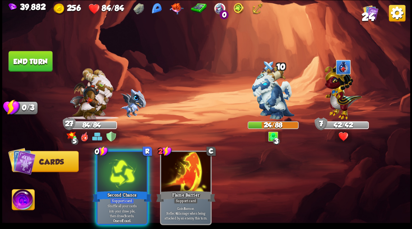
drag, startPoint x: 114, startPoint y: 176, endPoint x: 125, endPoint y: 165, distance: 15.7
click at [114, 176] on div at bounding box center [121, 173] width 49 height 42
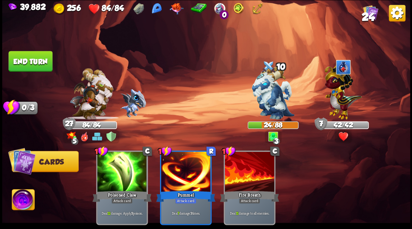
click at [38, 64] on button "End turn" at bounding box center [30, 61] width 44 height 21
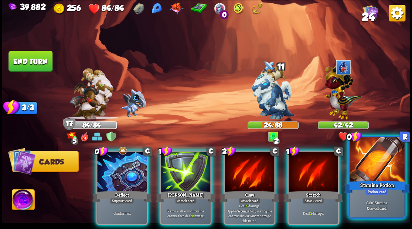
click at [386, 175] on div at bounding box center [376, 160] width 55 height 46
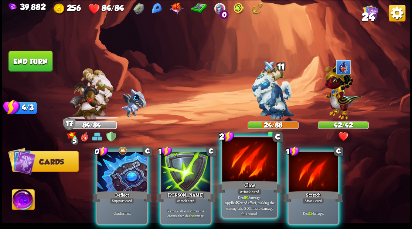
click at [242, 170] on div at bounding box center [249, 160] width 55 height 46
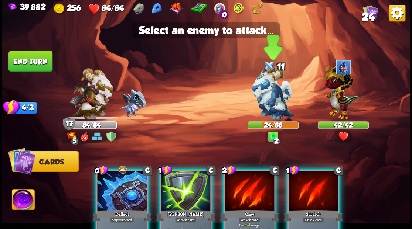
click at [262, 88] on img at bounding box center [273, 93] width 43 height 54
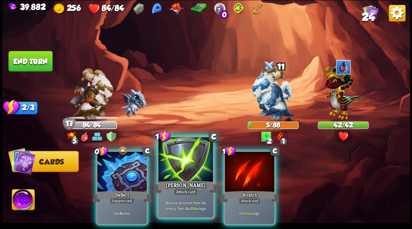
click at [186, 170] on div at bounding box center [185, 160] width 55 height 46
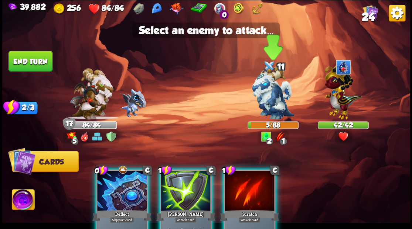
click at [268, 104] on img at bounding box center [273, 93] width 43 height 54
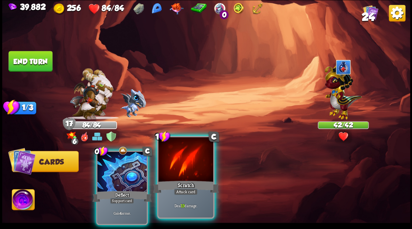
click at [181, 170] on div at bounding box center [185, 160] width 55 height 46
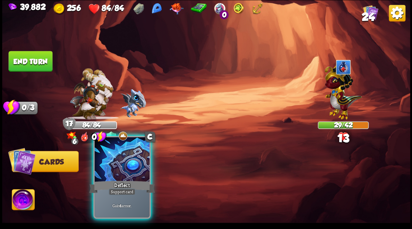
click at [120, 171] on div at bounding box center [122, 160] width 55 height 46
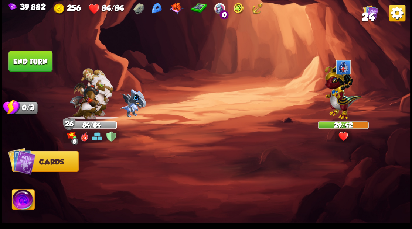
click at [25, 61] on button "End turn" at bounding box center [30, 61] width 44 height 21
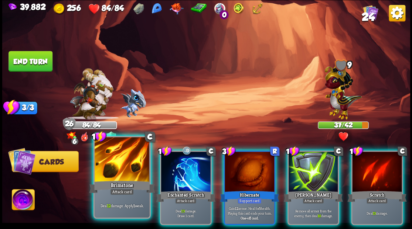
click at [116, 166] on div at bounding box center [122, 160] width 55 height 46
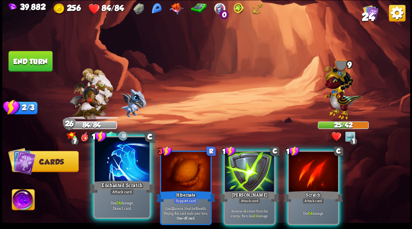
click at [118, 180] on div "Enchanted Scratch" at bounding box center [122, 187] width 66 height 15
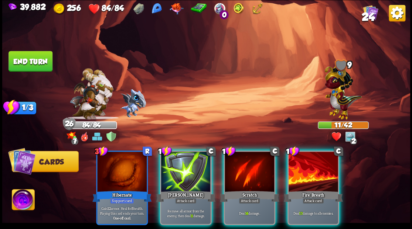
click at [241, 168] on div at bounding box center [249, 173] width 49 height 42
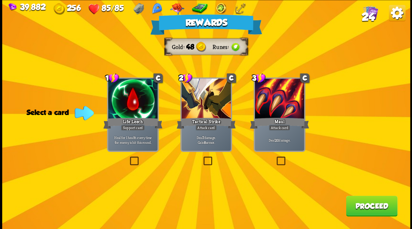
click at [377, 206] on button "Proceed" at bounding box center [371, 206] width 51 height 21
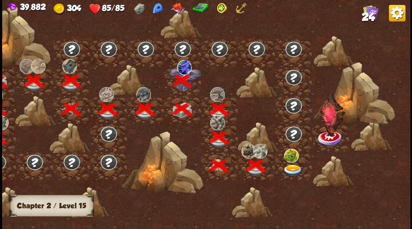
click at [295, 170] on img at bounding box center [293, 171] width 20 height 12
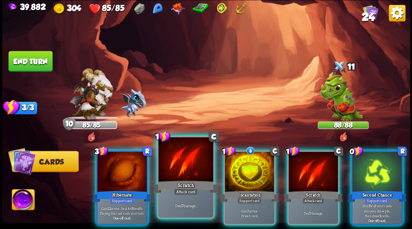
click at [178, 168] on div at bounding box center [185, 160] width 55 height 46
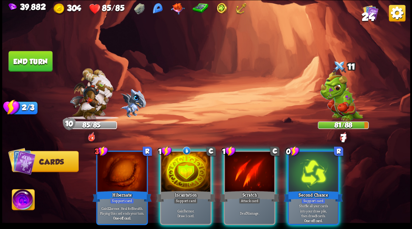
drag, startPoint x: 250, startPoint y: 161, endPoint x: 247, endPoint y: 154, distance: 7.6
click at [250, 161] on div at bounding box center [249, 173] width 49 height 42
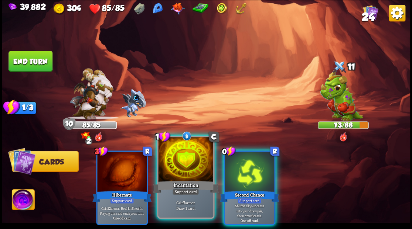
click at [174, 174] on div at bounding box center [185, 160] width 55 height 46
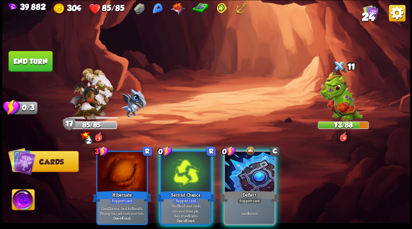
click at [174, 174] on div at bounding box center [185, 173] width 49 height 42
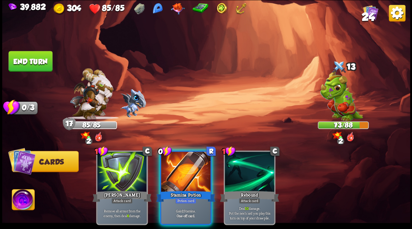
click at [172, 166] on div at bounding box center [185, 173] width 49 height 42
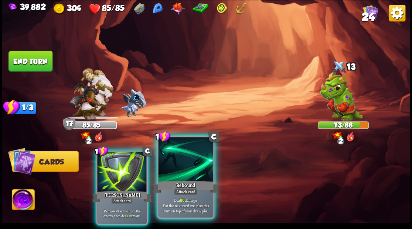
click at [179, 163] on div at bounding box center [185, 160] width 55 height 46
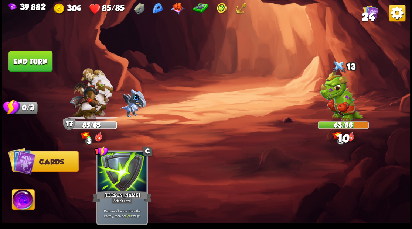
click at [35, 59] on button "End turn" at bounding box center [30, 61] width 44 height 21
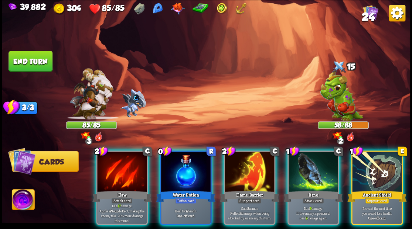
click at [106, 177] on div at bounding box center [121, 173] width 49 height 42
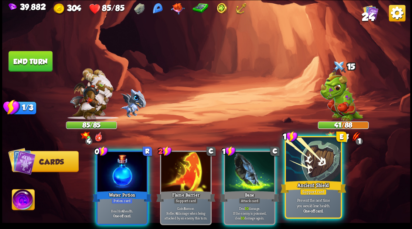
click at [317, 156] on div at bounding box center [313, 160] width 55 height 46
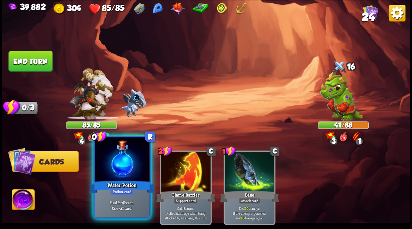
click at [132, 187] on div "Water Potion" at bounding box center [122, 187] width 66 height 15
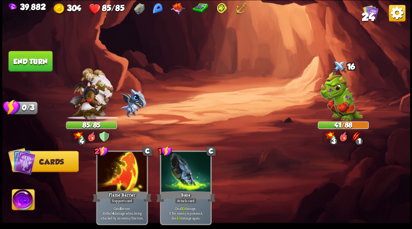
click at [30, 61] on button "End turn" at bounding box center [30, 61] width 44 height 21
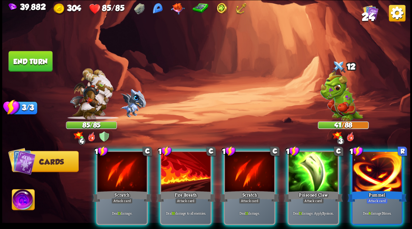
click at [369, 190] on div "Pummel" at bounding box center [376, 196] width 59 height 13
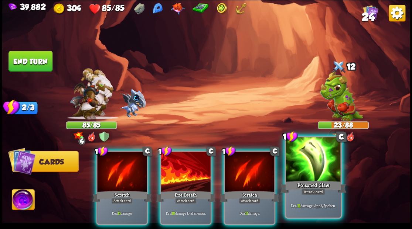
click at [305, 173] on div at bounding box center [313, 160] width 55 height 46
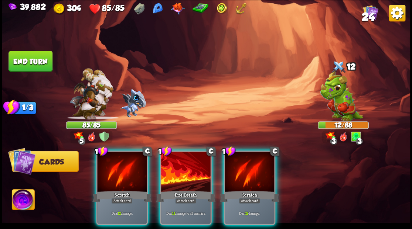
drag, startPoint x: 240, startPoint y: 169, endPoint x: 200, endPoint y: 147, distance: 45.8
click at [240, 168] on div at bounding box center [249, 173] width 49 height 42
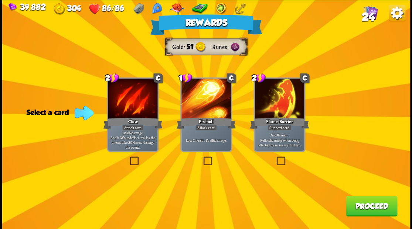
click at [367, 212] on button "Proceed" at bounding box center [371, 206] width 51 height 21
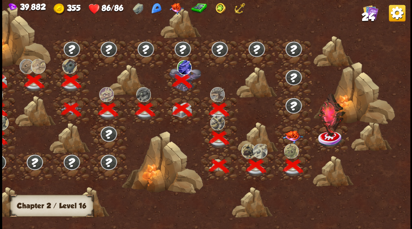
click at [291, 137] on img at bounding box center [293, 136] width 20 height 13
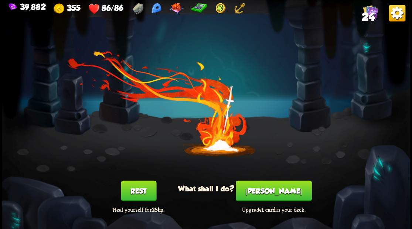
click at [273, 191] on button "[PERSON_NAME]" at bounding box center [274, 191] width 76 height 21
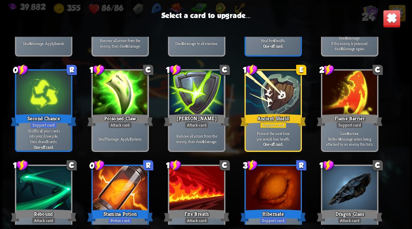
scroll to position [271, 0]
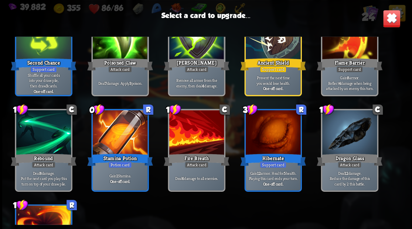
click at [392, 19] on img at bounding box center [391, 19] width 18 height 18
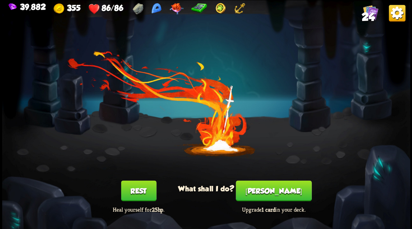
click at [371, 16] on span "24" at bounding box center [367, 16] width 13 height 13
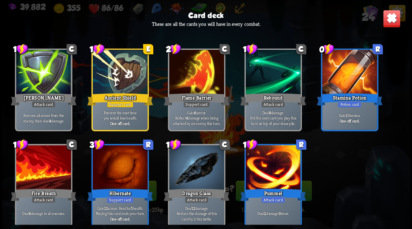
scroll to position [343, 0]
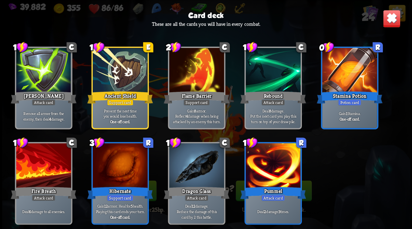
click at [390, 21] on img at bounding box center [391, 19] width 18 height 18
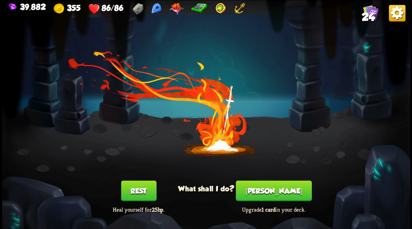
click at [276, 194] on button "[PERSON_NAME]" at bounding box center [274, 191] width 76 height 21
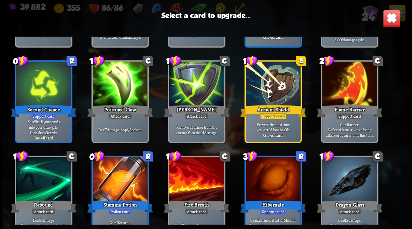
scroll to position [222, 0]
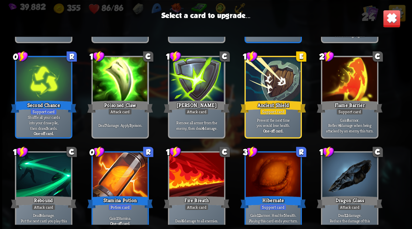
click at [351, 180] on div at bounding box center [349, 176] width 55 height 46
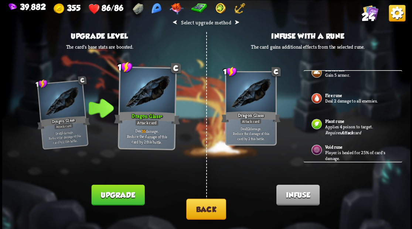
scroll to position [185, 0]
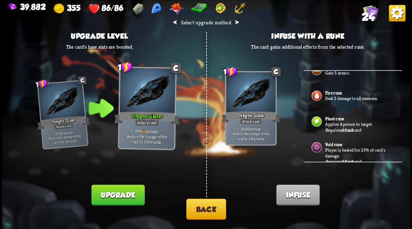
click at [336, 148] on p "Player is healed for 25% of card's damage." at bounding box center [359, 152] width 69 height 11
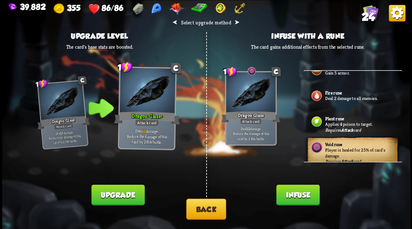
click at [293, 197] on button "Infuse" at bounding box center [297, 195] width 43 height 21
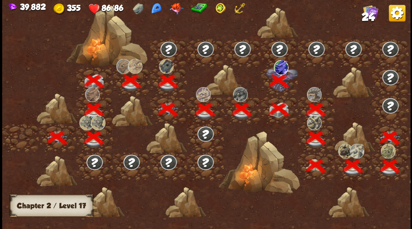
scroll to position [0, 112]
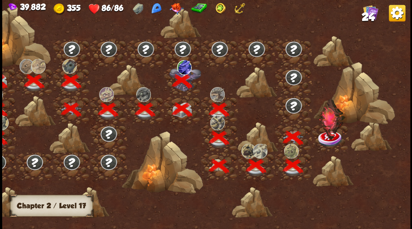
click at [326, 136] on img at bounding box center [331, 119] width 28 height 42
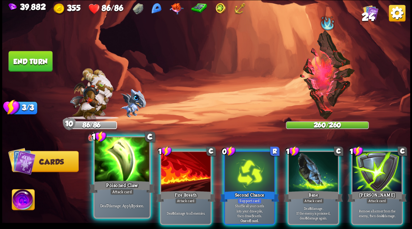
click at [129, 167] on div at bounding box center [122, 160] width 55 height 46
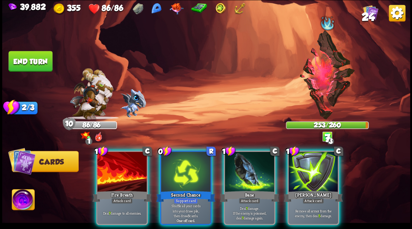
click at [242, 177] on div at bounding box center [249, 173] width 49 height 42
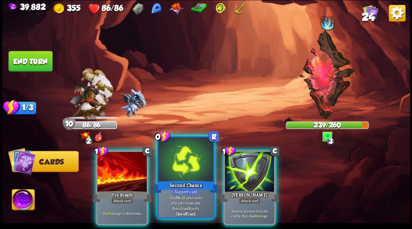
click at [191, 173] on div at bounding box center [185, 160] width 55 height 46
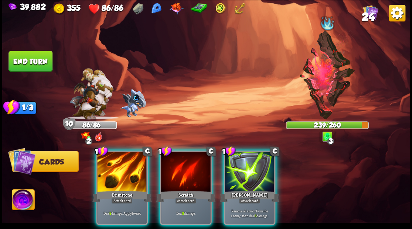
click at [186, 177] on div at bounding box center [185, 173] width 49 height 42
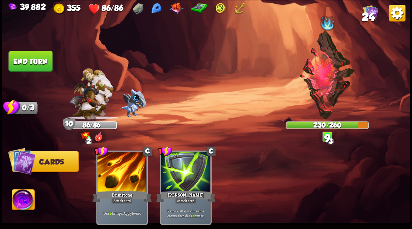
drag, startPoint x: 41, startPoint y: 61, endPoint x: 45, endPoint y: 62, distance: 4.3
click at [41, 61] on button "End turn" at bounding box center [30, 61] width 44 height 21
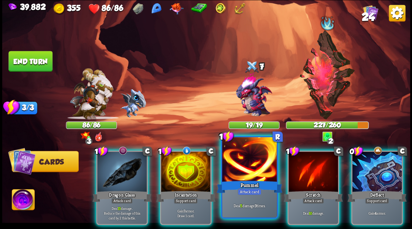
click at [249, 167] on div at bounding box center [249, 160] width 55 height 46
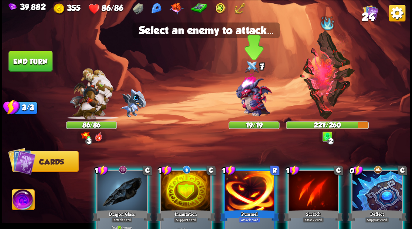
click at [249, 104] on img at bounding box center [253, 95] width 49 height 49
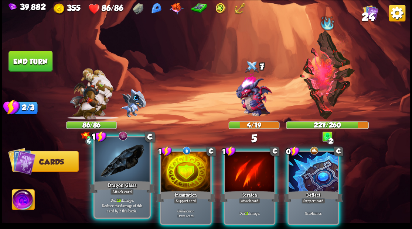
click at [111, 182] on div "Dragon Glass" at bounding box center [122, 187] width 66 height 15
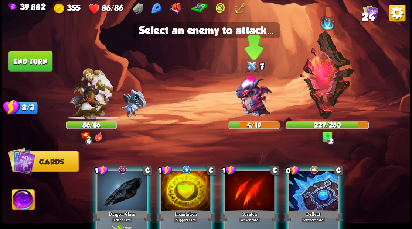
click at [255, 103] on img at bounding box center [253, 95] width 49 height 49
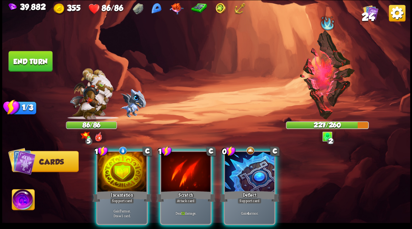
drag, startPoint x: 258, startPoint y: 182, endPoint x: 254, endPoint y: 171, distance: 12.1
click at [258, 190] on div "Deflect" at bounding box center [249, 196] width 59 height 13
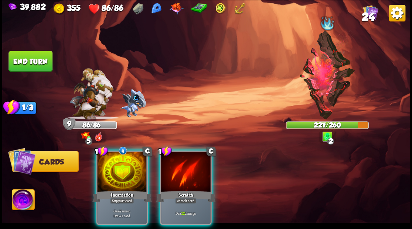
drag, startPoint x: 187, startPoint y: 165, endPoint x: 276, endPoint y: 130, distance: 96.4
click at [187, 165] on div at bounding box center [185, 173] width 49 height 42
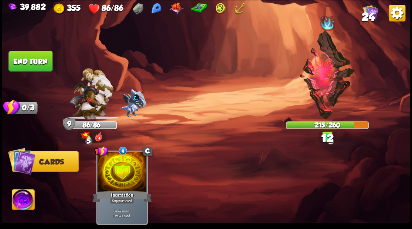
click at [38, 63] on button "End turn" at bounding box center [30, 61] width 44 height 21
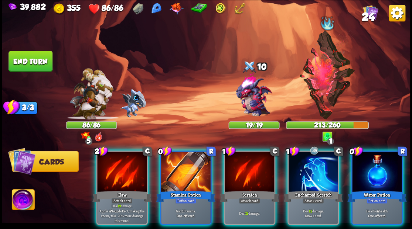
drag, startPoint x: 179, startPoint y: 177, endPoint x: 180, endPoint y: 144, distance: 32.9
click at [180, 172] on div at bounding box center [185, 173] width 49 height 42
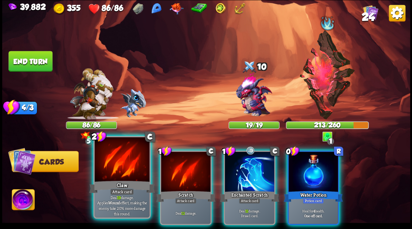
click at [124, 167] on div at bounding box center [122, 160] width 55 height 46
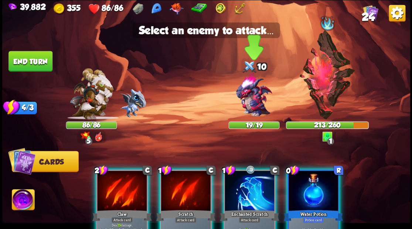
click at [254, 106] on img at bounding box center [253, 95] width 49 height 49
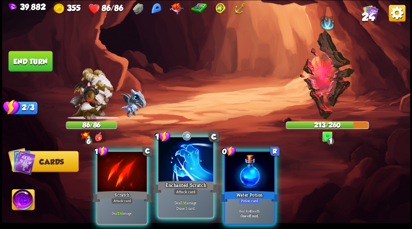
click at [182, 162] on div at bounding box center [185, 160] width 55 height 46
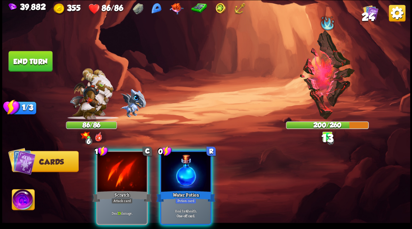
click at [124, 164] on div at bounding box center [121, 173] width 49 height 42
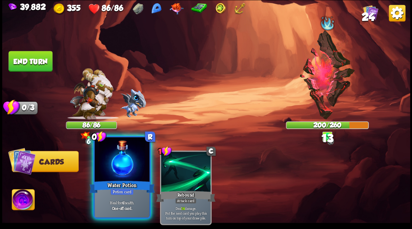
click at [120, 161] on div at bounding box center [122, 160] width 55 height 46
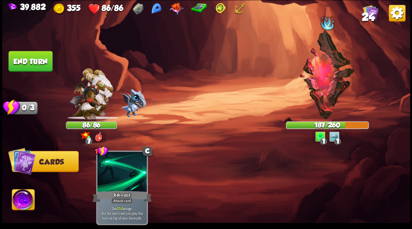
click at [27, 58] on button "End turn" at bounding box center [30, 61] width 44 height 21
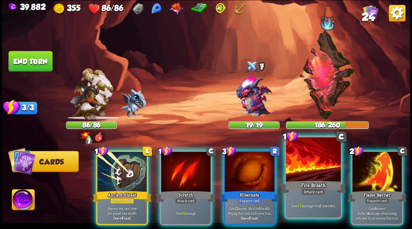
click at [307, 177] on div at bounding box center [313, 160] width 55 height 46
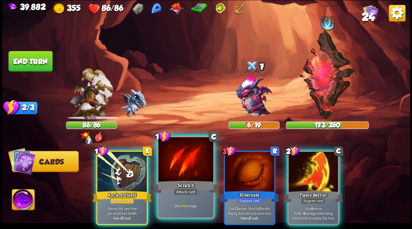
click at [178, 170] on div at bounding box center [185, 160] width 55 height 46
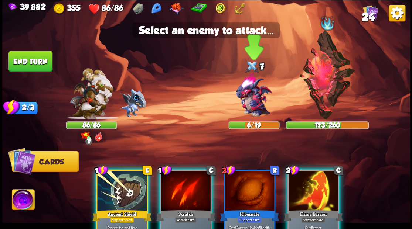
click at [250, 100] on img at bounding box center [253, 95] width 49 height 49
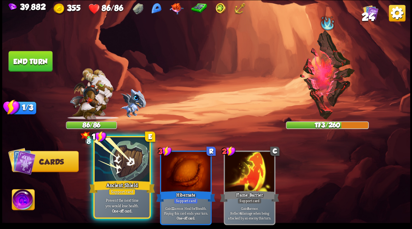
click at [122, 168] on div at bounding box center [122, 160] width 55 height 46
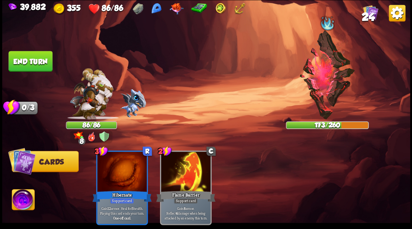
click at [23, 65] on button "End turn" at bounding box center [30, 61] width 44 height 21
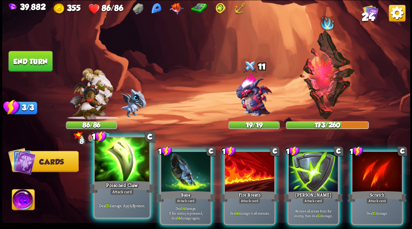
click at [124, 163] on div at bounding box center [122, 160] width 55 height 46
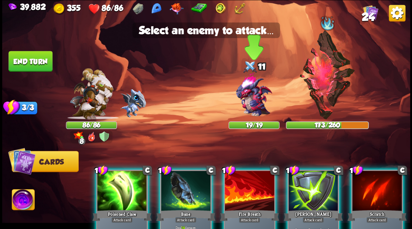
click at [253, 95] on img at bounding box center [253, 95] width 49 height 49
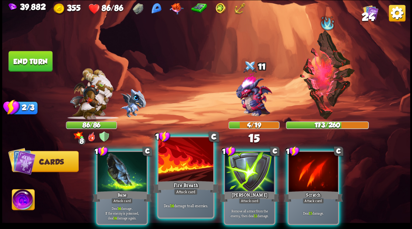
click at [176, 163] on div at bounding box center [185, 160] width 55 height 46
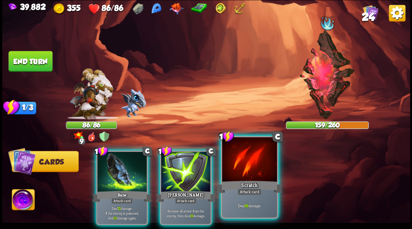
click at [246, 181] on div "Scratch" at bounding box center [249, 187] width 66 height 15
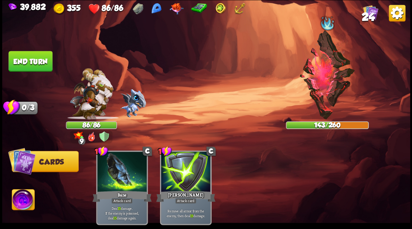
drag, startPoint x: 40, startPoint y: 62, endPoint x: 73, endPoint y: 66, distance: 32.8
click at [42, 63] on button "End turn" at bounding box center [30, 61] width 44 height 21
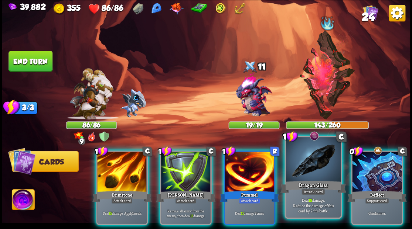
click at [301, 163] on div at bounding box center [313, 160] width 55 height 46
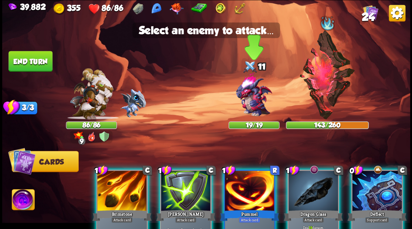
click at [250, 109] on img at bounding box center [253, 95] width 49 height 49
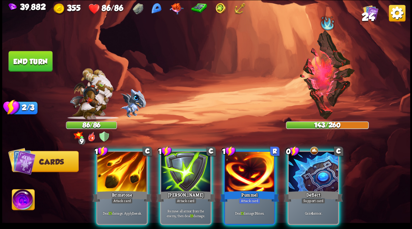
click at [127, 160] on div at bounding box center [121, 173] width 49 height 42
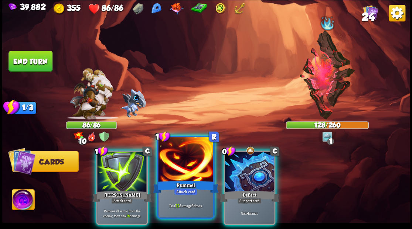
click at [178, 173] on div at bounding box center [185, 160] width 55 height 46
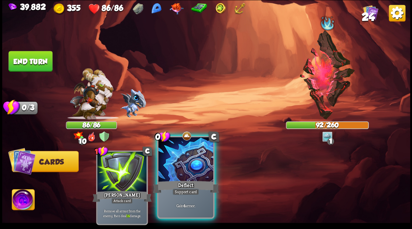
click at [188, 169] on div at bounding box center [185, 160] width 55 height 46
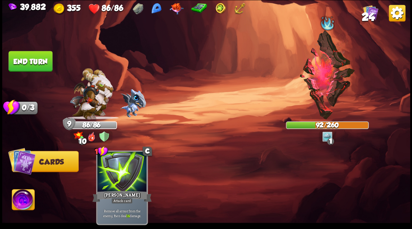
click at [38, 64] on button "End turn" at bounding box center [30, 61] width 44 height 21
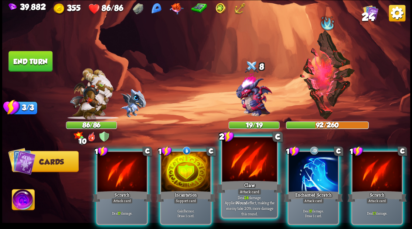
click at [253, 162] on div at bounding box center [249, 160] width 55 height 46
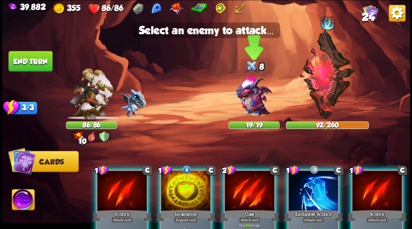
click at [253, 100] on img at bounding box center [253, 95] width 49 height 49
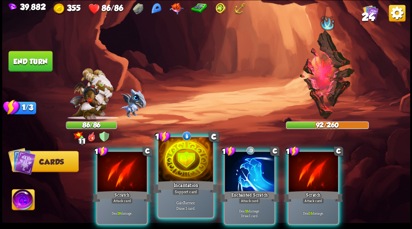
click at [178, 167] on div at bounding box center [185, 160] width 55 height 46
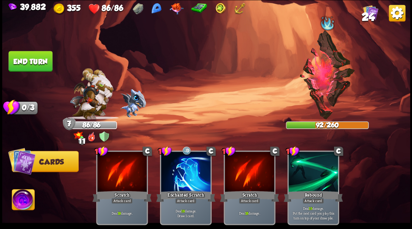
click at [24, 55] on button "End turn" at bounding box center [30, 61] width 44 height 21
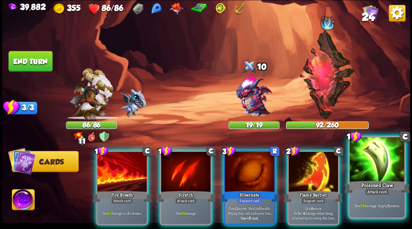
click at [380, 171] on div at bounding box center [376, 160] width 55 height 46
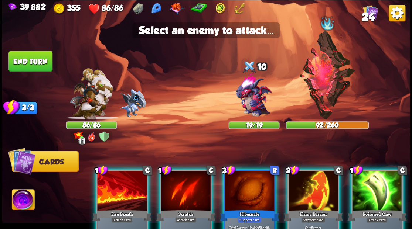
drag, startPoint x: 383, startPoint y: 204, endPoint x: 341, endPoint y: 171, distance: 52.9
click at [383, 204] on div at bounding box center [376, 192] width 49 height 42
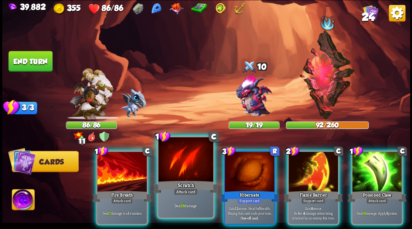
click at [180, 166] on div at bounding box center [185, 160] width 55 height 46
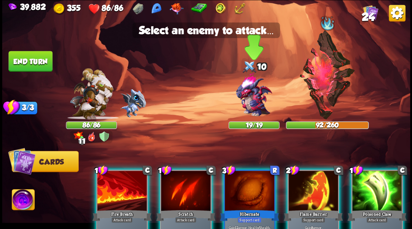
click at [249, 99] on img at bounding box center [253, 95] width 49 height 49
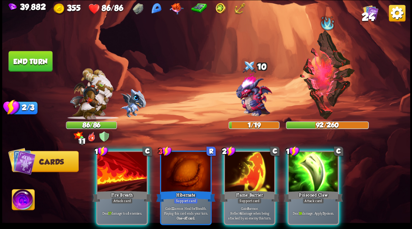
click at [105, 190] on div "Fire Breath" at bounding box center [121, 196] width 59 height 13
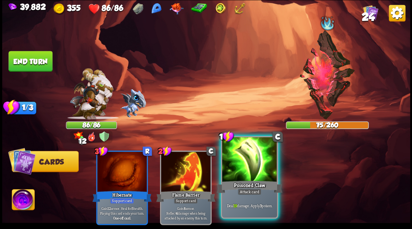
click at [250, 166] on div at bounding box center [249, 160] width 55 height 46
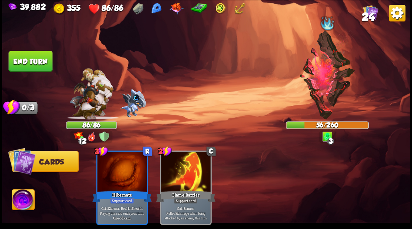
click at [25, 64] on button "End turn" at bounding box center [30, 61] width 44 height 21
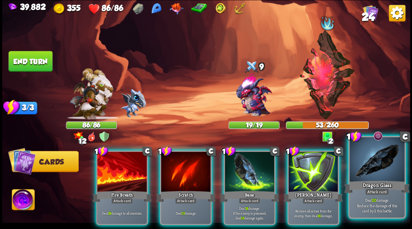
click at [385, 174] on div at bounding box center [376, 160] width 55 height 46
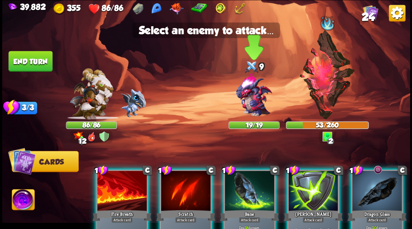
click at [251, 93] on img at bounding box center [253, 95] width 49 height 49
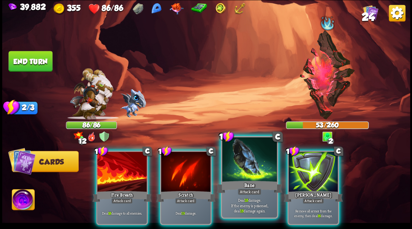
click at [250, 168] on div at bounding box center [249, 160] width 55 height 46
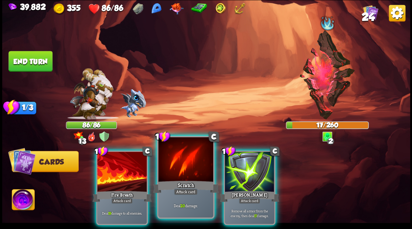
click at [190, 166] on div at bounding box center [185, 160] width 55 height 46
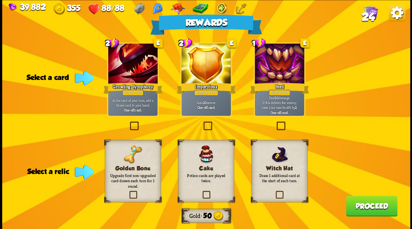
click at [369, 13] on span "24" at bounding box center [367, 16] width 13 height 13
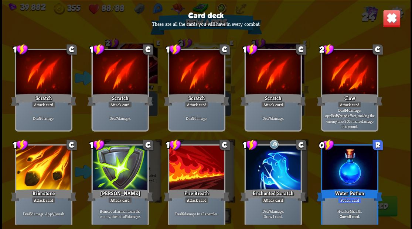
scroll to position [0, 0]
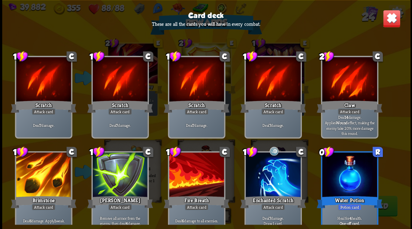
click at [388, 23] on img at bounding box center [391, 19] width 18 height 18
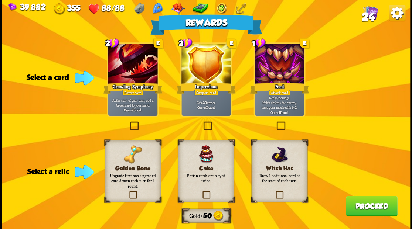
click at [128, 192] on label at bounding box center [128, 192] width 0 height 0
click at [0, 0] on input "checkbox" at bounding box center [0, 0] width 0 height 0
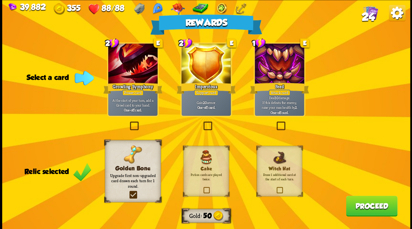
click at [202, 123] on label at bounding box center [202, 123] width 0 height 0
click at [0, 0] on input "checkbox" at bounding box center [0, 0] width 0 height 0
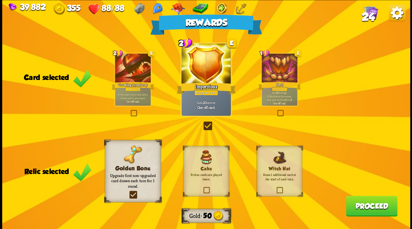
click at [354, 205] on button "Proceed" at bounding box center [371, 206] width 51 height 21
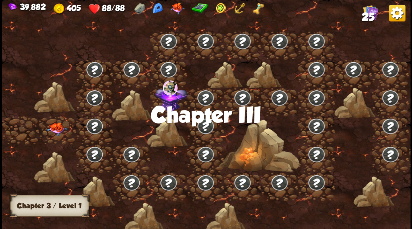
click at [61, 128] on img at bounding box center [57, 129] width 20 height 13
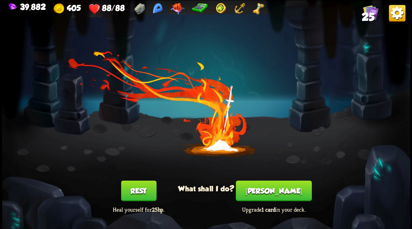
click at [274, 196] on button "[PERSON_NAME]" at bounding box center [274, 191] width 76 height 21
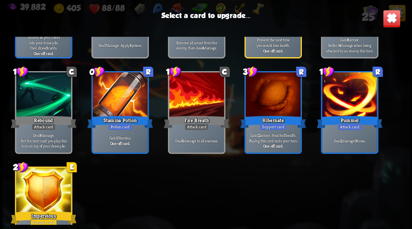
scroll to position [343, 0]
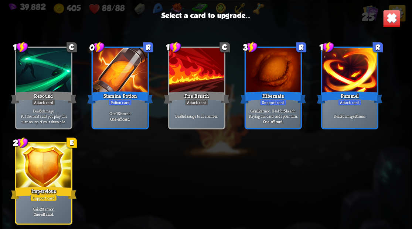
click at [278, 68] on div at bounding box center [272, 71] width 55 height 46
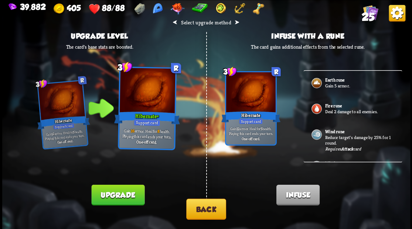
click at [213, 213] on button "Back" at bounding box center [206, 209] width 40 height 21
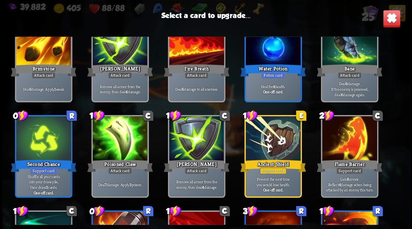
scroll to position [172, 0]
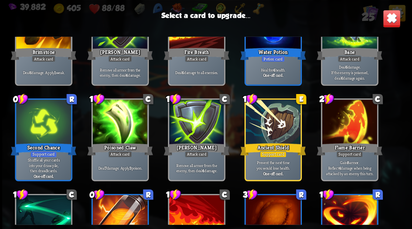
click at [389, 22] on img at bounding box center [391, 19] width 18 height 18
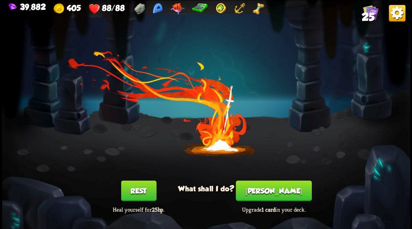
click at [369, 16] on span "25" at bounding box center [367, 16] width 13 height 13
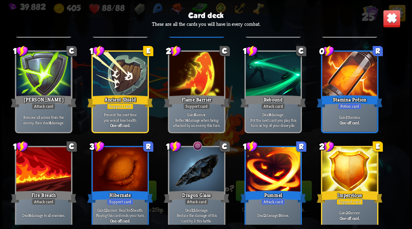
scroll to position [343, 0]
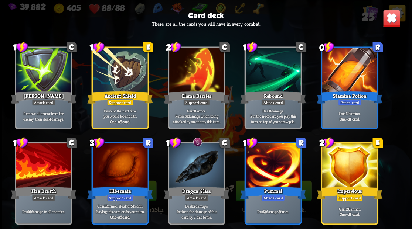
click at [389, 23] on img at bounding box center [391, 19] width 18 height 18
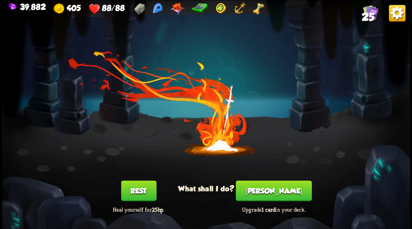
click at [271, 193] on button "[PERSON_NAME]" at bounding box center [274, 191] width 76 height 21
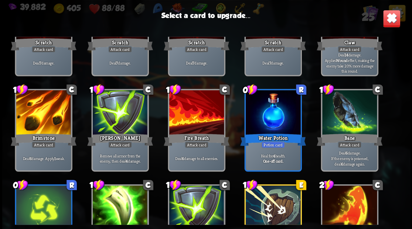
scroll to position [74, 0]
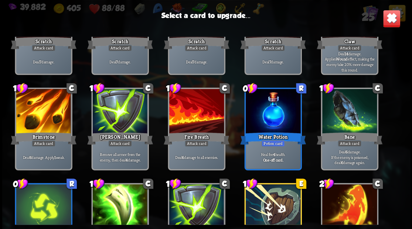
click at [194, 116] on div at bounding box center [196, 112] width 55 height 46
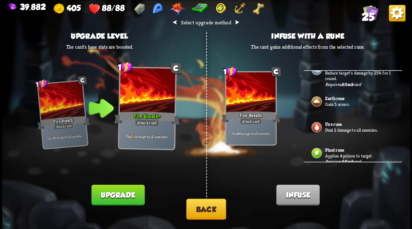
scroll to position [149, 0]
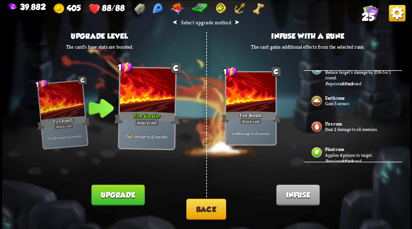
click at [126, 188] on button "Upgrade" at bounding box center [117, 195] width 53 height 21
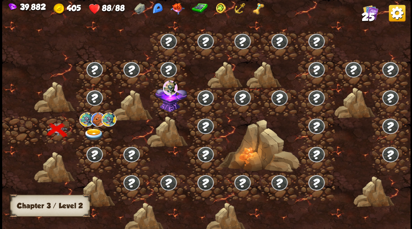
click at [94, 132] on img at bounding box center [93, 135] width 20 height 12
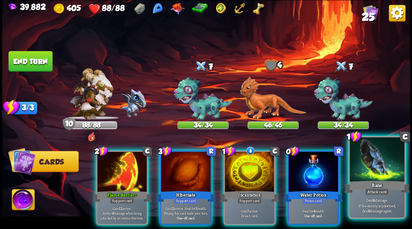
drag, startPoint x: 377, startPoint y: 171, endPoint x: 376, endPoint y: 166, distance: 5.6
click at [377, 171] on div at bounding box center [376, 160] width 55 height 46
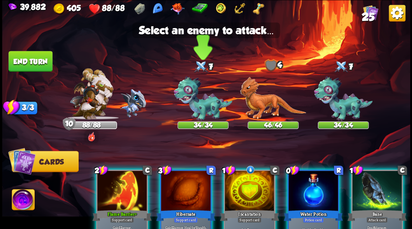
click at [202, 107] on img at bounding box center [203, 98] width 59 height 45
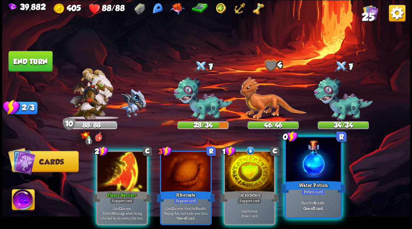
click at [316, 163] on div at bounding box center [313, 160] width 55 height 46
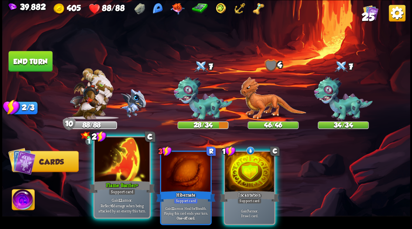
click at [118, 168] on div at bounding box center [122, 160] width 55 height 46
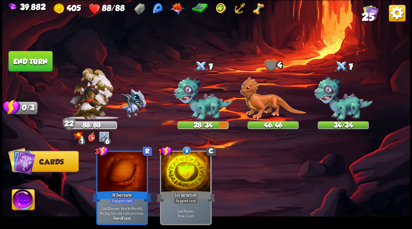
click at [28, 64] on button "End turn" at bounding box center [30, 61] width 44 height 21
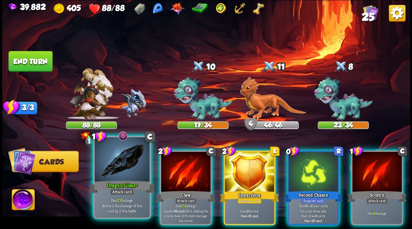
click at [126, 159] on div at bounding box center [122, 160] width 55 height 46
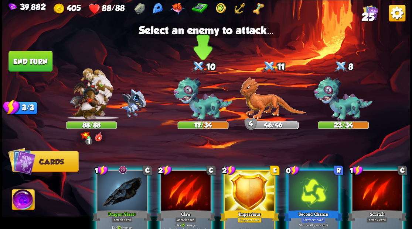
click at [203, 102] on img at bounding box center [203, 98] width 59 height 45
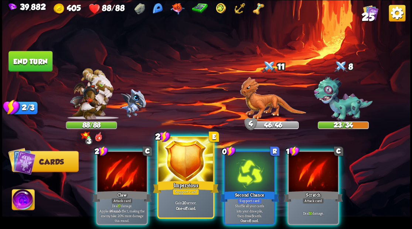
click at [185, 176] on div at bounding box center [185, 160] width 55 height 46
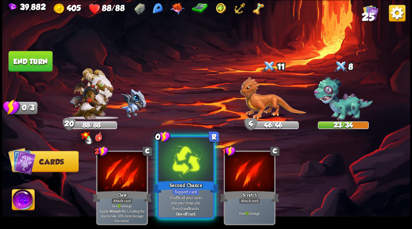
click at [184, 166] on div at bounding box center [185, 160] width 55 height 46
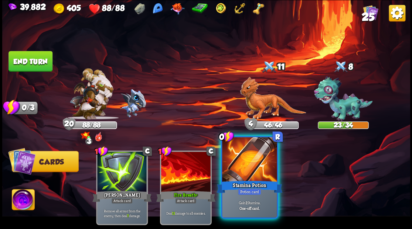
click at [253, 173] on div at bounding box center [249, 160] width 55 height 46
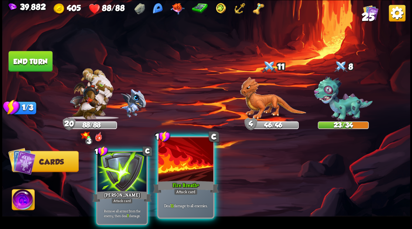
click at [184, 178] on div at bounding box center [185, 160] width 55 height 46
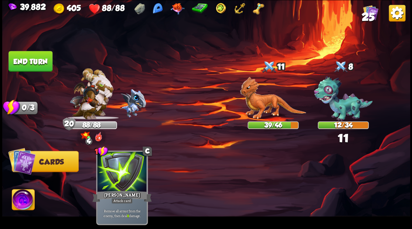
click at [26, 61] on button "End turn" at bounding box center [30, 61] width 44 height 21
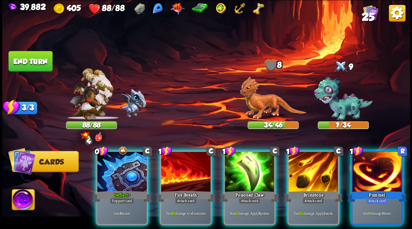
click at [194, 166] on div at bounding box center [185, 173] width 49 height 42
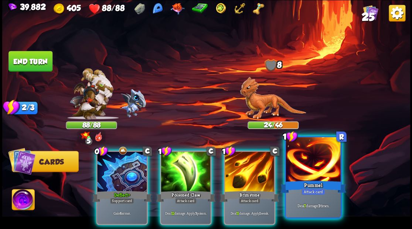
click at [323, 168] on div at bounding box center [313, 160] width 55 height 46
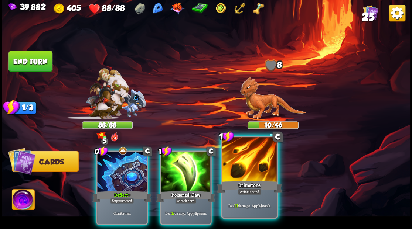
click at [250, 176] on div at bounding box center [249, 160] width 55 height 46
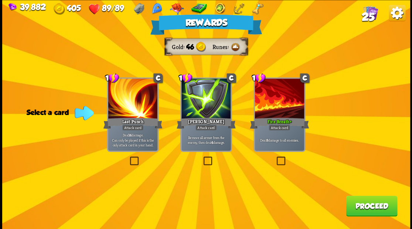
drag, startPoint x: 362, startPoint y: 209, endPoint x: 358, endPoint y: 209, distance: 4.1
click at [358, 209] on button "Proceed" at bounding box center [371, 206] width 51 height 21
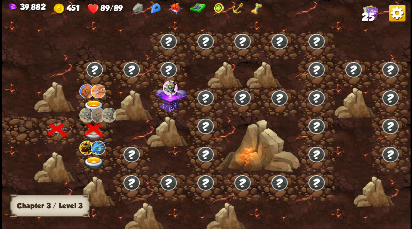
click at [90, 102] on img at bounding box center [93, 106] width 20 height 12
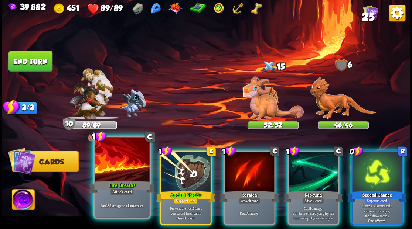
click at [126, 163] on div at bounding box center [122, 160] width 55 height 46
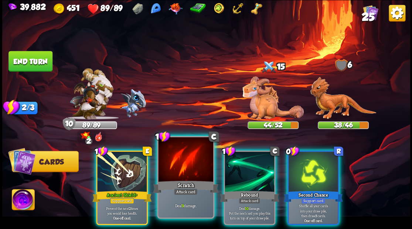
click at [186, 161] on div at bounding box center [185, 160] width 55 height 46
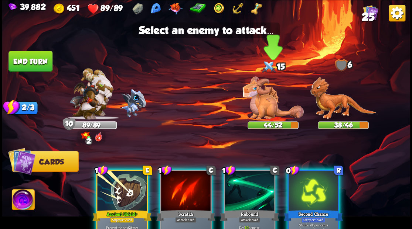
click at [256, 104] on img at bounding box center [272, 97] width 61 height 43
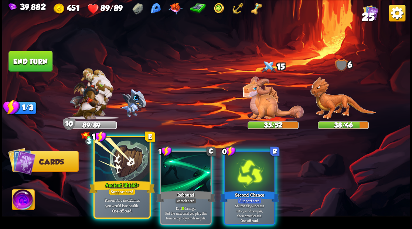
click at [129, 168] on div at bounding box center [122, 160] width 55 height 46
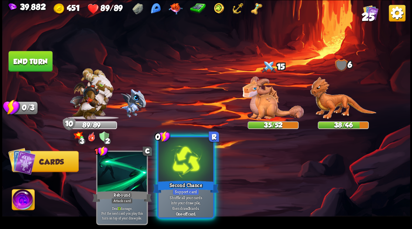
click at [173, 173] on div at bounding box center [185, 160] width 55 height 46
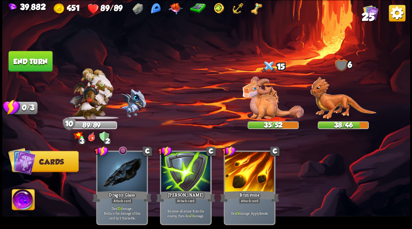
click at [42, 67] on button "End turn" at bounding box center [30, 61] width 44 height 21
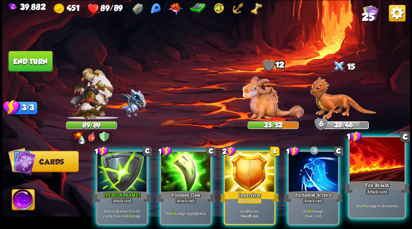
click at [380, 166] on div at bounding box center [376, 160] width 55 height 46
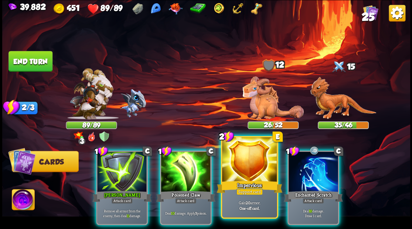
click at [242, 167] on div at bounding box center [249, 160] width 55 height 46
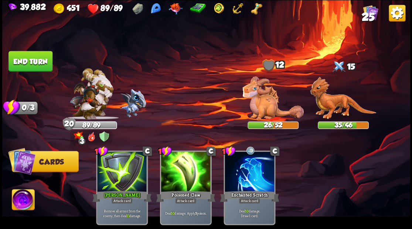
click at [28, 65] on button "End turn" at bounding box center [30, 61] width 44 height 21
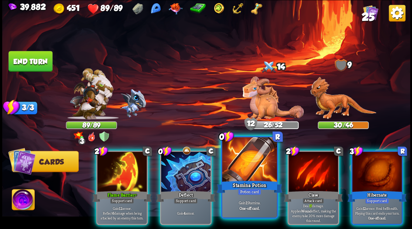
click at [237, 169] on div at bounding box center [249, 160] width 55 height 46
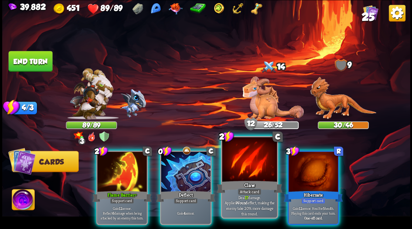
click at [232, 168] on div at bounding box center [249, 160] width 55 height 46
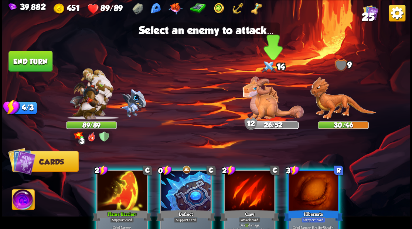
click at [256, 95] on img at bounding box center [272, 97] width 61 height 43
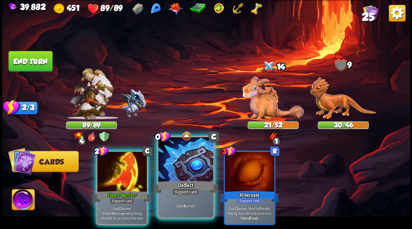
click at [180, 171] on div at bounding box center [185, 160] width 55 height 46
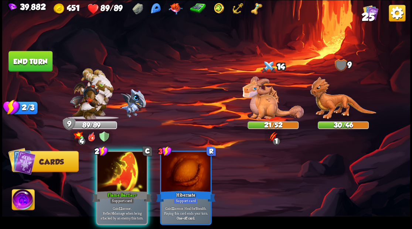
click at [29, 65] on button "End turn" at bounding box center [30, 61] width 44 height 21
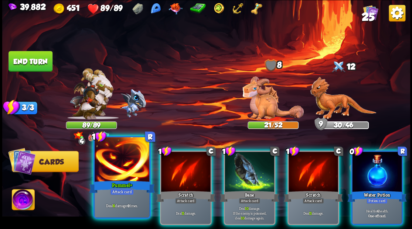
click at [118, 181] on div "Pummel+" at bounding box center [122, 187] width 66 height 15
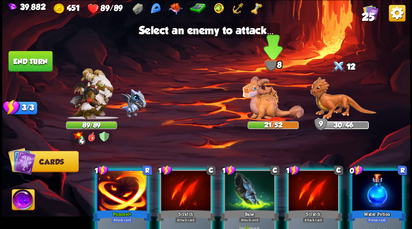
click at [256, 106] on img at bounding box center [272, 97] width 61 height 43
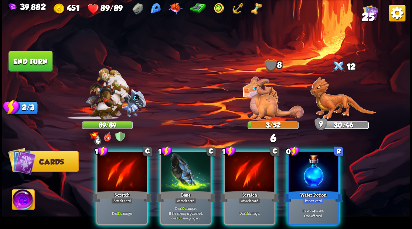
click at [240, 163] on div at bounding box center [249, 173] width 49 height 42
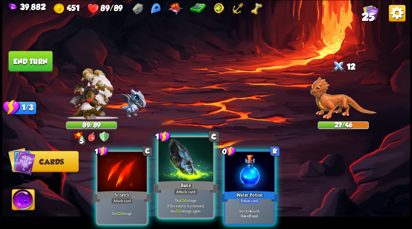
drag, startPoint x: 247, startPoint y: 176, endPoint x: 195, endPoint y: 175, distance: 51.3
click at [241, 176] on div at bounding box center [249, 173] width 49 height 42
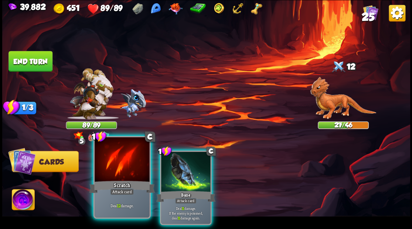
click at [121, 172] on div at bounding box center [122, 160] width 55 height 46
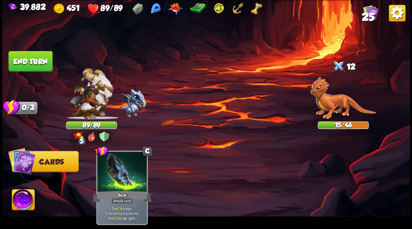
click at [33, 62] on button "End turn" at bounding box center [30, 61] width 44 height 21
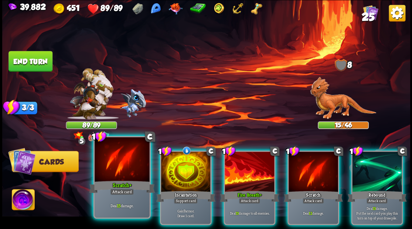
click at [130, 178] on div at bounding box center [122, 160] width 55 height 46
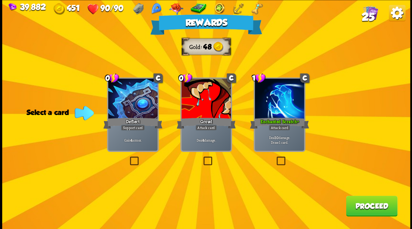
click at [372, 14] on span "25" at bounding box center [367, 16] width 13 height 13
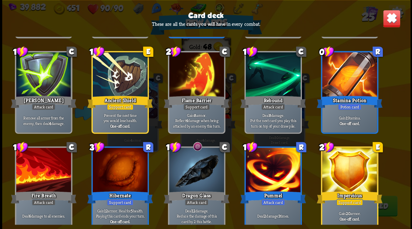
scroll to position [343, 0]
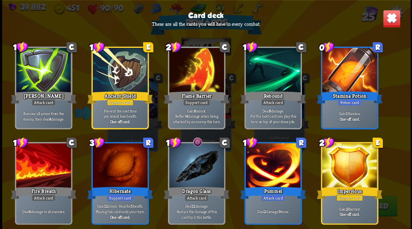
click at [387, 23] on img at bounding box center [391, 19] width 18 height 18
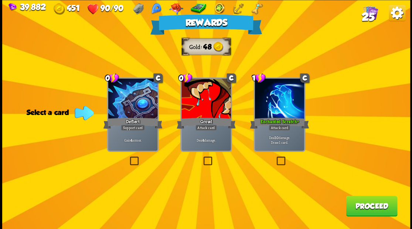
click at [370, 14] on span "25" at bounding box center [367, 16] width 13 height 13
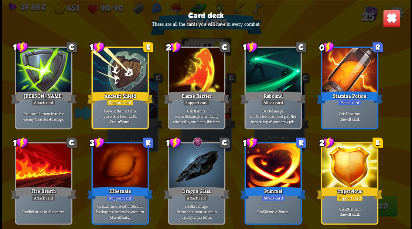
click at [394, 21] on img at bounding box center [391, 19] width 18 height 18
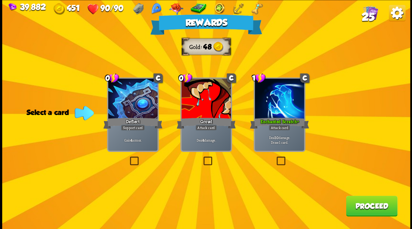
click at [202, 158] on label at bounding box center [202, 158] width 0 height 0
click at [0, 0] on input "checkbox" at bounding box center [0, 0] width 0 height 0
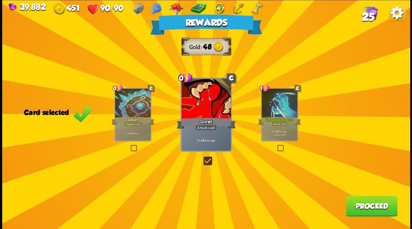
click at [364, 212] on button "Proceed" at bounding box center [371, 206] width 51 height 21
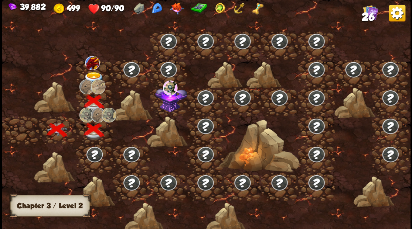
click at [93, 76] on img at bounding box center [93, 78] width 20 height 12
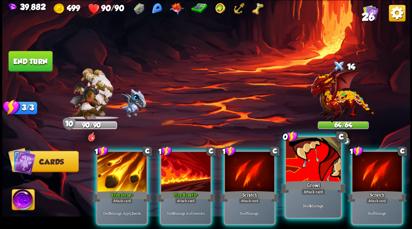
drag, startPoint x: 321, startPoint y: 174, endPoint x: 310, endPoint y: 170, distance: 12.4
click at [319, 174] on div at bounding box center [313, 160] width 55 height 46
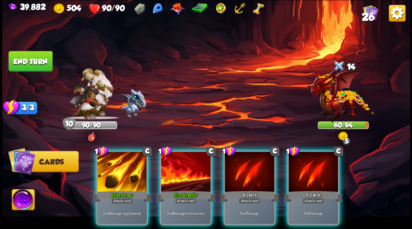
click at [311, 179] on div at bounding box center [312, 173] width 49 height 42
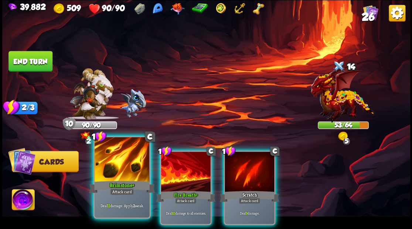
click at [112, 171] on div at bounding box center [122, 160] width 55 height 46
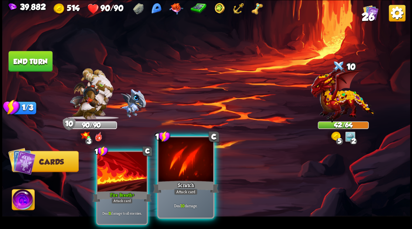
click at [191, 178] on div at bounding box center [185, 160] width 55 height 46
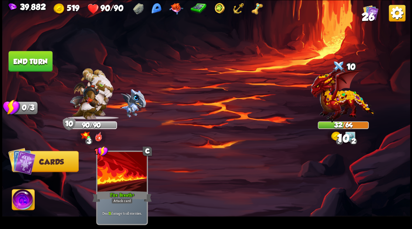
drag, startPoint x: 37, startPoint y: 60, endPoint x: 136, endPoint y: 76, distance: 100.3
click at [38, 60] on button "End turn" at bounding box center [30, 61] width 44 height 21
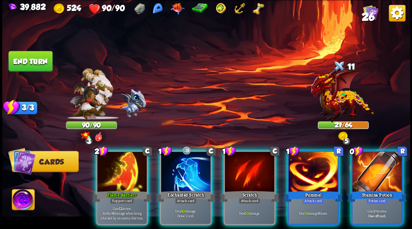
drag, startPoint x: 373, startPoint y: 175, endPoint x: 367, endPoint y: 174, distance: 6.1
click at [373, 175] on div at bounding box center [376, 173] width 49 height 42
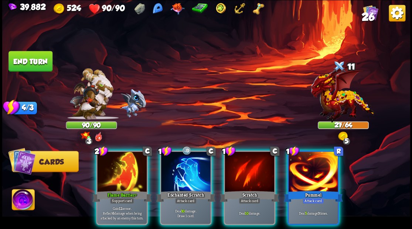
click at [307, 174] on div at bounding box center [312, 173] width 49 height 42
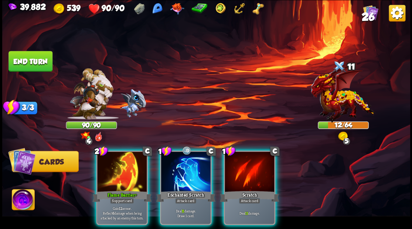
drag, startPoint x: 194, startPoint y: 167, endPoint x: 194, endPoint y: 163, distance: 4.1
click at [194, 167] on div at bounding box center [185, 173] width 49 height 42
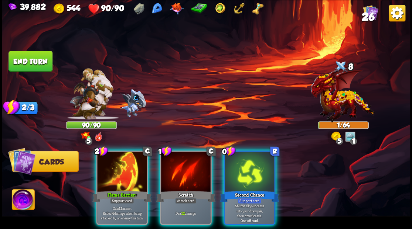
click at [189, 169] on div at bounding box center [185, 173] width 49 height 42
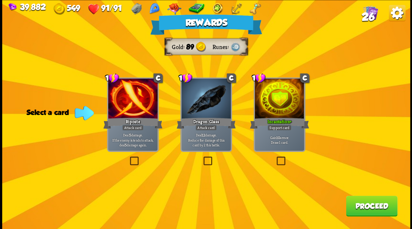
click at [369, 204] on button "Proceed" at bounding box center [371, 206] width 51 height 21
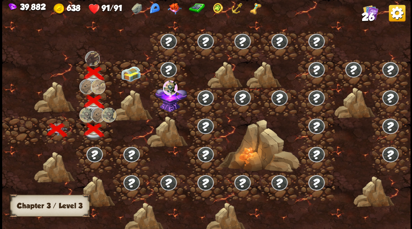
click at [129, 76] on img at bounding box center [130, 74] width 20 height 16
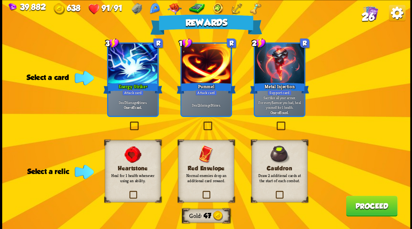
click at [201, 192] on label at bounding box center [201, 192] width 0 height 0
click at [0, 0] on input "checkbox" at bounding box center [0, 0] width 0 height 0
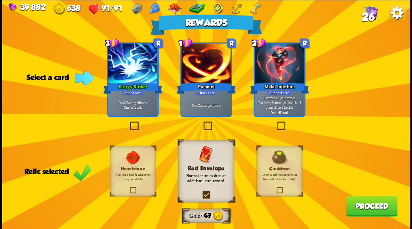
click at [371, 208] on button "Proceed" at bounding box center [371, 206] width 51 height 21
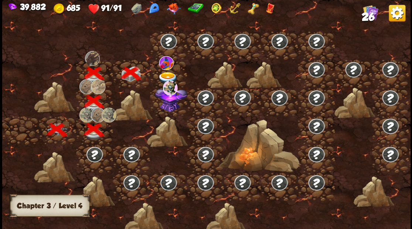
click at [162, 74] on img at bounding box center [167, 78] width 20 height 12
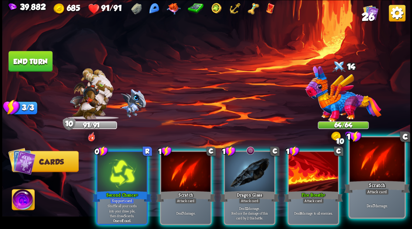
drag, startPoint x: 392, startPoint y: 174, endPoint x: 391, endPoint y: 166, distance: 8.6
click at [392, 174] on div at bounding box center [376, 160] width 55 height 46
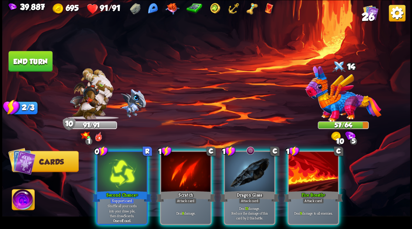
click at [22, 200] on img at bounding box center [23, 200] width 23 height 23
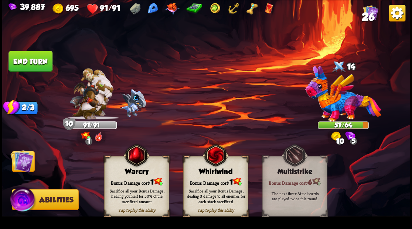
click at [136, 173] on div "Warcry" at bounding box center [136, 172] width 64 height 8
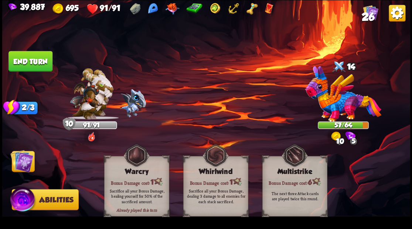
click at [23, 156] on img at bounding box center [21, 161] width 23 height 23
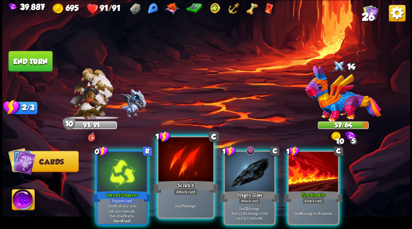
click at [177, 157] on div at bounding box center [185, 160] width 55 height 46
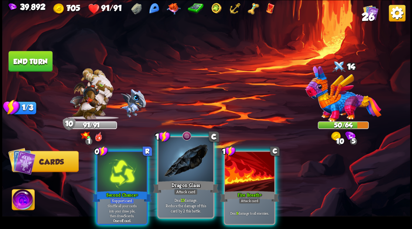
drag, startPoint x: 122, startPoint y: 167, endPoint x: 172, endPoint y: 136, distance: 58.9
click at [122, 167] on div at bounding box center [121, 173] width 49 height 42
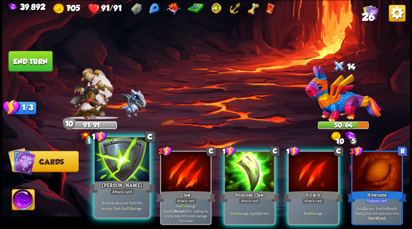
click at [124, 161] on div at bounding box center [122, 160] width 55 height 46
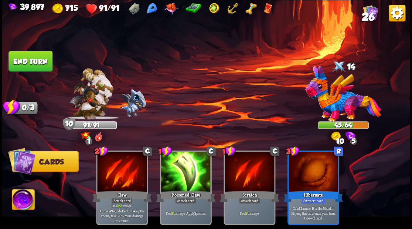
click at [31, 63] on button "End turn" at bounding box center [30, 61] width 44 height 21
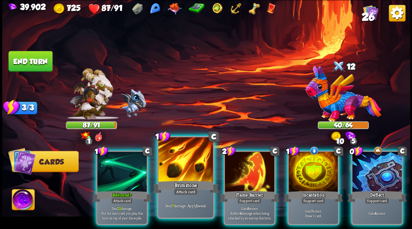
click at [189, 168] on div at bounding box center [185, 160] width 55 height 46
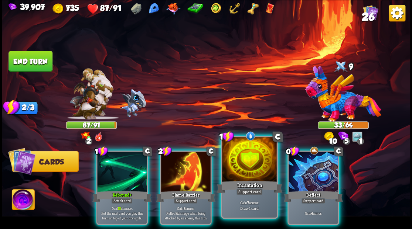
click at [249, 169] on div at bounding box center [249, 160] width 55 height 46
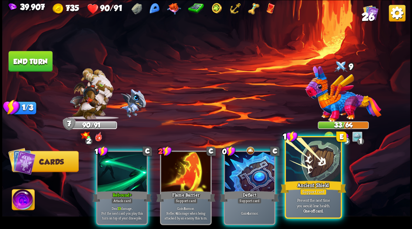
click at [312, 171] on div at bounding box center [313, 160] width 55 height 46
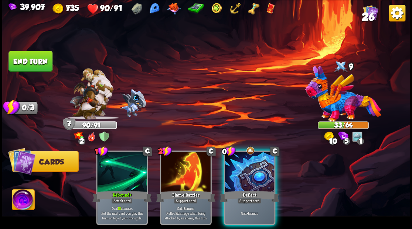
drag, startPoint x: 245, startPoint y: 164, endPoint x: 167, endPoint y: 117, distance: 90.8
click at [237, 158] on div at bounding box center [249, 173] width 49 height 42
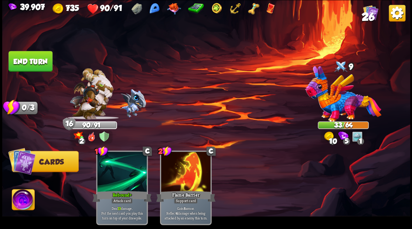
click at [25, 201] on img at bounding box center [23, 200] width 23 height 23
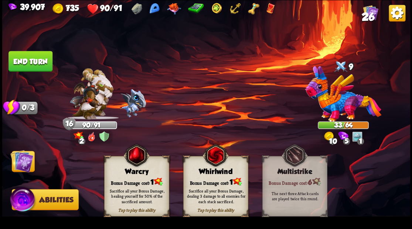
drag, startPoint x: 144, startPoint y: 177, endPoint x: 119, endPoint y: 174, distance: 25.3
click at [143, 177] on div "Bonus Damage cost: 1" at bounding box center [136, 181] width 64 height 9
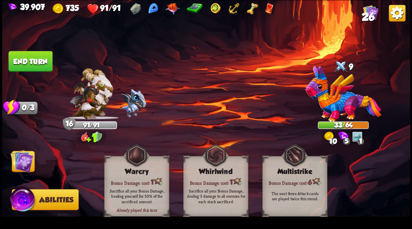
click at [17, 163] on img at bounding box center [21, 161] width 23 height 23
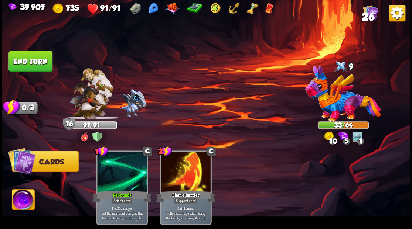
click at [28, 52] on button "End turn" at bounding box center [30, 61] width 44 height 21
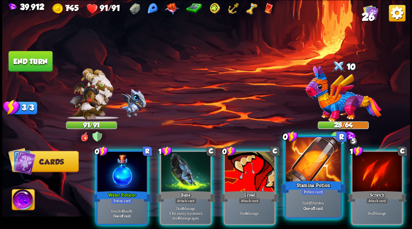
click at [315, 166] on div at bounding box center [313, 160] width 55 height 46
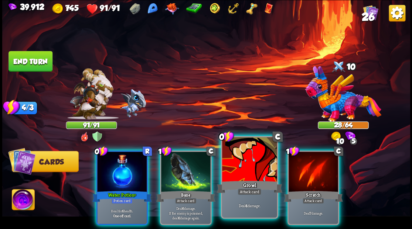
click at [244, 170] on div at bounding box center [249, 160] width 55 height 46
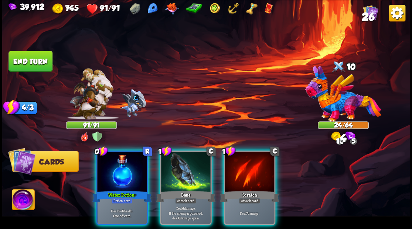
drag, startPoint x: 247, startPoint y: 170, endPoint x: 219, endPoint y: 171, distance: 27.4
click at [246, 170] on div at bounding box center [249, 173] width 49 height 42
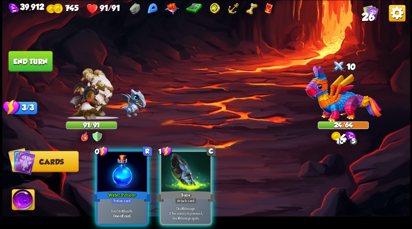
drag, startPoint x: 197, startPoint y: 173, endPoint x: 157, endPoint y: 174, distance: 39.9
click at [196, 173] on div at bounding box center [185, 173] width 49 height 42
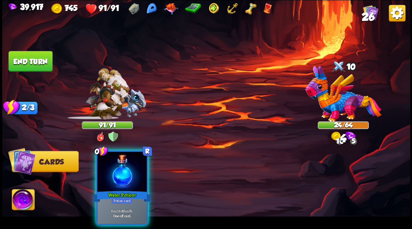
drag, startPoint x: 114, startPoint y: 170, endPoint x: 98, endPoint y: 143, distance: 31.6
click at [112, 166] on div at bounding box center [121, 173] width 49 height 42
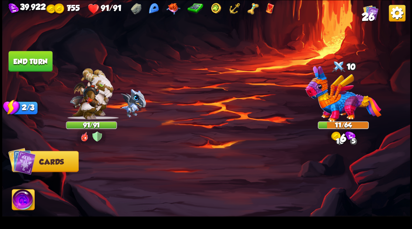
click at [33, 67] on button "End turn" at bounding box center [30, 61] width 44 height 21
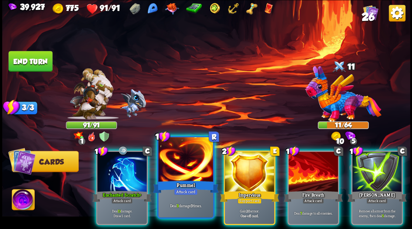
click at [184, 172] on div at bounding box center [185, 160] width 55 height 46
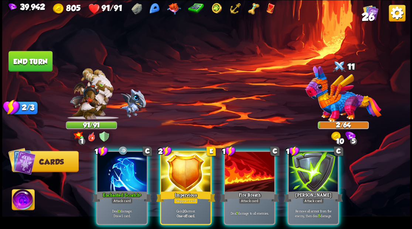
drag, startPoint x: 245, startPoint y: 162, endPoint x: 242, endPoint y: 132, distance: 29.7
click at [245, 158] on div at bounding box center [249, 173] width 49 height 42
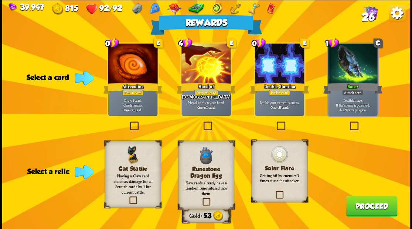
click at [372, 13] on span "26" at bounding box center [367, 16] width 13 height 13
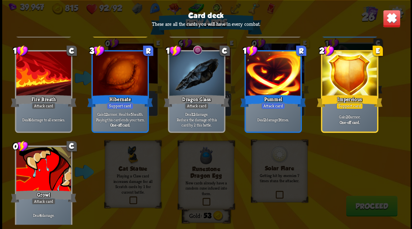
scroll to position [454, 0]
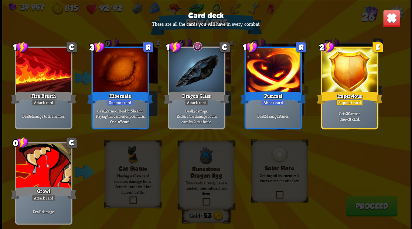
click at [395, 16] on img at bounding box center [391, 19] width 18 height 18
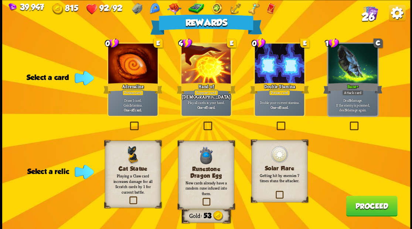
drag, startPoint x: 278, startPoint y: 194, endPoint x: 286, endPoint y: 169, distance: 26.4
click at [274, 192] on label at bounding box center [274, 192] width 0 height 0
click at [0, 0] on input "checkbox" at bounding box center [0, 0] width 0 height 0
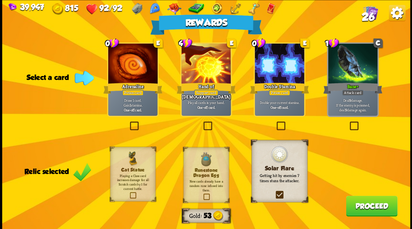
click at [275, 123] on label at bounding box center [275, 123] width 0 height 0
click at [0, 0] on input "checkbox" at bounding box center [0, 0] width 0 height 0
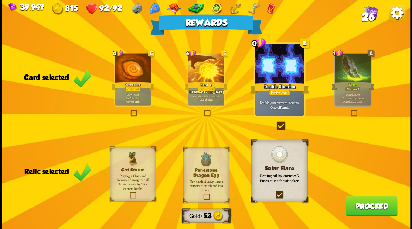
click at [372, 210] on button "Proceed" at bounding box center [371, 206] width 51 height 21
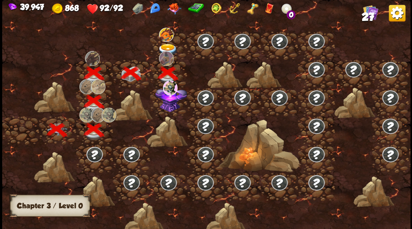
click at [167, 110] on img at bounding box center [171, 98] width 32 height 27
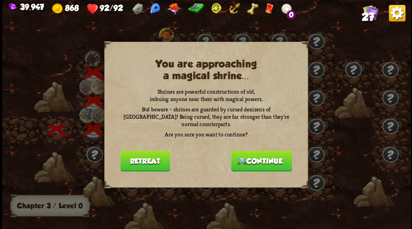
click at [258, 164] on button "Continue" at bounding box center [261, 161] width 61 height 21
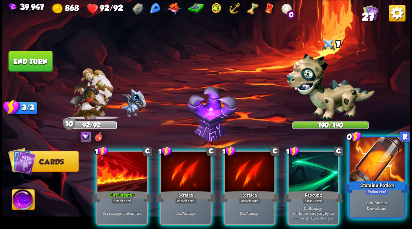
click at [379, 167] on div at bounding box center [376, 160] width 55 height 46
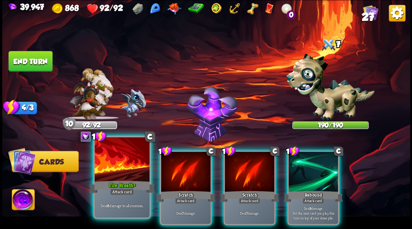
click at [117, 176] on div at bounding box center [122, 160] width 55 height 46
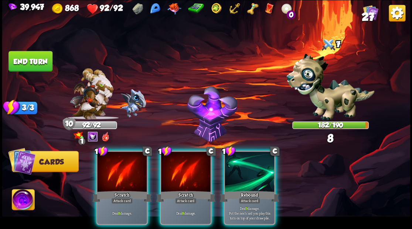
click at [116, 176] on div at bounding box center [121, 173] width 49 height 42
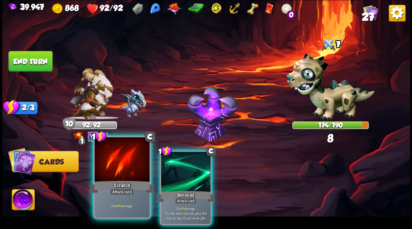
click at [112, 172] on div at bounding box center [122, 160] width 55 height 46
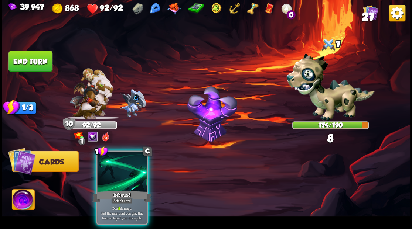
click at [113, 173] on div at bounding box center [121, 173] width 49 height 42
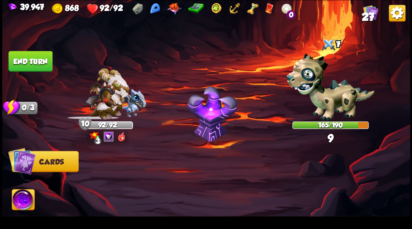
click at [31, 58] on button "End turn" at bounding box center [30, 61] width 44 height 21
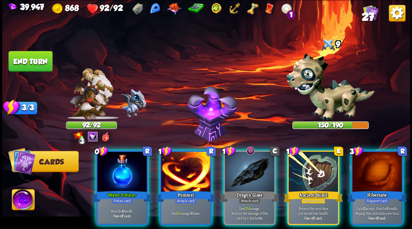
drag, startPoint x: 255, startPoint y: 170, endPoint x: 237, endPoint y: 154, distance: 23.8
click at [255, 170] on div at bounding box center [249, 173] width 49 height 42
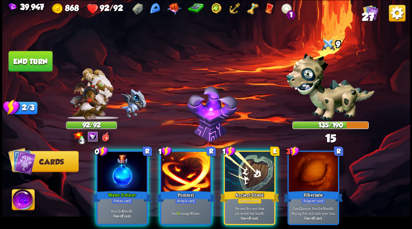
click at [182, 165] on div at bounding box center [185, 173] width 49 height 42
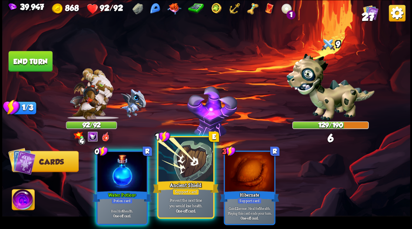
click at [179, 160] on div at bounding box center [185, 160] width 55 height 46
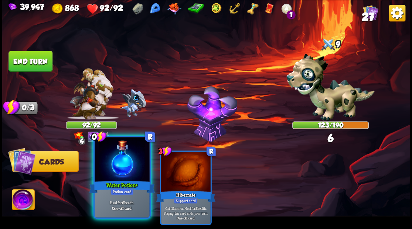
click at [119, 177] on div at bounding box center [122, 160] width 55 height 46
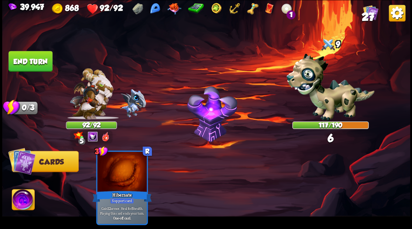
click at [36, 61] on button "End turn" at bounding box center [30, 61] width 44 height 21
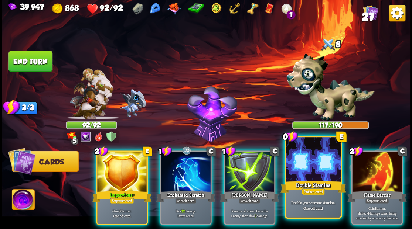
click at [301, 175] on div at bounding box center [313, 160] width 55 height 46
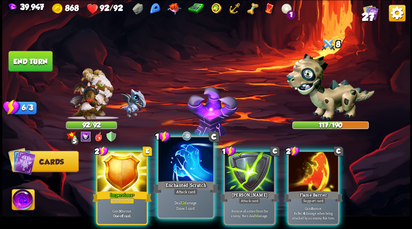
click at [174, 168] on div at bounding box center [185, 160] width 55 height 46
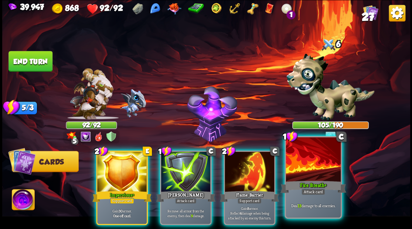
click at [318, 169] on div at bounding box center [313, 160] width 55 height 46
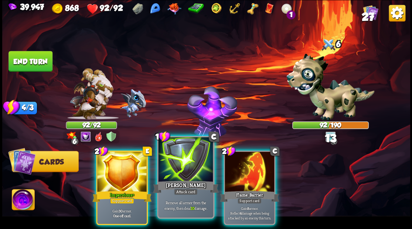
click at [187, 177] on div at bounding box center [185, 160] width 55 height 46
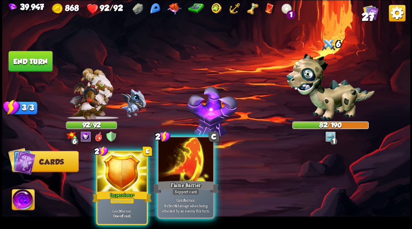
click at [192, 160] on div at bounding box center [185, 160] width 55 height 46
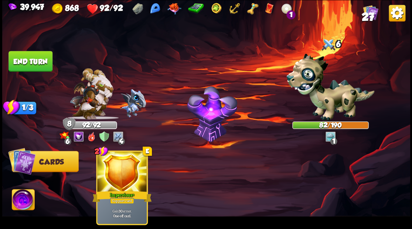
click at [35, 60] on button "End turn" at bounding box center [30, 61] width 44 height 21
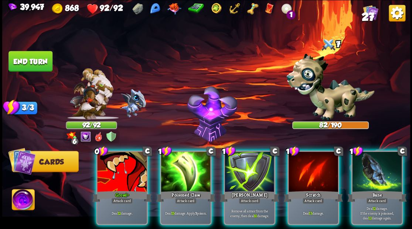
drag, startPoint x: 188, startPoint y: 166, endPoint x: 254, endPoint y: 137, distance: 72.3
click at [192, 166] on div at bounding box center [185, 173] width 49 height 42
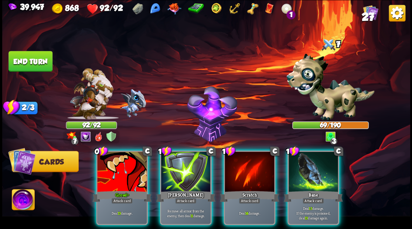
click at [322, 174] on div at bounding box center [312, 173] width 49 height 42
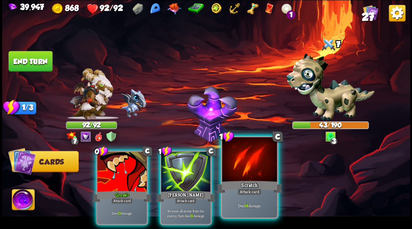
click at [257, 165] on div at bounding box center [249, 160] width 55 height 46
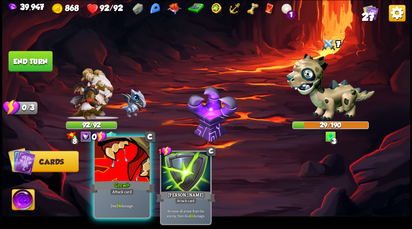
click at [123, 170] on div at bounding box center [122, 160] width 55 height 46
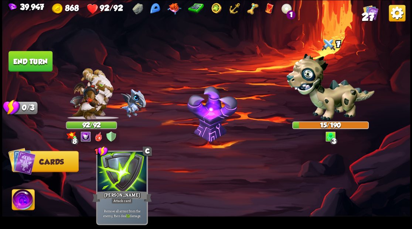
click at [21, 61] on button "End turn" at bounding box center [30, 61] width 44 height 21
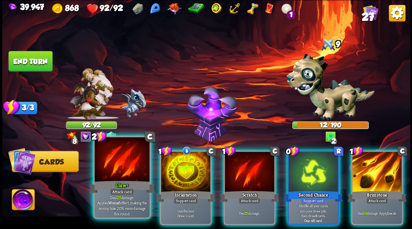
click at [133, 168] on div at bounding box center [122, 160] width 55 height 46
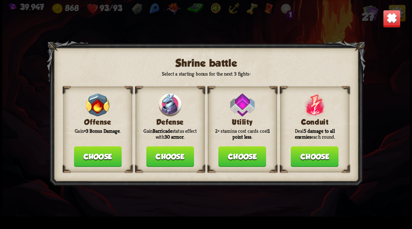
click at [167, 155] on button "Choose" at bounding box center [170, 156] width 48 height 21
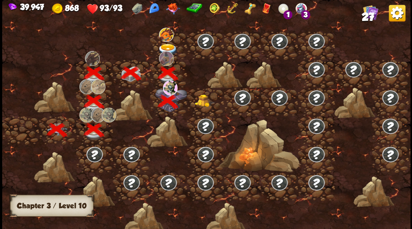
click at [204, 101] on img at bounding box center [204, 100] width 20 height 13
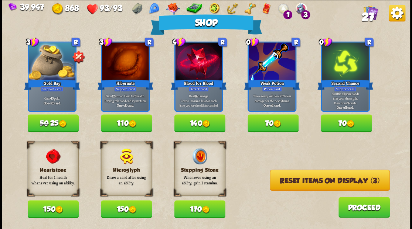
click at [275, 126] on img at bounding box center [277, 124] width 8 height 8
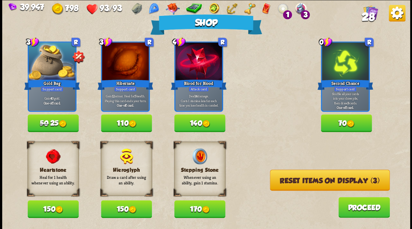
click at [41, 210] on button "150" at bounding box center [53, 210] width 51 height 18
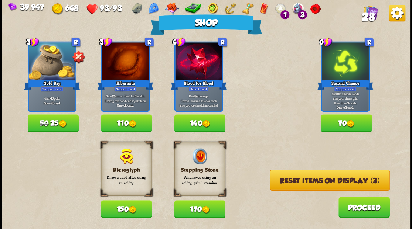
click at [307, 181] on button "Reset items on display (3)" at bounding box center [330, 180] width 120 height 21
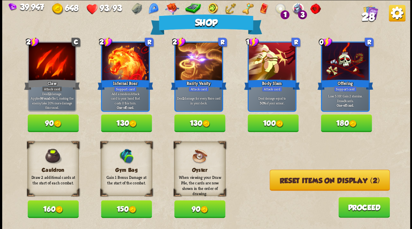
click at [126, 207] on button "150" at bounding box center [126, 210] width 51 height 18
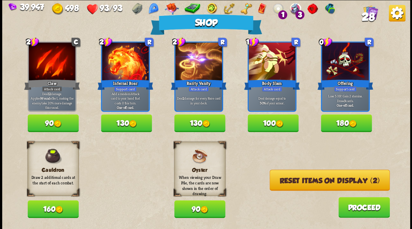
click at [304, 182] on button "Reset items on display (2)" at bounding box center [329, 180] width 120 height 21
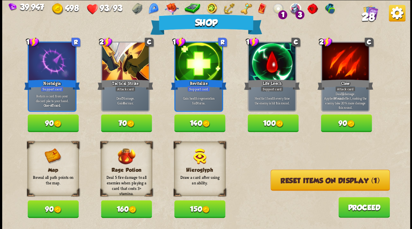
click at [303, 180] on button "Reset items on display (1)" at bounding box center [329, 180] width 119 height 21
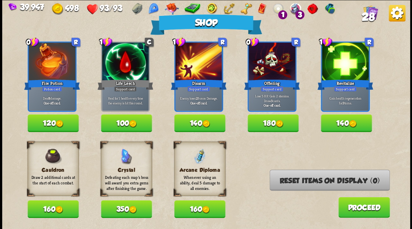
click at [201, 209] on button "160" at bounding box center [199, 210] width 51 height 18
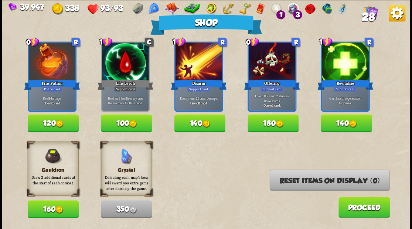
click at [48, 126] on button "120" at bounding box center [53, 123] width 51 height 18
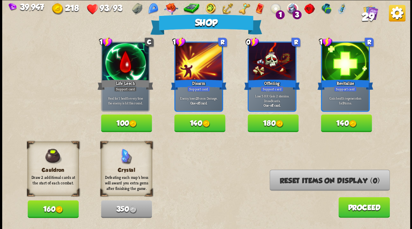
click at [348, 121] on button "140" at bounding box center [346, 123] width 51 height 18
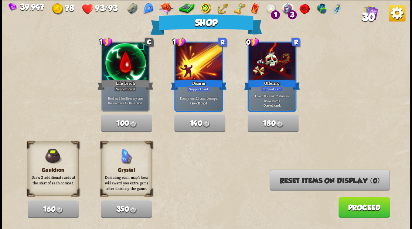
click at [356, 214] on button "Proceed" at bounding box center [363, 207] width 51 height 21
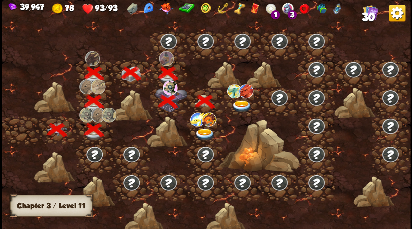
scroll to position [0, 112]
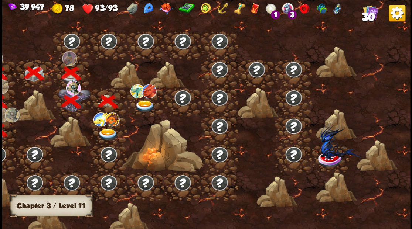
click at [143, 102] on img at bounding box center [144, 106] width 20 height 12
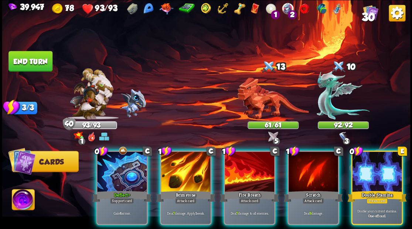
click at [384, 169] on div at bounding box center [376, 173] width 49 height 42
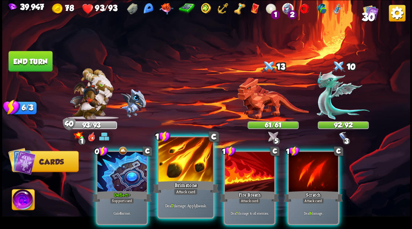
click at [179, 175] on div at bounding box center [185, 160] width 55 height 46
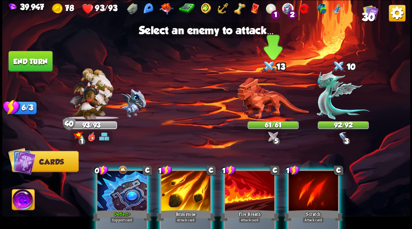
click at [263, 102] on img at bounding box center [272, 99] width 71 height 42
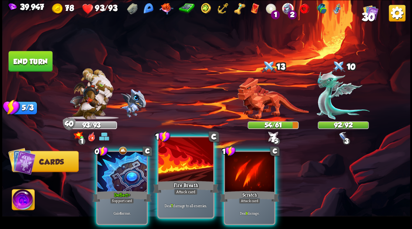
click at [182, 172] on div at bounding box center [185, 160] width 55 height 46
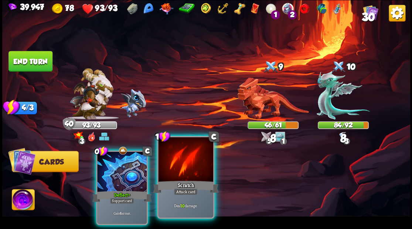
click at [182, 171] on div at bounding box center [185, 160] width 55 height 46
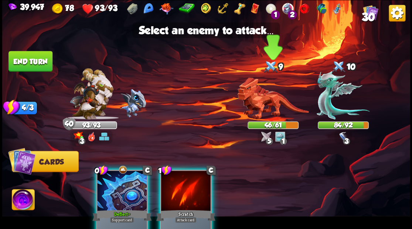
click at [257, 107] on img at bounding box center [272, 99] width 71 height 42
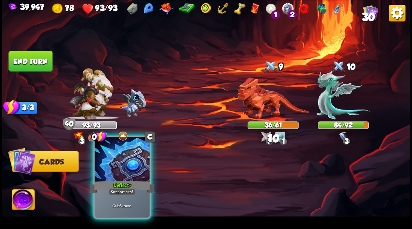
click at [125, 170] on div at bounding box center [122, 160] width 55 height 46
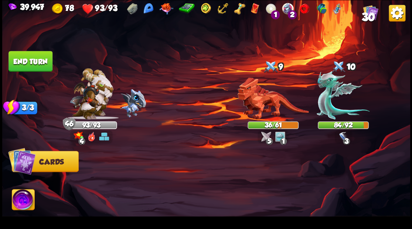
click at [34, 61] on button "End turn" at bounding box center [30, 61] width 44 height 21
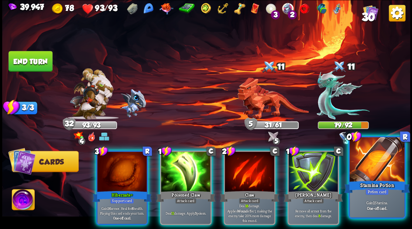
click at [392, 168] on div at bounding box center [376, 160] width 55 height 46
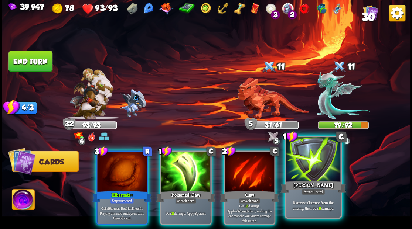
click at [317, 178] on div at bounding box center [313, 160] width 55 height 46
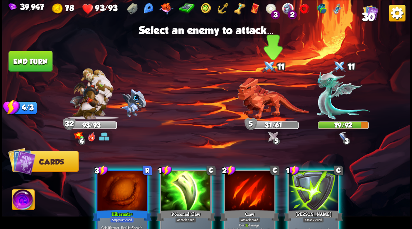
click at [267, 105] on img at bounding box center [272, 99] width 71 height 42
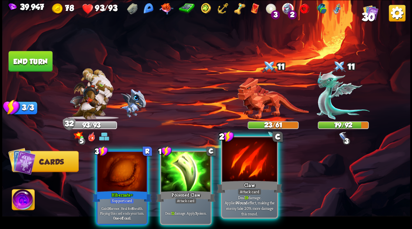
click at [253, 179] on div at bounding box center [249, 160] width 55 height 46
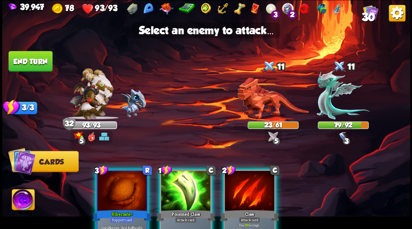
drag, startPoint x: 267, startPoint y: 101, endPoint x: 214, endPoint y: 153, distance: 73.7
click at [266, 101] on img at bounding box center [272, 99] width 71 height 42
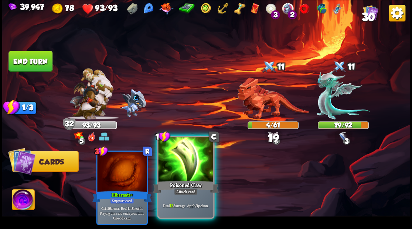
click at [180, 173] on div at bounding box center [185, 160] width 55 height 46
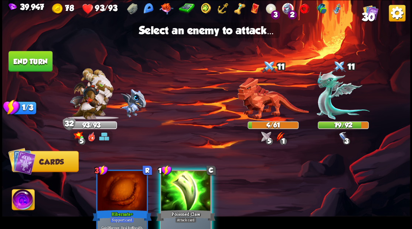
click at [30, 60] on button "End turn" at bounding box center [30, 61] width 44 height 21
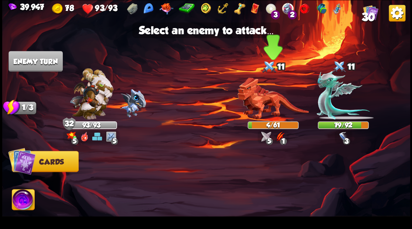
click at [261, 100] on img at bounding box center [272, 99] width 71 height 42
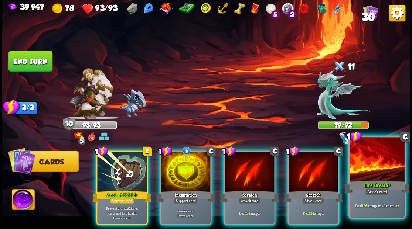
click at [380, 176] on div at bounding box center [376, 160] width 55 height 46
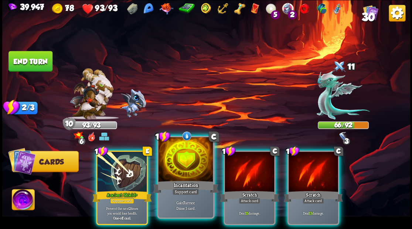
click at [178, 176] on div at bounding box center [185, 160] width 55 height 46
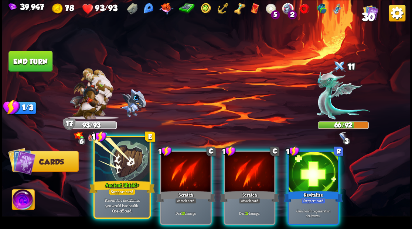
click at [114, 166] on div at bounding box center [122, 160] width 55 height 46
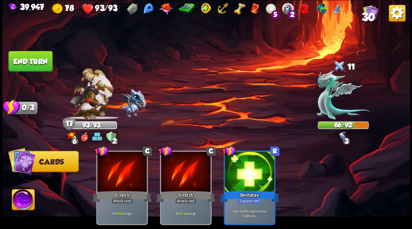
drag, startPoint x: 45, startPoint y: 66, endPoint x: 150, endPoint y: 79, distance: 106.1
click at [45, 66] on button "End turn" at bounding box center [30, 61] width 44 height 21
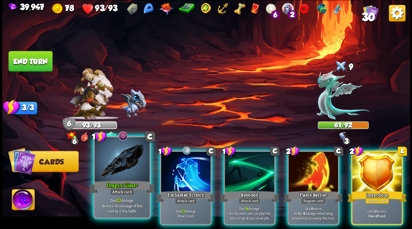
click at [129, 164] on div at bounding box center [122, 160] width 55 height 46
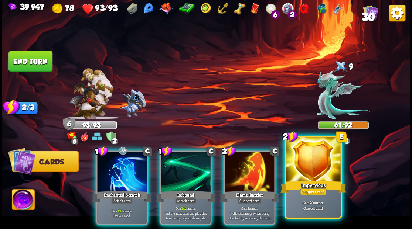
click at [312, 173] on div at bounding box center [313, 160] width 55 height 46
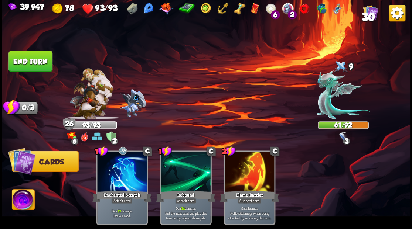
click at [39, 52] on button "End turn" at bounding box center [30, 61] width 44 height 21
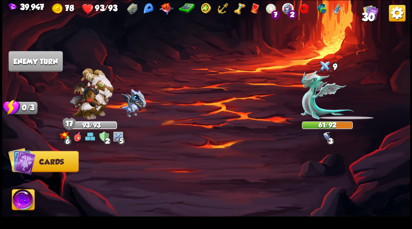
click at [178, 178] on div at bounding box center [246, 178] width 326 height 102
click at [232, 127] on img at bounding box center [206, 114] width 408 height 229
click at [311, 105] on img at bounding box center [327, 95] width 53 height 49
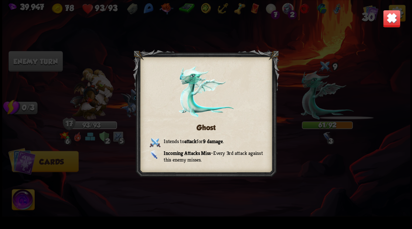
click at [394, 18] on img at bounding box center [391, 19] width 18 height 18
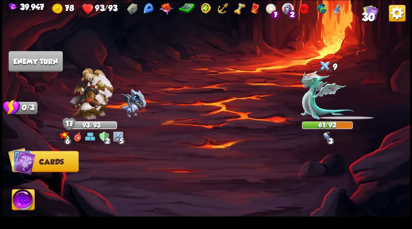
click at [27, 164] on img at bounding box center [22, 161] width 28 height 28
click at [27, 163] on img at bounding box center [22, 161] width 28 height 28
click at [21, 204] on img at bounding box center [23, 200] width 23 height 23
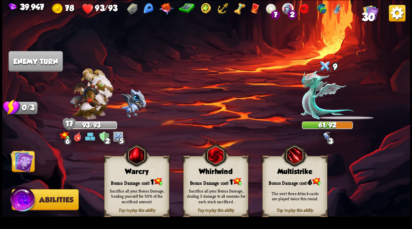
click at [211, 174] on div "Whirlwind" at bounding box center [215, 172] width 64 height 8
click at [21, 161] on img at bounding box center [21, 161] width 23 height 23
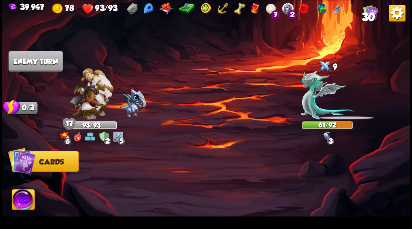
click at [45, 166] on button "Cards" at bounding box center [44, 161] width 67 height 21
click at [322, 100] on img at bounding box center [327, 95] width 53 height 49
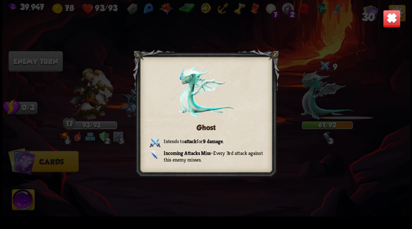
click at [309, 102] on div "Ghost Intends to attack for 9 damage . Incoming Attacks Miss – Every 3rd attack…" at bounding box center [206, 114] width 408 height 229
click at [393, 14] on img at bounding box center [391, 19] width 18 height 18
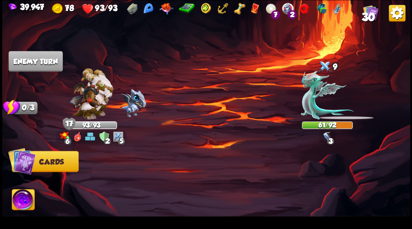
click at [396, 12] on img at bounding box center [397, 13] width 17 height 17
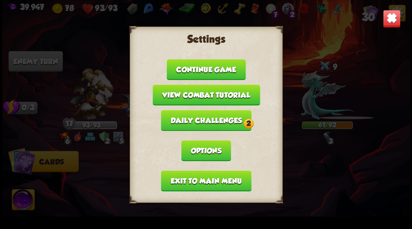
click at [195, 76] on button "Continue game" at bounding box center [206, 69] width 79 height 21
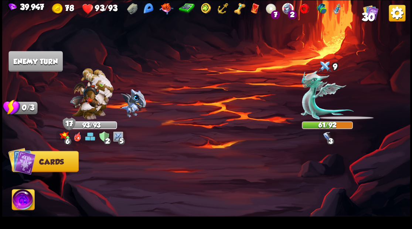
click at [28, 163] on img at bounding box center [22, 161] width 28 height 28
click at [22, 199] on img at bounding box center [23, 200] width 23 height 23
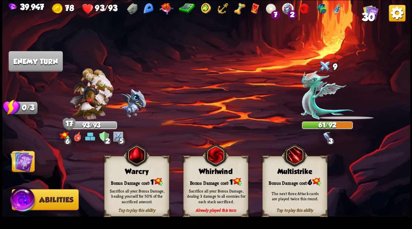
click at [16, 162] on img at bounding box center [21, 161] width 23 height 23
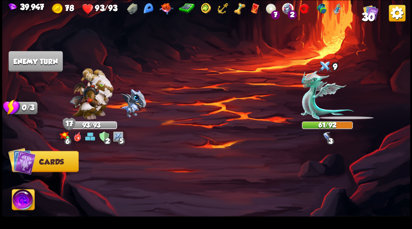
click at [399, 13] on img at bounding box center [397, 13] width 17 height 17
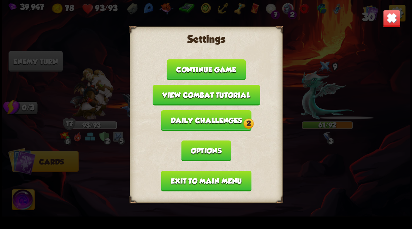
click at [196, 152] on button "Options" at bounding box center [205, 150] width 49 height 21
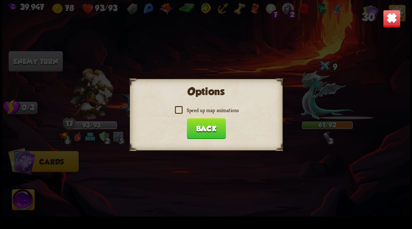
click at [206, 129] on button "Back" at bounding box center [205, 128] width 39 height 21
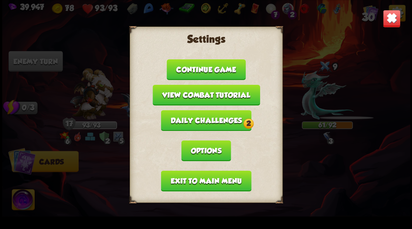
click at [199, 184] on button "Exit to main menu" at bounding box center [206, 181] width 90 height 21
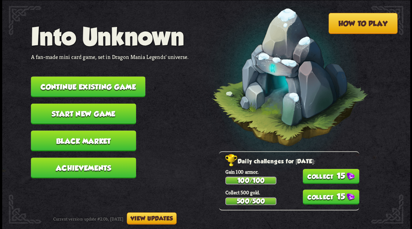
click at [112, 86] on button "Continue existing game" at bounding box center [88, 86] width 114 height 21
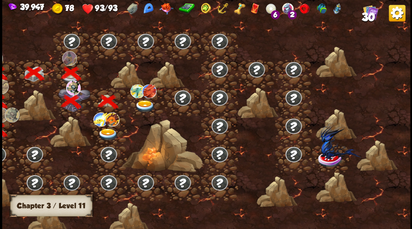
drag, startPoint x: 146, startPoint y: 135, endPoint x: 202, endPoint y: 137, distance: 56.2
click at [205, 137] on div at bounding box center [157, 118] width 505 height 238
click at [103, 130] on img at bounding box center [108, 135] width 20 height 12
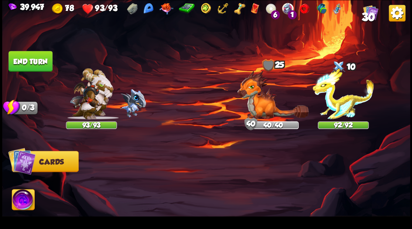
click at [30, 163] on img at bounding box center [22, 161] width 28 height 28
click at [43, 59] on button "End turn" at bounding box center [30, 61] width 44 height 21
